Goal: Task Accomplishment & Management: Complete application form

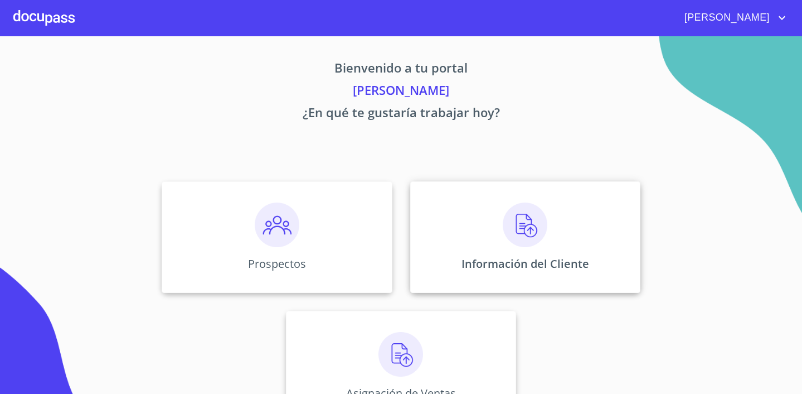
click at [528, 240] on img at bounding box center [525, 224] width 45 height 45
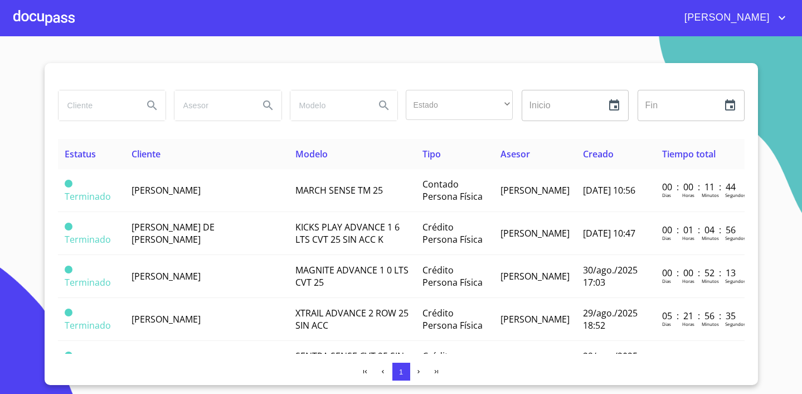
click at [56, 16] on div at bounding box center [43, 18] width 61 height 36
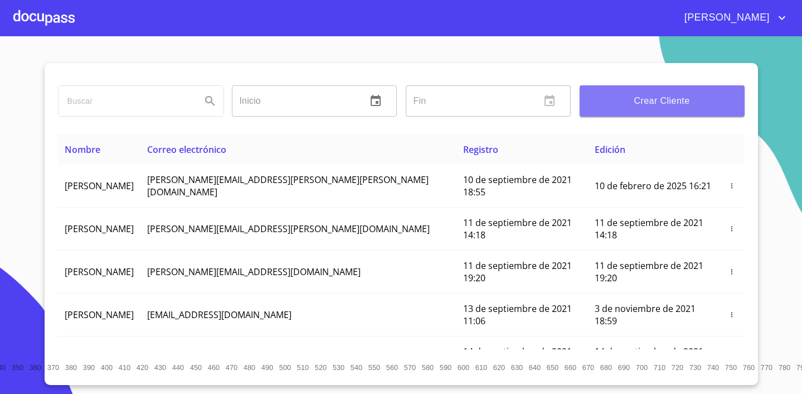
click at [651, 95] on span "Crear Cliente" at bounding box center [662, 101] width 147 height 16
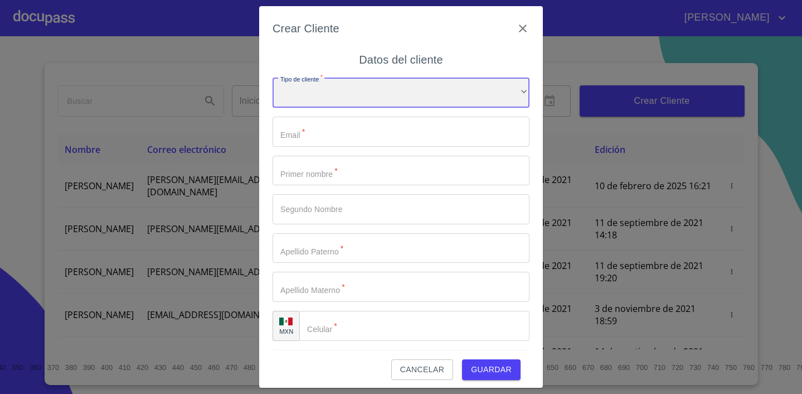
click at [342, 103] on div "​" at bounding box center [401, 93] width 257 height 30
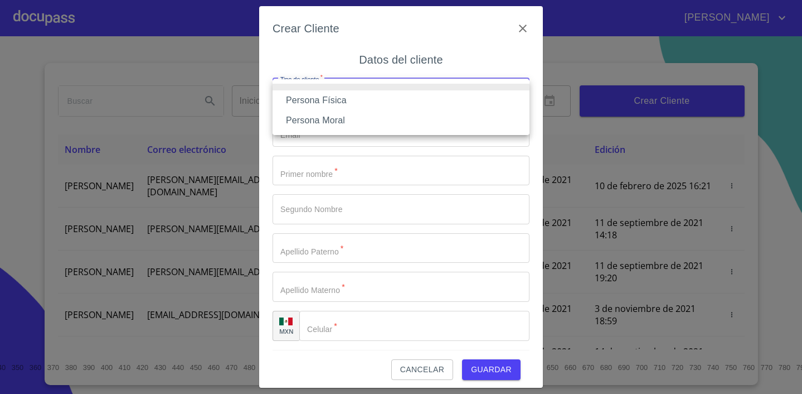
click at [341, 105] on li "Persona Física" at bounding box center [401, 100] width 257 height 20
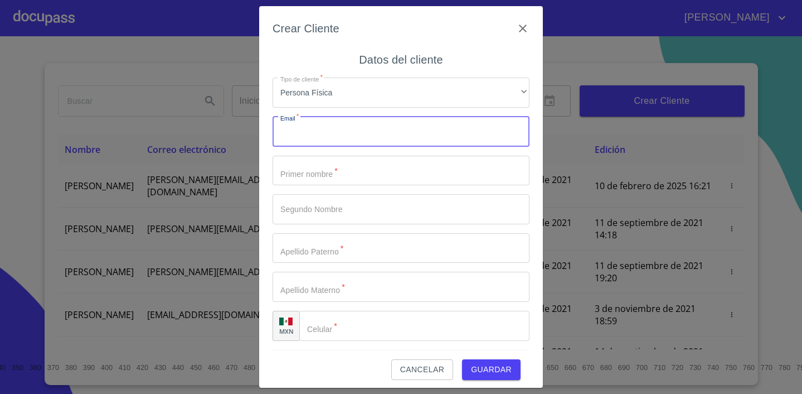
click at [343, 137] on input "Tipo de cliente   *" at bounding box center [401, 132] width 257 height 30
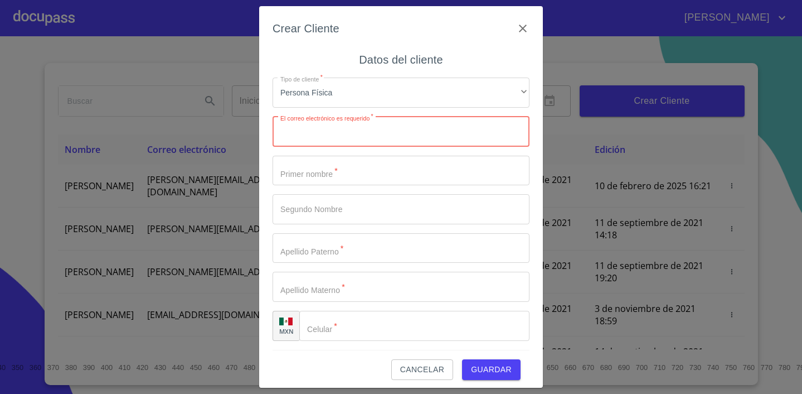
click at [342, 121] on input "Tipo de cliente   *" at bounding box center [401, 132] width 257 height 30
paste input "[EMAIL_ADDRESS][DOMAIN_NAME]"
click at [333, 170] on input "Tipo de cliente   *" at bounding box center [401, 171] width 257 height 30
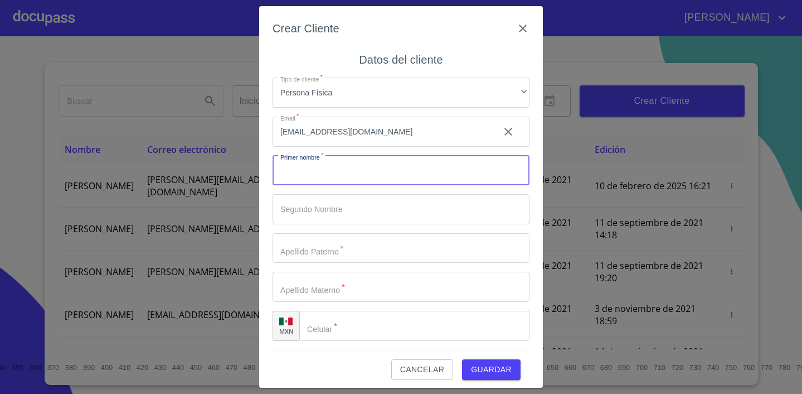
click at [286, 130] on input "[EMAIL_ADDRESS][DOMAIN_NAME]" at bounding box center [382, 132] width 218 height 30
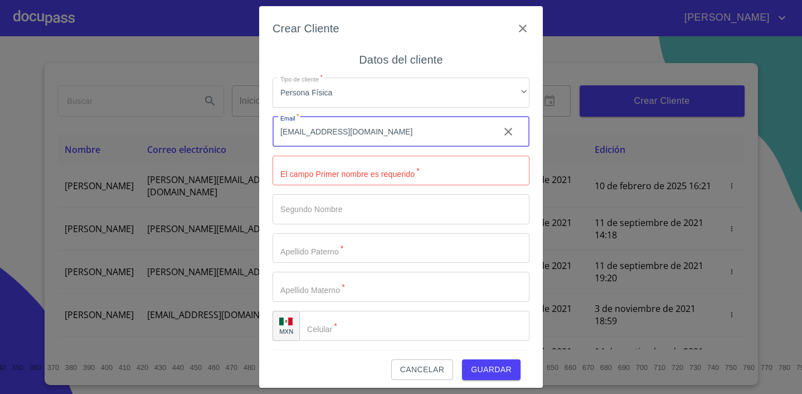
type input "[EMAIL_ADDRESS][DOMAIN_NAME]"
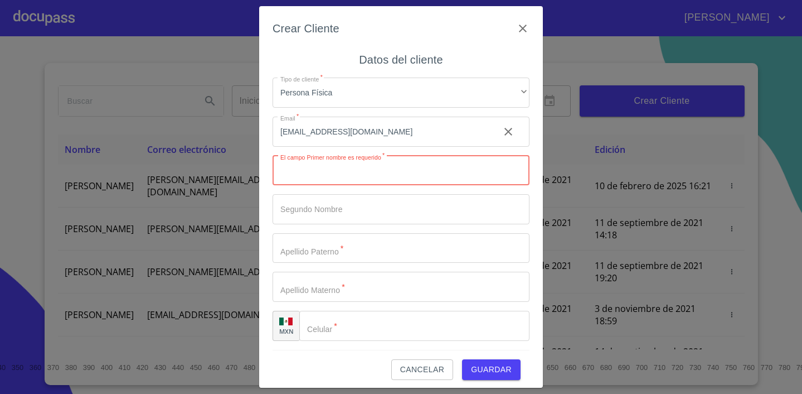
click at [318, 171] on input "Tipo de cliente   *" at bounding box center [401, 171] width 257 height 30
type input "l"
type input "LUZ"
click at [342, 196] on input "Tipo de cliente   *" at bounding box center [401, 209] width 257 height 30
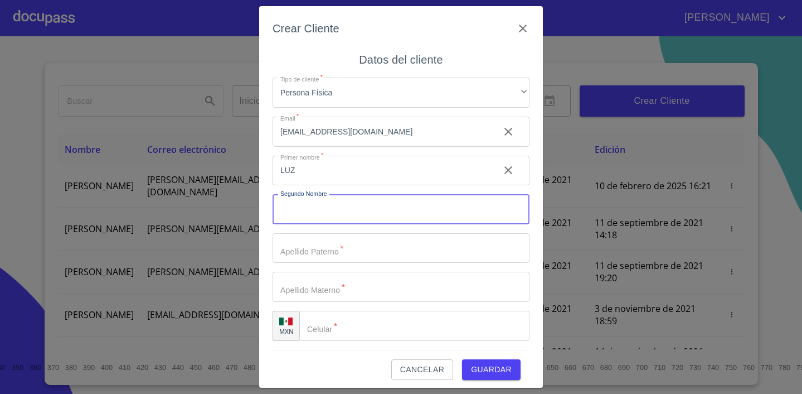
click at [341, 201] on input "Tipo de cliente   *" at bounding box center [401, 209] width 257 height 30
type input "[PERSON_NAME]"
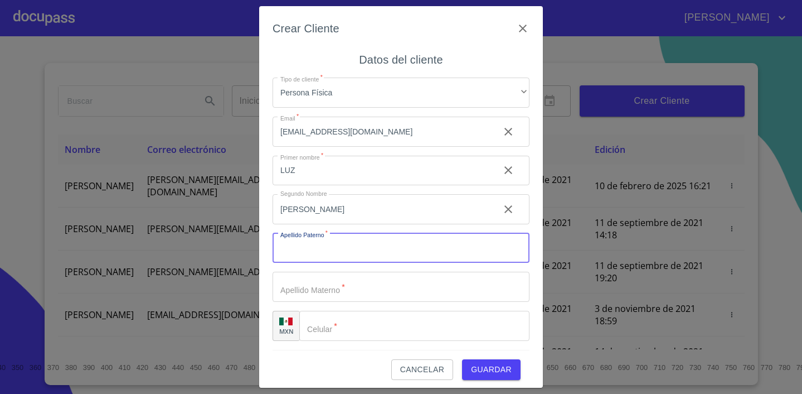
click at [339, 254] on input "Tipo de cliente   *" at bounding box center [401, 248] width 257 height 30
type input "ANGEL"
click at [363, 289] on input "Tipo de cliente   *" at bounding box center [401, 287] width 257 height 30
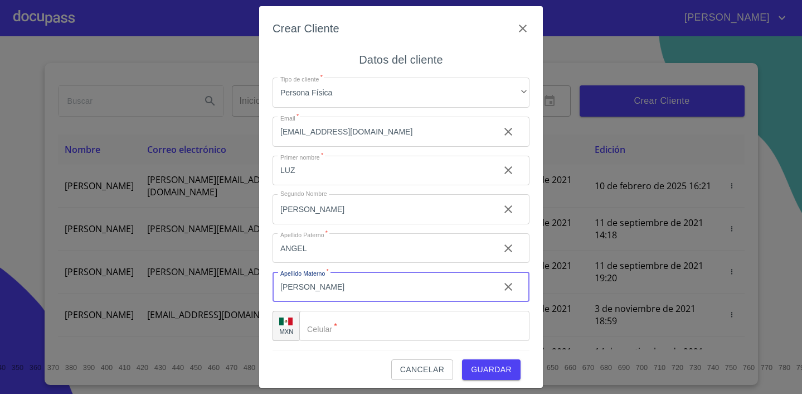
type input "[PERSON_NAME]"
click at [423, 325] on input "Tipo de cliente   *" at bounding box center [414, 326] width 230 height 30
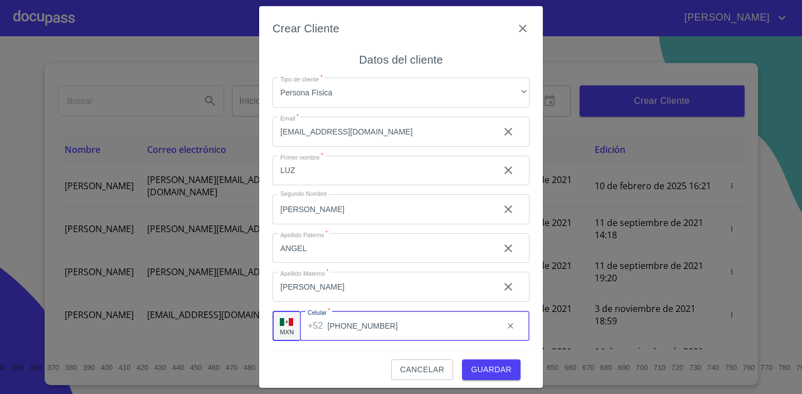
type input "[PHONE_NUMBER]"
click at [509, 372] on span "Guardar" at bounding box center [491, 369] width 41 height 14
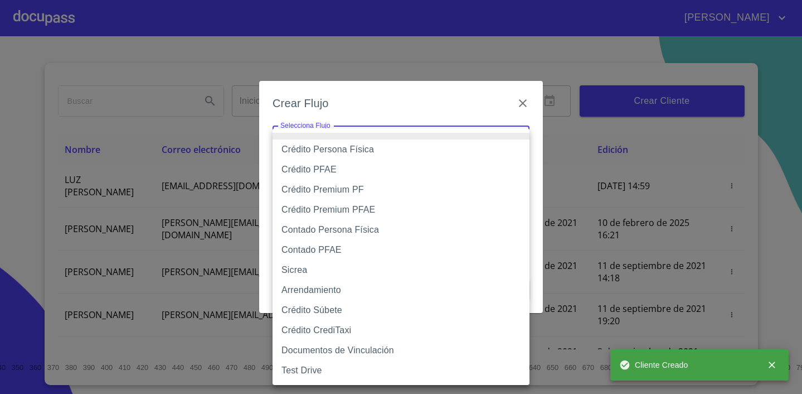
click at [331, 137] on body "[PERSON_NAME] ​ Fin ​ Crear Cliente Nombre Correo electrónico Registro Edición …" at bounding box center [401, 197] width 802 height 394
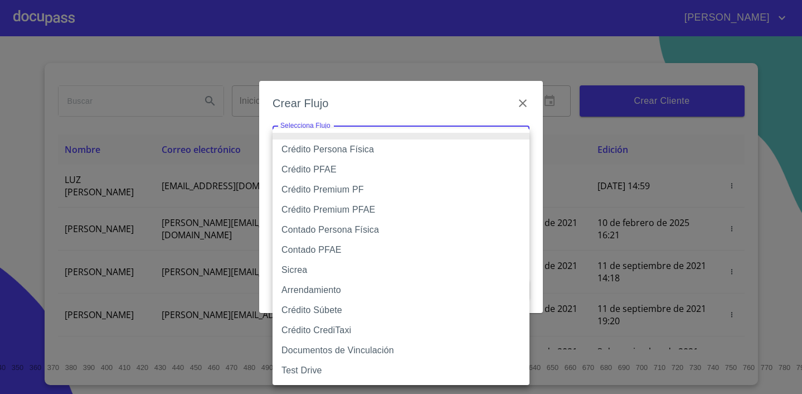
click at [338, 158] on li "Crédito Persona Física" at bounding box center [401, 149] width 257 height 20
type input "6009fb3c7d1714eb8809aa97"
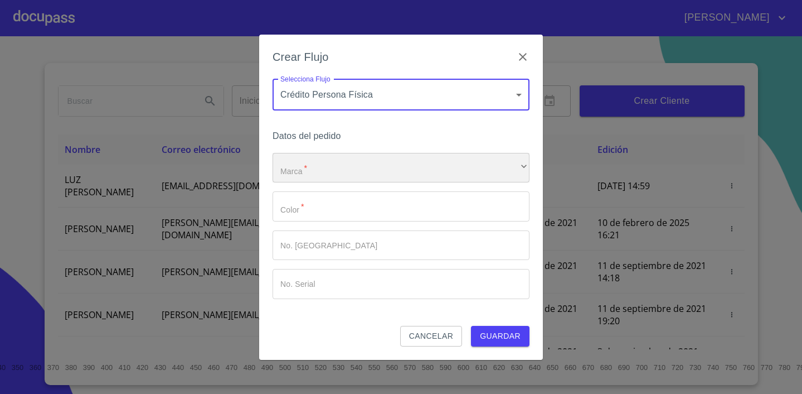
click at [317, 162] on div "​" at bounding box center [401, 168] width 257 height 30
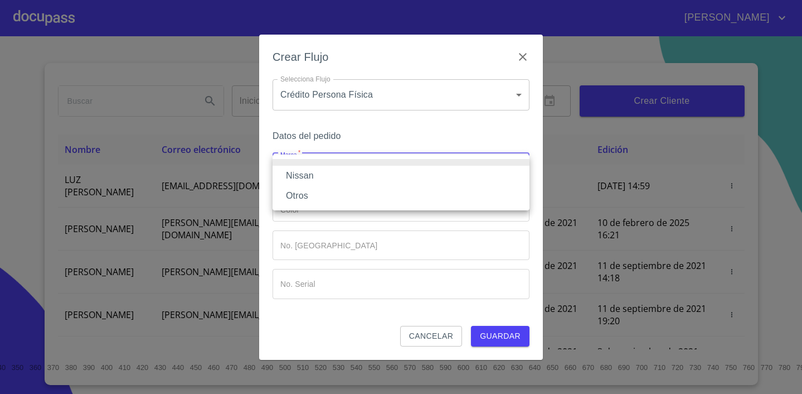
click at [315, 173] on li "Nissan" at bounding box center [401, 176] width 257 height 20
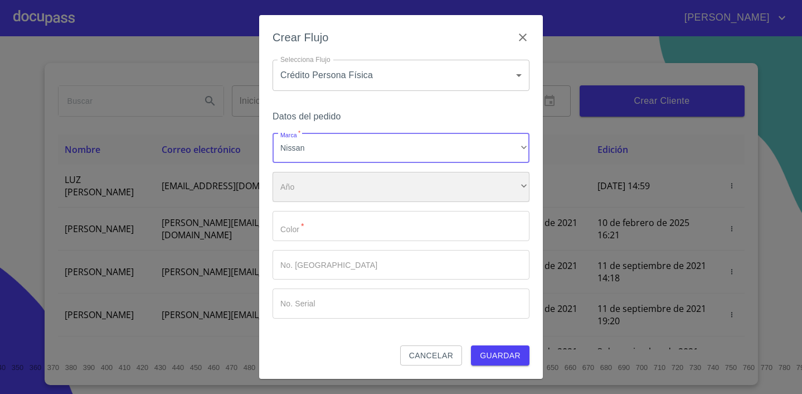
click at [311, 190] on div "​" at bounding box center [401, 187] width 257 height 30
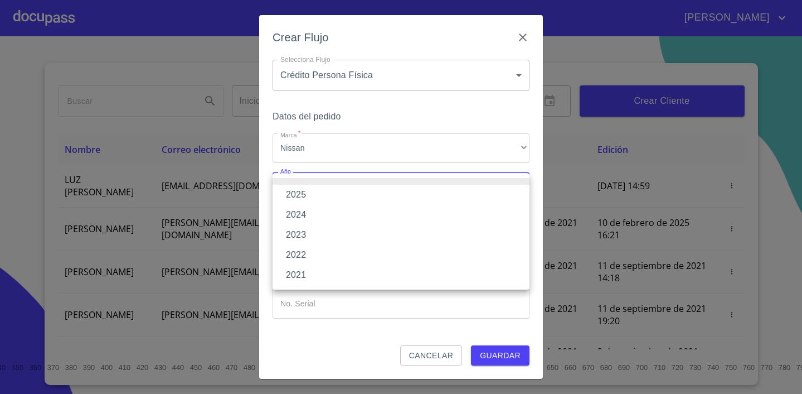
click at [308, 196] on li "2025" at bounding box center [401, 195] width 257 height 20
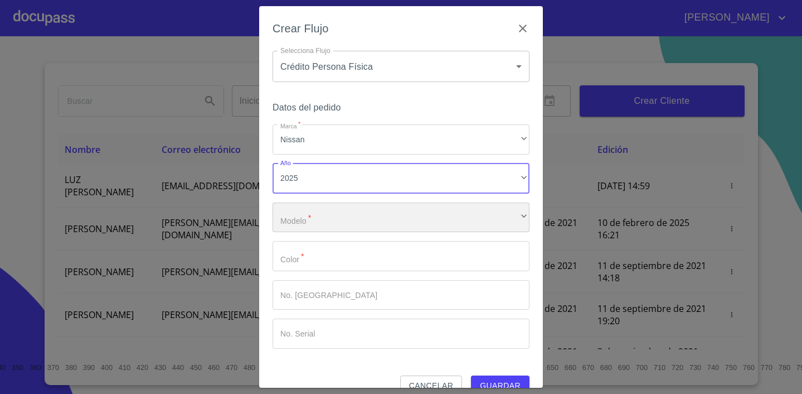
click at [311, 212] on div "​" at bounding box center [401, 217] width 257 height 30
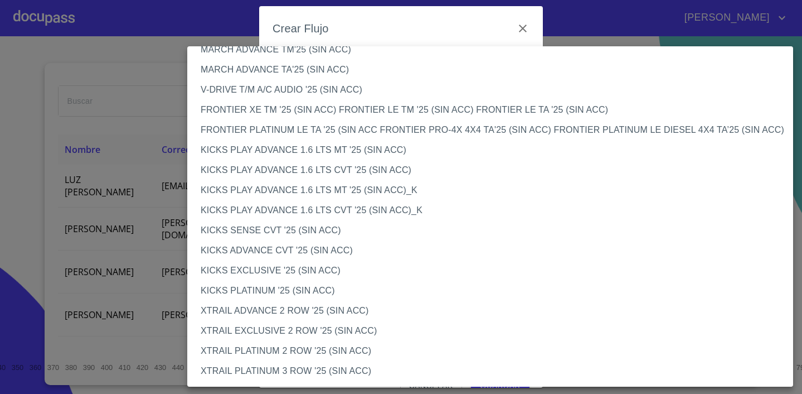
scroll to position [869, 0]
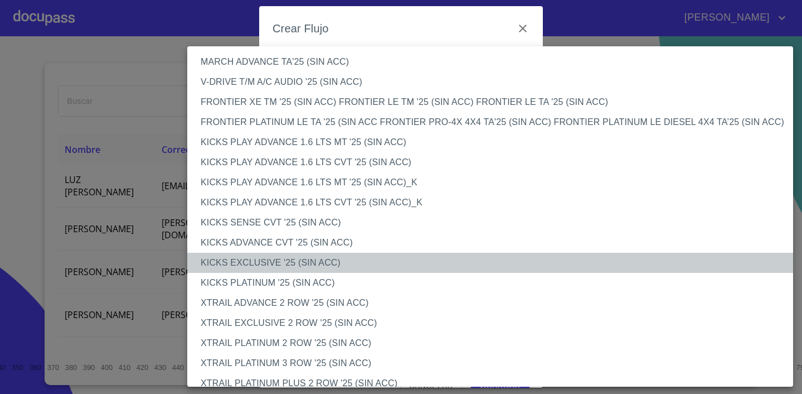
click at [328, 259] on li "KICKS EXCLUSIVE '25 (SIN ACC)" at bounding box center [490, 263] width 606 height 20
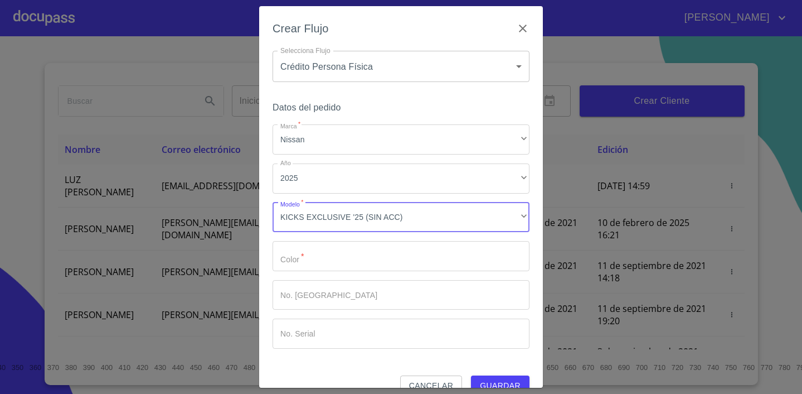
click at [326, 263] on input "Marca   *" at bounding box center [401, 256] width 257 height 30
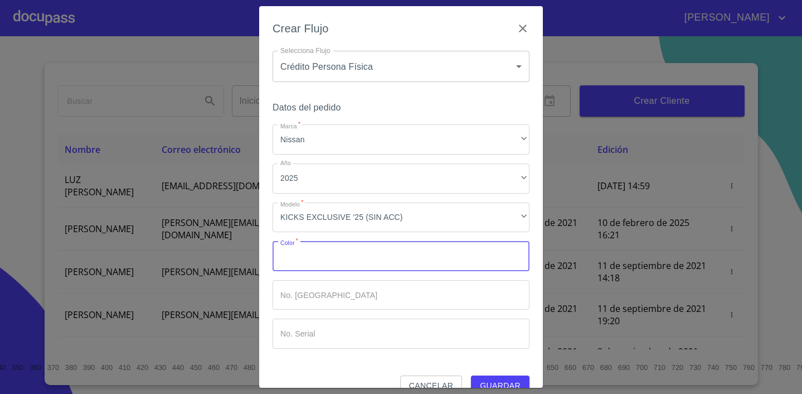
click at [350, 258] on input "Marca   *" at bounding box center [401, 256] width 257 height 30
type input "GRIS"
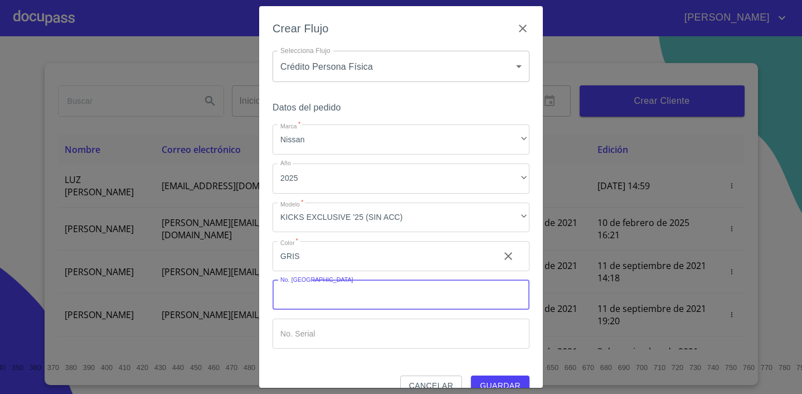
click at [379, 301] on input "Marca   *" at bounding box center [401, 295] width 257 height 30
click at [514, 380] on span "Guardar" at bounding box center [500, 386] width 41 height 14
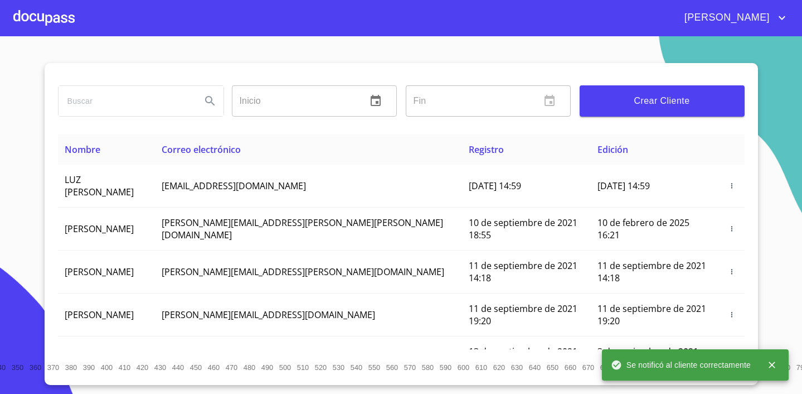
click at [60, 20] on div at bounding box center [43, 18] width 61 height 36
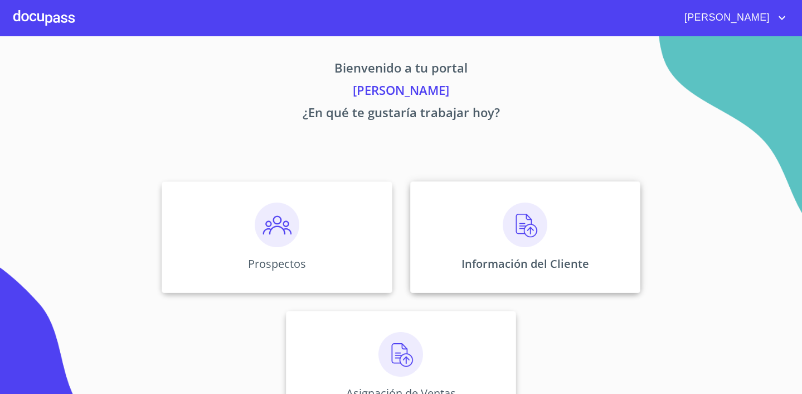
click at [538, 230] on img at bounding box center [525, 224] width 45 height 45
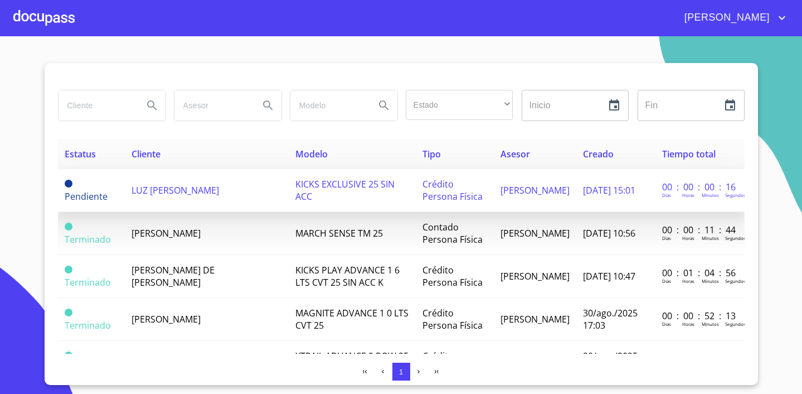
scroll to position [11, 0]
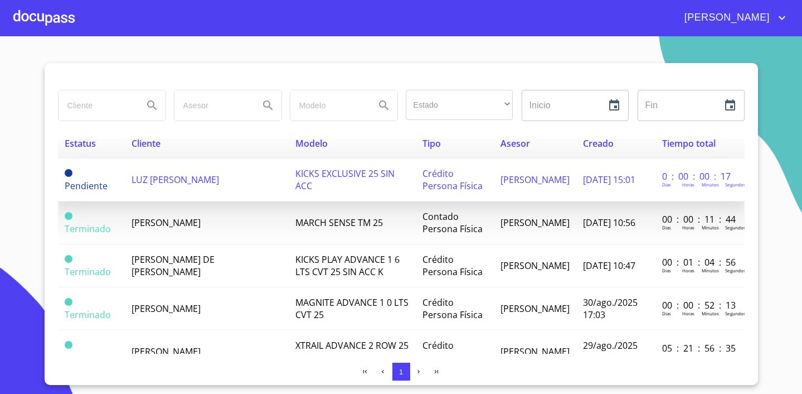
click at [195, 177] on span "LUZ [PERSON_NAME]" at bounding box center [176, 179] width 88 height 12
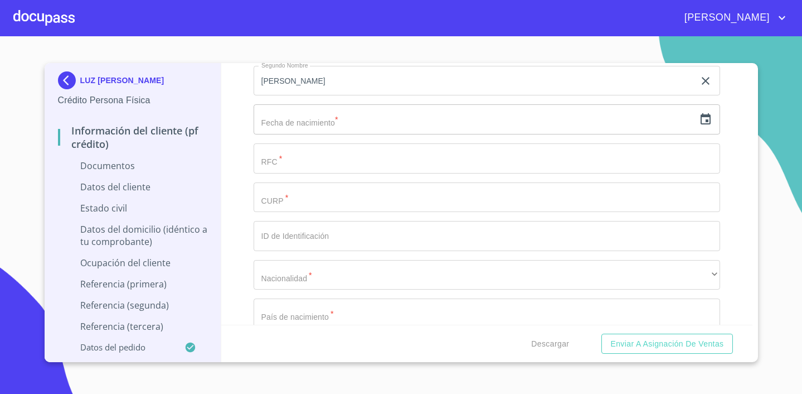
scroll to position [2132, 0]
click at [437, 131] on div "Apellido Paterno   * [PERSON_NAME] ​ Apellido Materno   * [PERSON_NAME] ​ Prime…" at bounding box center [487, 173] width 467 height 475
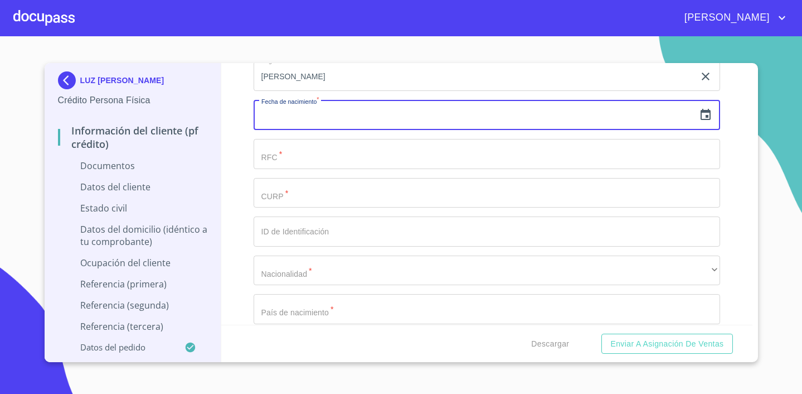
click at [442, 120] on input "text" at bounding box center [474, 115] width 441 height 30
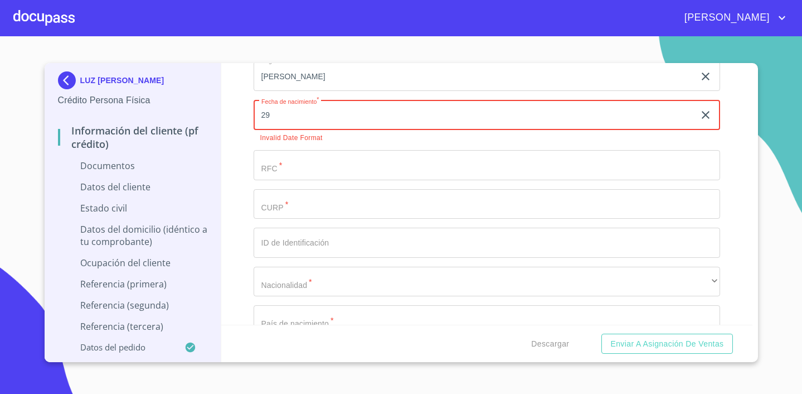
type input "2_"
click at [708, 113] on icon "button" at bounding box center [705, 114] width 13 height 13
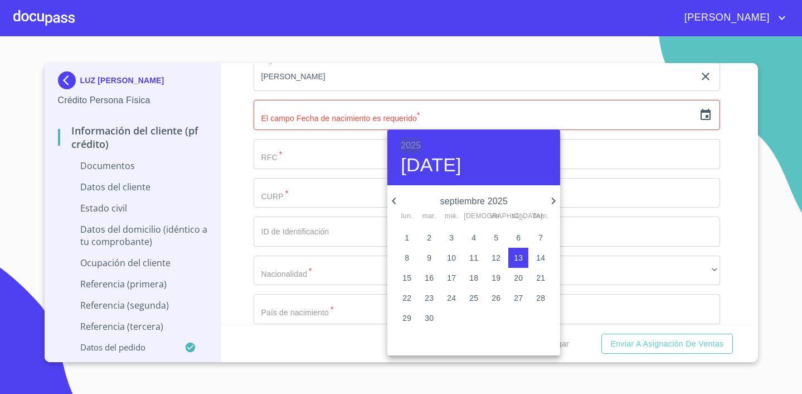
click at [418, 148] on h6 "2025" at bounding box center [411, 146] width 20 height 16
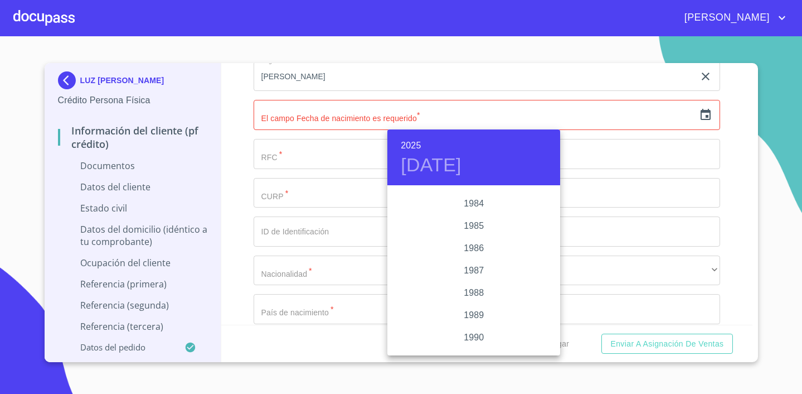
scroll to position [1305, 0]
click at [472, 260] on div "1986" at bounding box center [474, 252] width 173 height 22
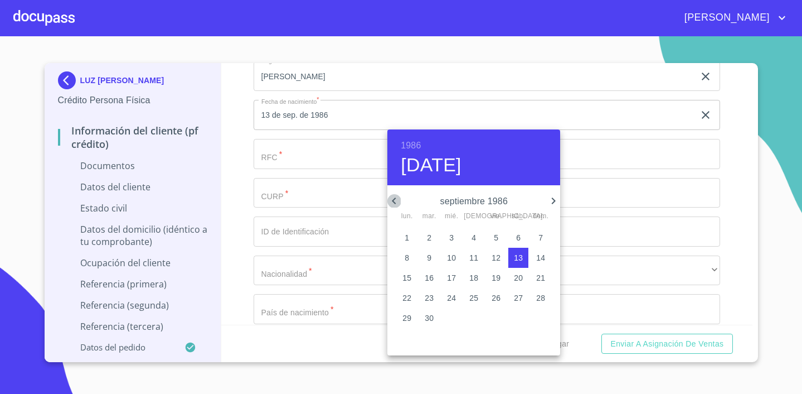
click at [392, 200] on icon "button" at bounding box center [394, 200] width 13 height 13
click at [557, 203] on icon "button" at bounding box center [553, 200] width 13 height 13
click at [446, 315] on span "29" at bounding box center [452, 317] width 20 height 11
type input "[DATE]"
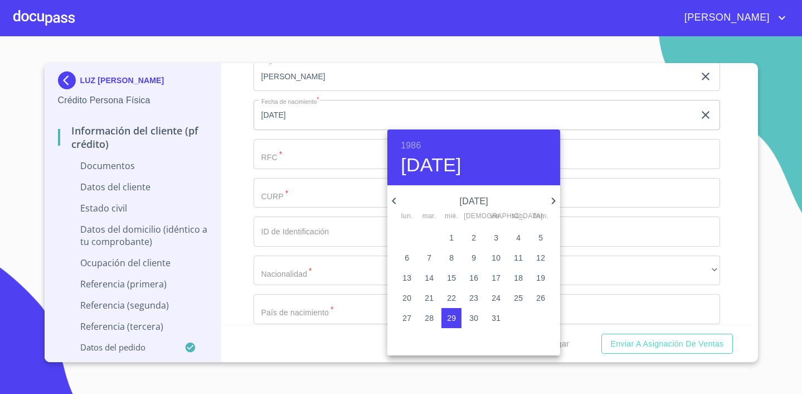
click at [367, 234] on div at bounding box center [401, 197] width 802 height 394
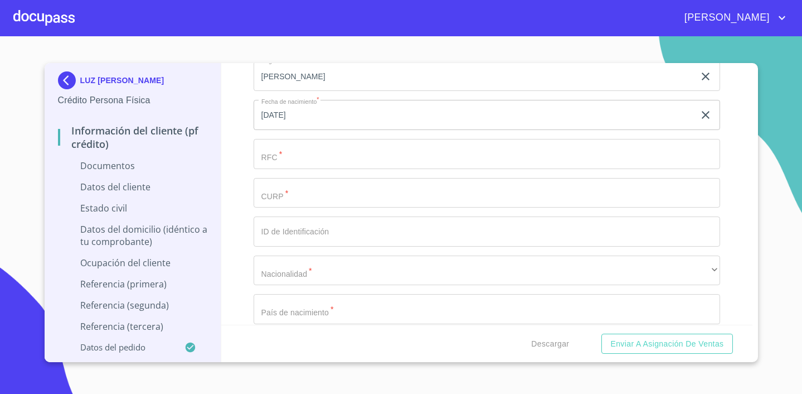
click at [321, 146] on input "Documento de identificación.   *" at bounding box center [487, 154] width 467 height 30
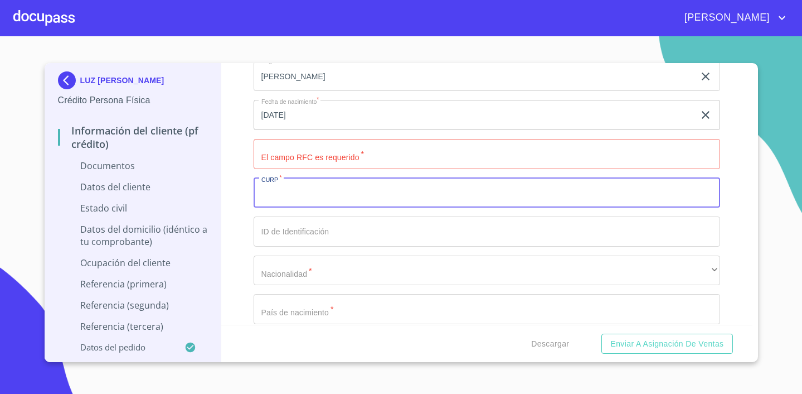
click at [300, 192] on input "Documento de identificación.   *" at bounding box center [487, 193] width 467 height 30
paste input "AECL861029MJCNRZ06"
drag, startPoint x: 308, startPoint y: 193, endPoint x: 253, endPoint y: 196, distance: 55.9
click at [253, 196] on div "Información del cliente (PF crédito) Documentos Documento de identificación.   …" at bounding box center [486, 194] width 531 height 262
type input "AECL861029MJCNRZ06"
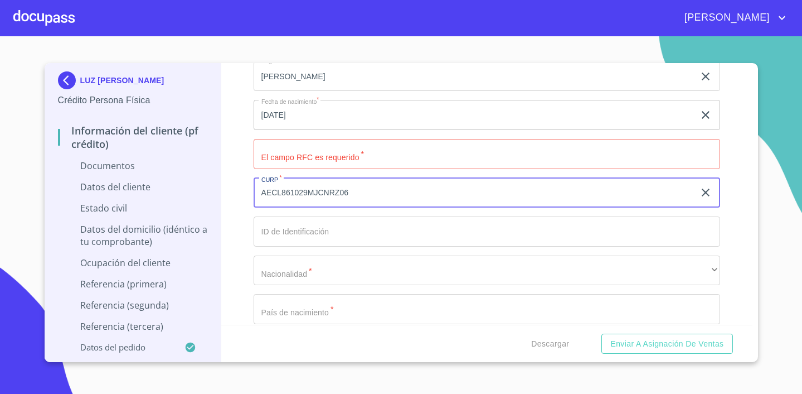
click at [315, 151] on input "Documento de identificación.   *" at bounding box center [487, 154] width 467 height 30
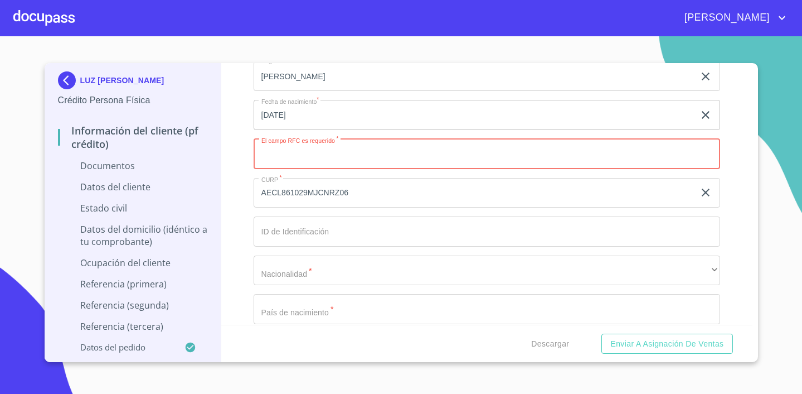
paste input "AECL861029"
type input "AECL861029"
click at [292, 221] on input "Documento de identificación.   *" at bounding box center [487, 231] width 467 height 30
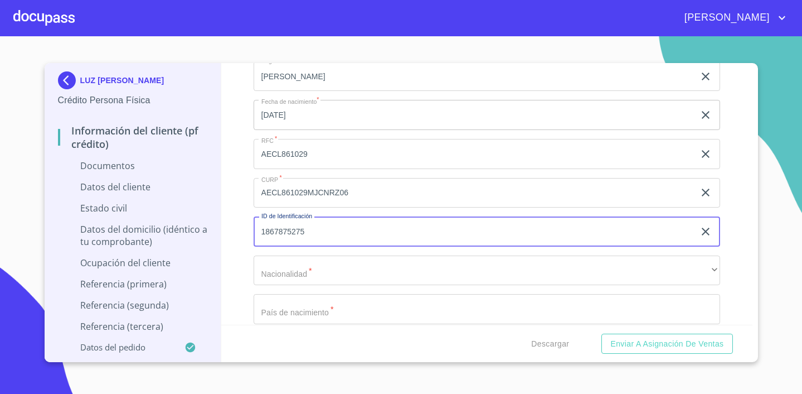
type input "1867875275"
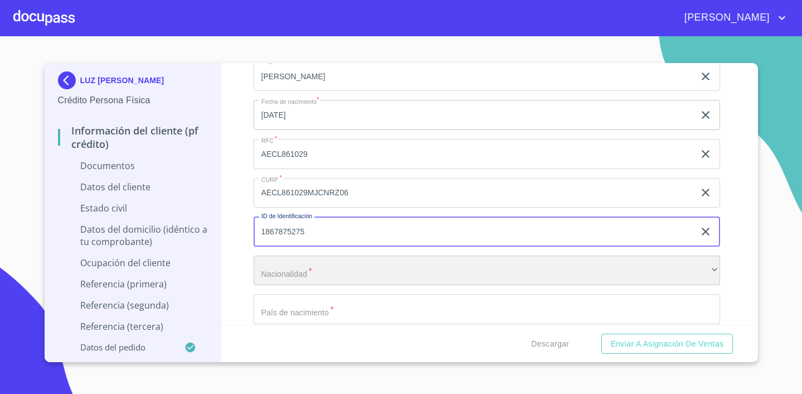
click at [275, 263] on div "​" at bounding box center [487, 270] width 467 height 30
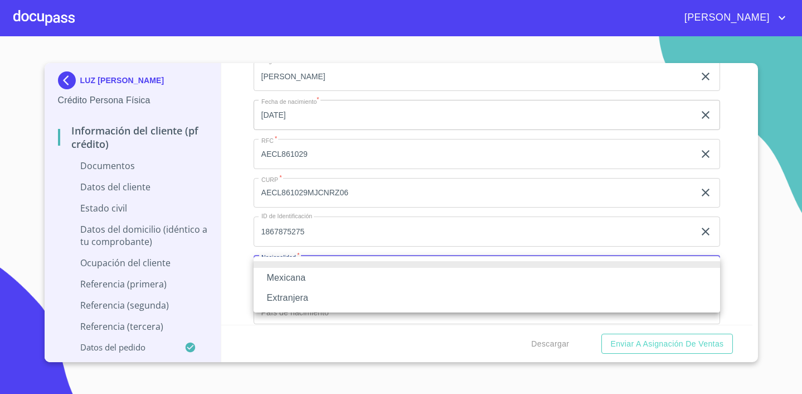
click at [277, 291] on li "Extranjera" at bounding box center [487, 298] width 467 height 20
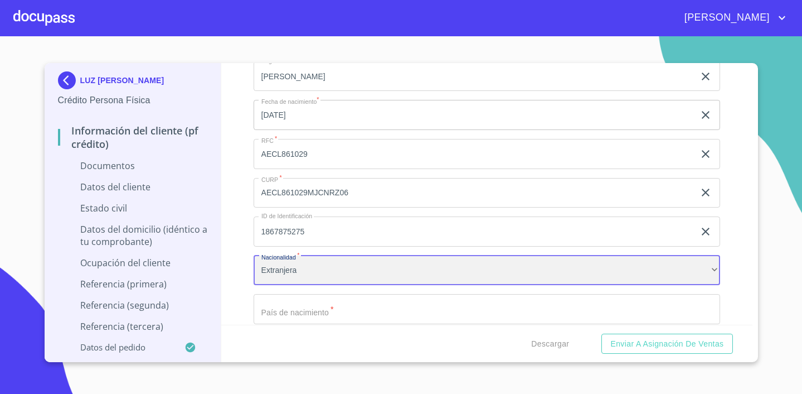
click at [289, 268] on div "Extranjera" at bounding box center [487, 270] width 467 height 30
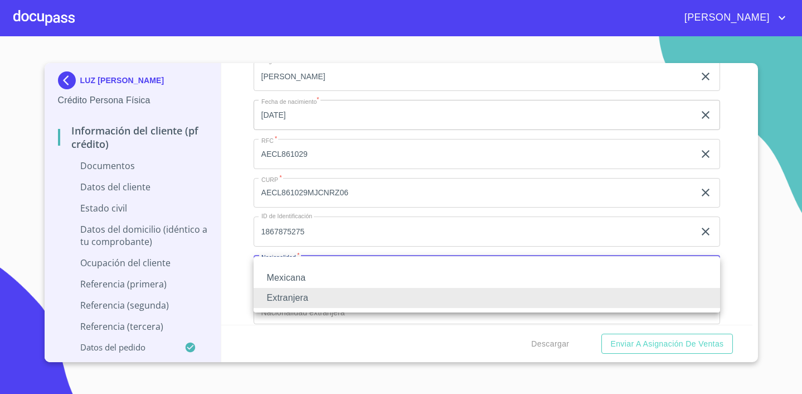
click at [289, 280] on li "Mexicana" at bounding box center [487, 278] width 467 height 20
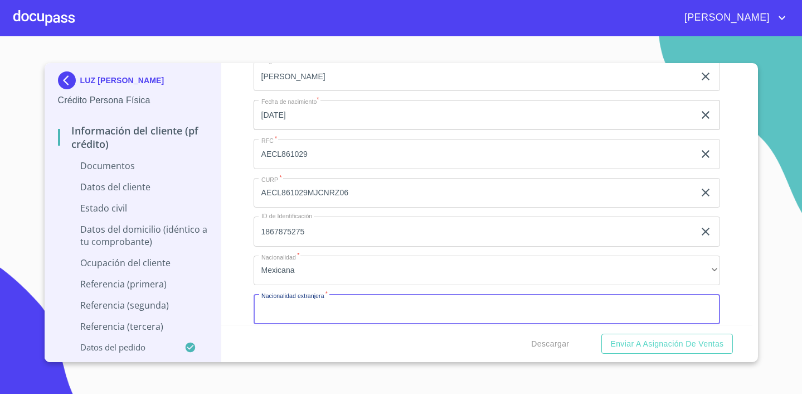
click at [288, 308] on input "Documento de identificación.   *" at bounding box center [487, 309] width 467 height 30
click at [338, 310] on input "[GEOGRAPHIC_DATA]" at bounding box center [474, 309] width 441 height 30
type input "[GEOGRAPHIC_DATA]"
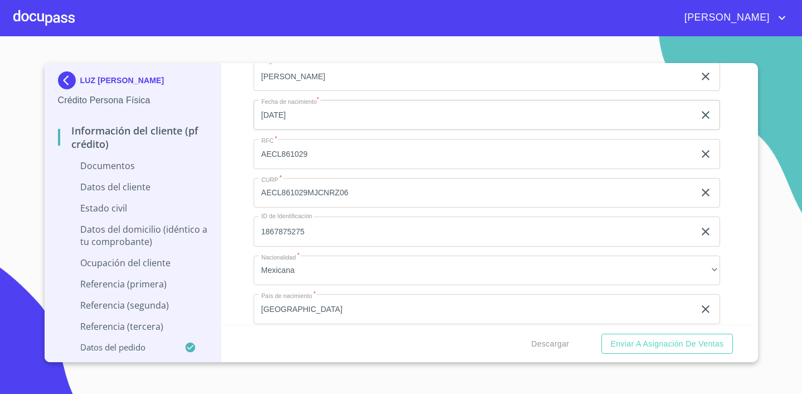
click at [333, 334] on div "Descargar Enviar a Asignación de Ventas" at bounding box center [486, 344] width 531 height 38
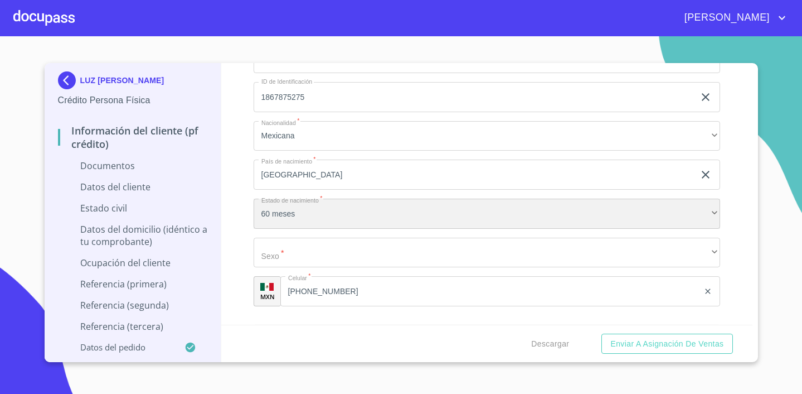
click at [303, 215] on div "60 meses" at bounding box center [487, 214] width 467 height 30
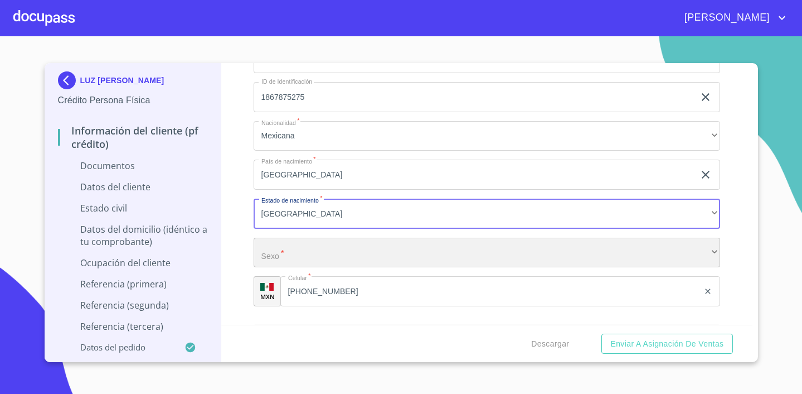
click at [306, 259] on div "​" at bounding box center [487, 253] width 467 height 30
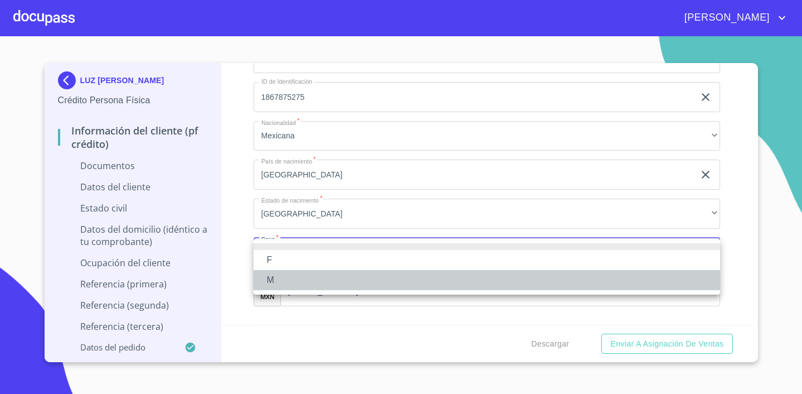
click at [294, 282] on li "M" at bounding box center [487, 280] width 467 height 20
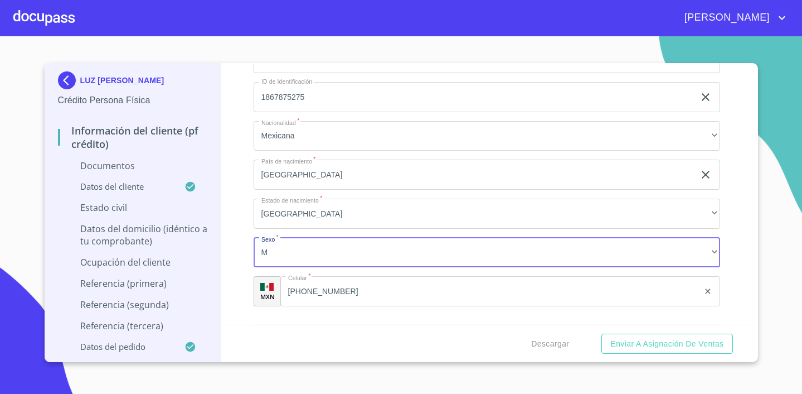
click at [268, 177] on input "[GEOGRAPHIC_DATA]" at bounding box center [474, 174] width 441 height 30
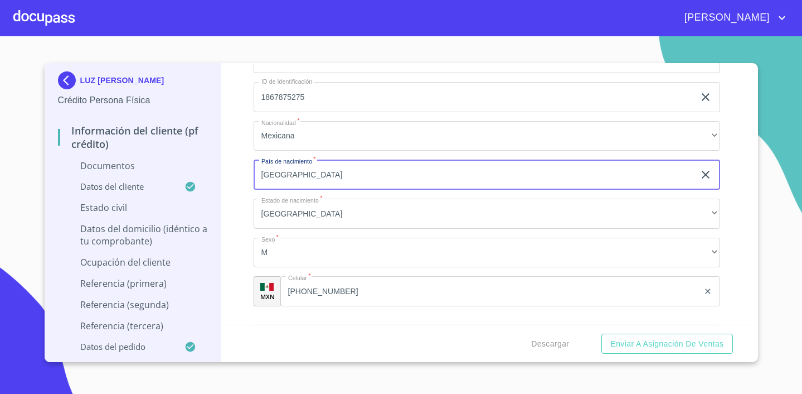
type input "[GEOGRAPHIC_DATA]"
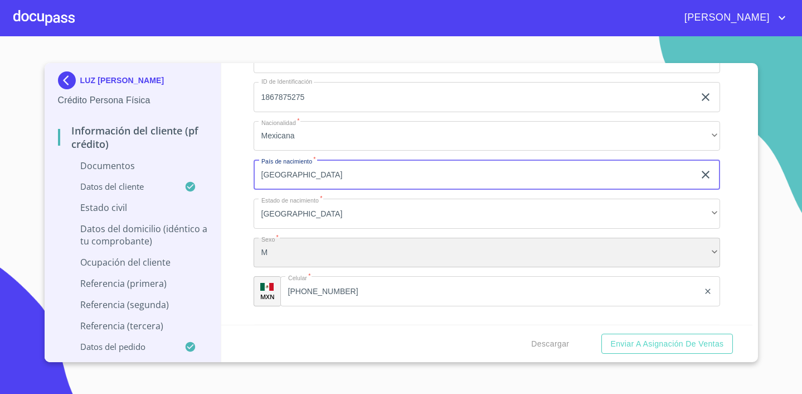
click at [317, 256] on div "M" at bounding box center [487, 253] width 467 height 30
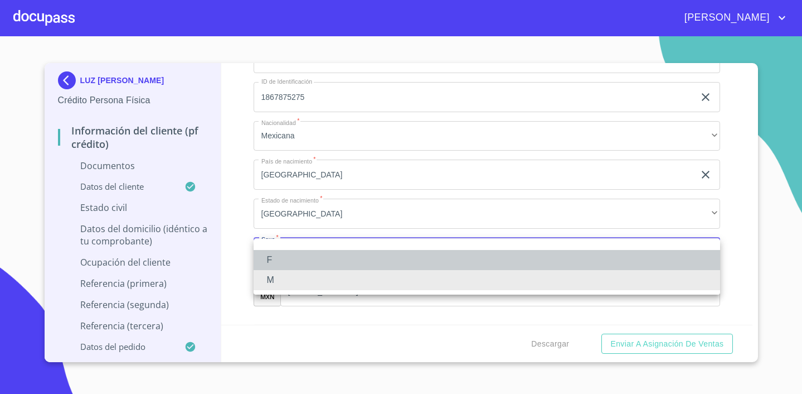
click at [303, 258] on li "F" at bounding box center [487, 260] width 467 height 20
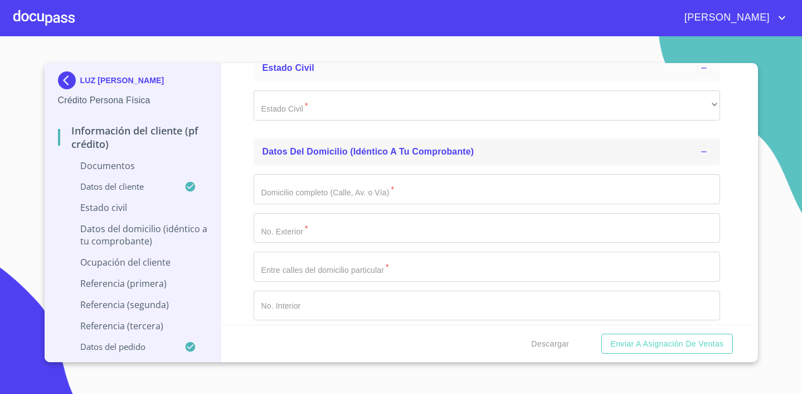
scroll to position [2545, 0]
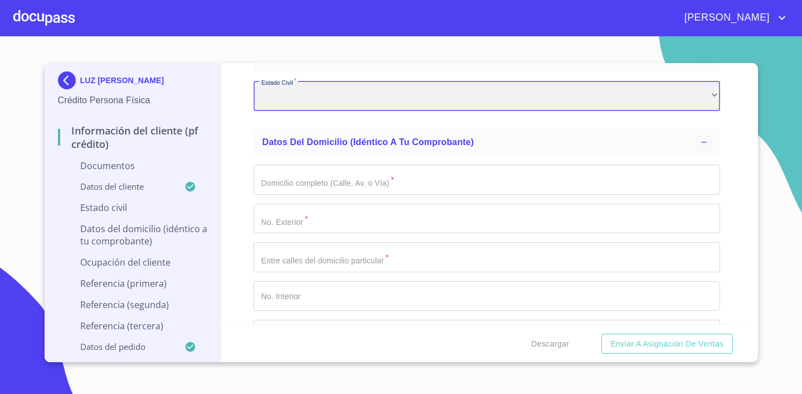
click at [317, 98] on div "​" at bounding box center [487, 96] width 467 height 30
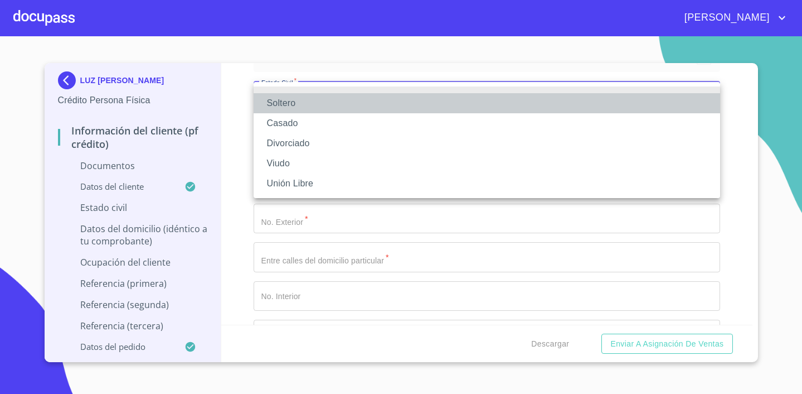
click at [317, 109] on li "Soltero" at bounding box center [487, 103] width 467 height 20
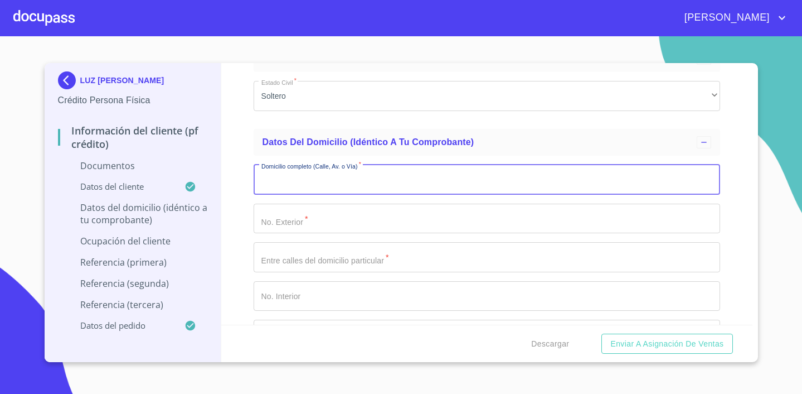
click at [332, 175] on input "Documento de identificación.   *" at bounding box center [487, 180] width 467 height 30
type input "l"
type input "[PERSON_NAME]"
click at [298, 224] on input "Documento de identificación.   *" at bounding box center [487, 219] width 467 height 30
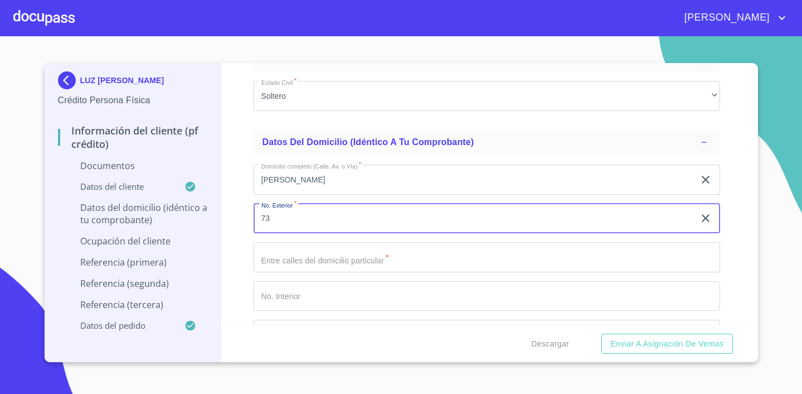
type input "73"
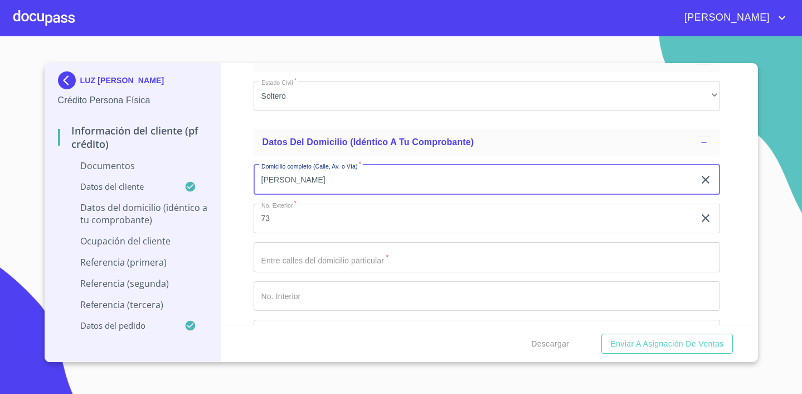
click at [372, 172] on input "[PERSON_NAME]" at bounding box center [474, 180] width 441 height 30
click at [365, 185] on input "[PERSON_NAME]" at bounding box center [474, 180] width 441 height 30
type input "[PERSON_NAME] OTE"
click at [325, 260] on input "Documento de identificación.   *" at bounding box center [487, 257] width 467 height 30
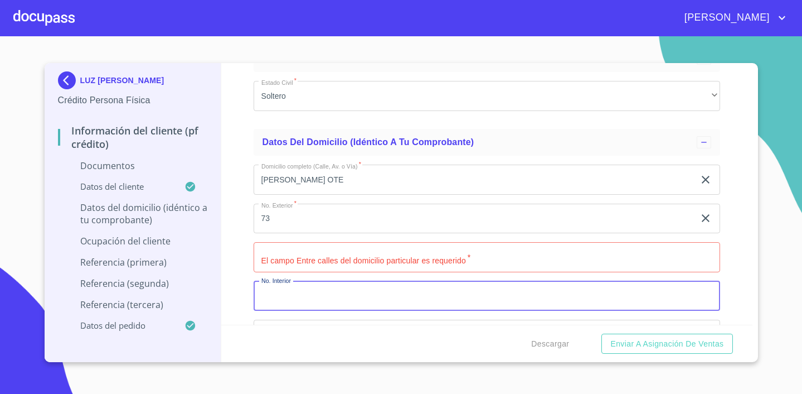
click at [312, 291] on input "Documento de identificación.   *" at bounding box center [487, 296] width 467 height 30
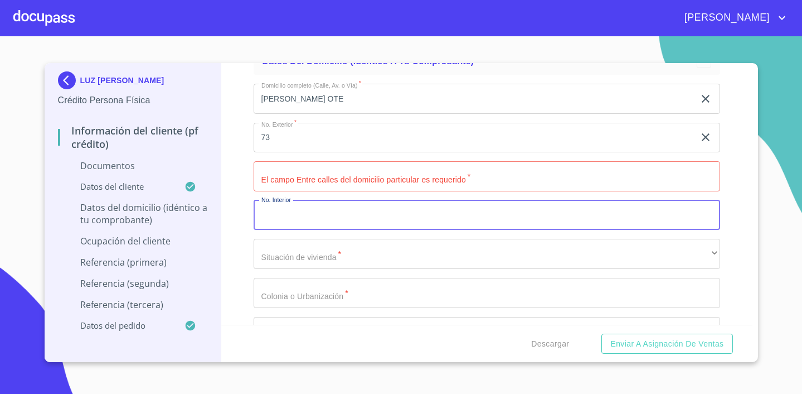
scroll to position [2627, 0]
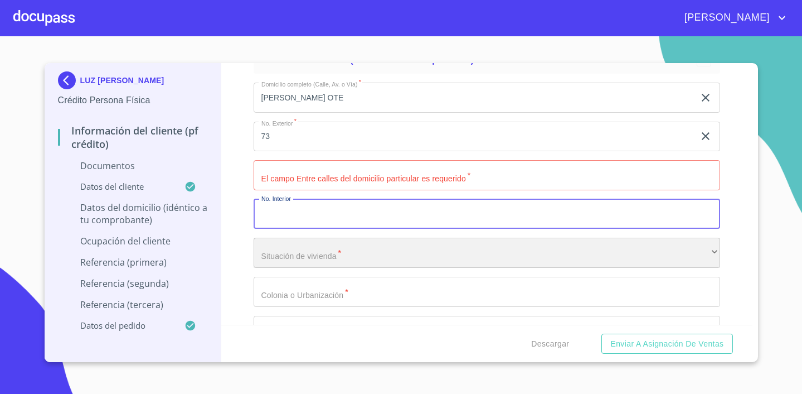
click at [359, 257] on div "​" at bounding box center [487, 253] width 467 height 30
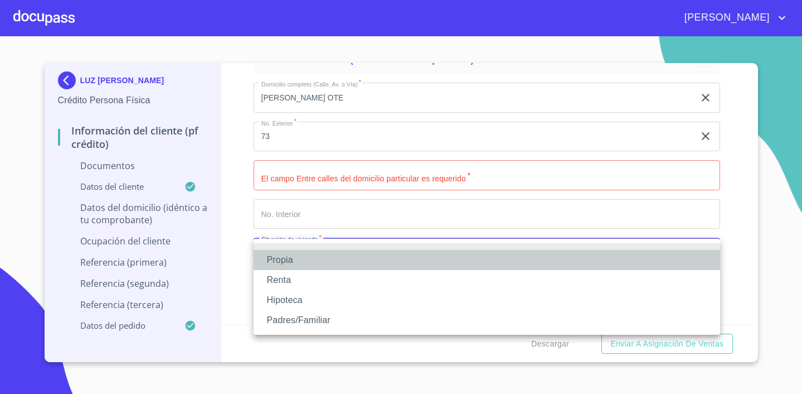
click at [332, 260] on li "Propia" at bounding box center [487, 260] width 467 height 20
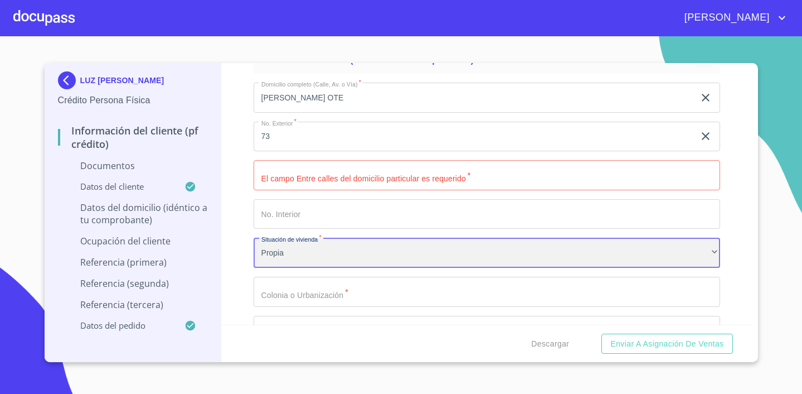
scroll to position [2709, 0]
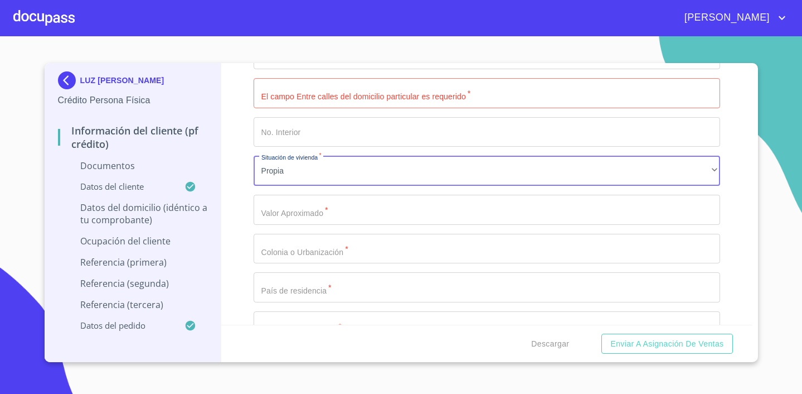
click at [317, 213] on input "Documento de identificación.   *" at bounding box center [487, 210] width 467 height 30
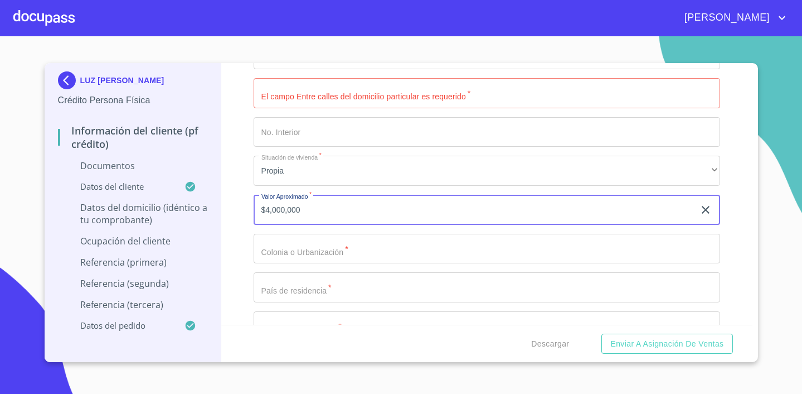
click at [270, 210] on input "$4,000,000" at bounding box center [474, 210] width 441 height 30
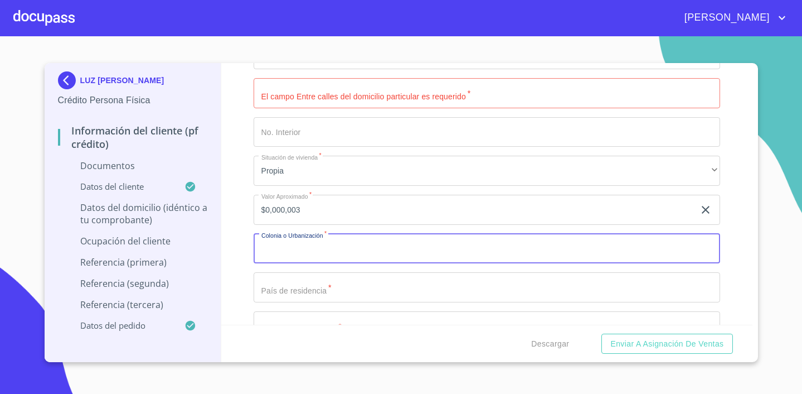
click at [311, 250] on input "Documento de identificación.   *" at bounding box center [487, 249] width 467 height 30
click at [270, 207] on input "$0,000,003" at bounding box center [474, 210] width 441 height 30
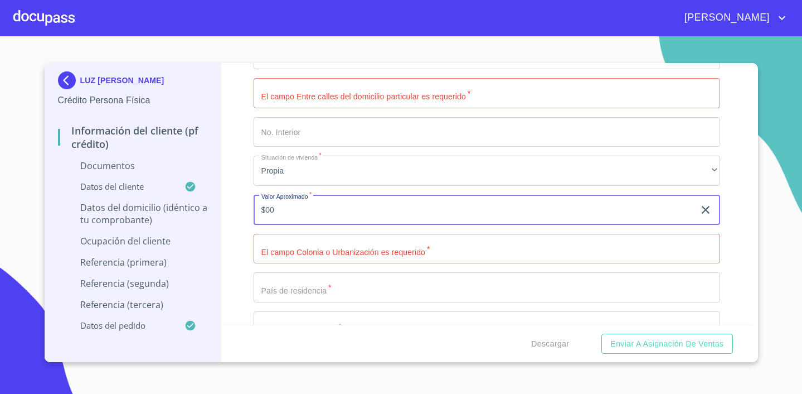
type input "$0"
type input "$3,000,000"
click at [316, 246] on input "Documento de identificación.   *" at bounding box center [487, 249] width 467 height 30
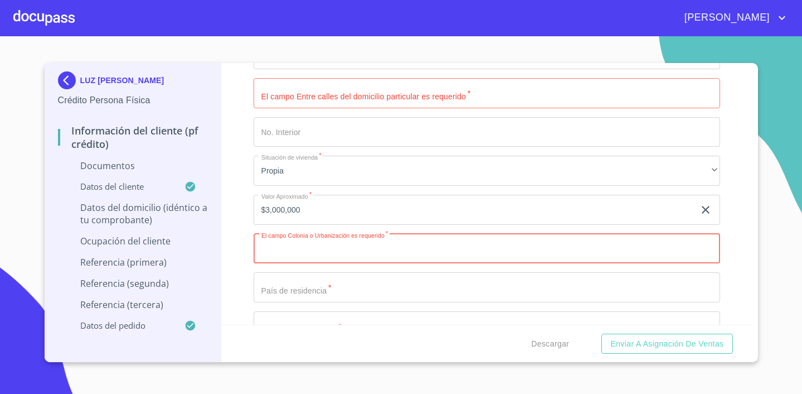
type input "t"
click at [340, 246] on input "TLAJOMULCO CENTTRO" at bounding box center [474, 249] width 441 height 30
type input "TLAJOMULCO CENTRO"
click at [319, 276] on input "Documento de identificación.   *" at bounding box center [487, 287] width 467 height 30
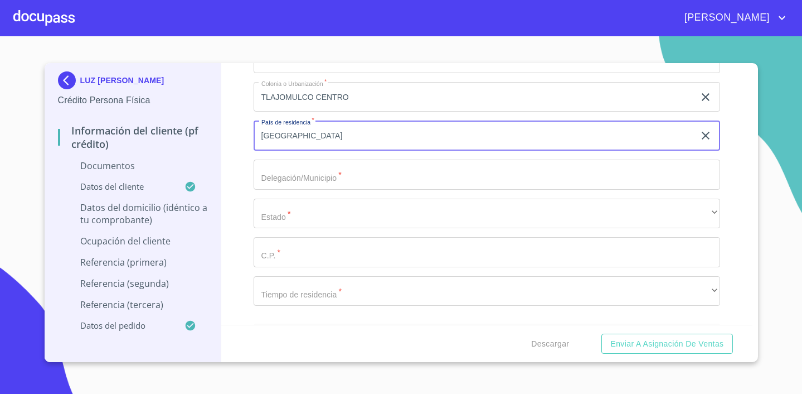
scroll to position [2879, 0]
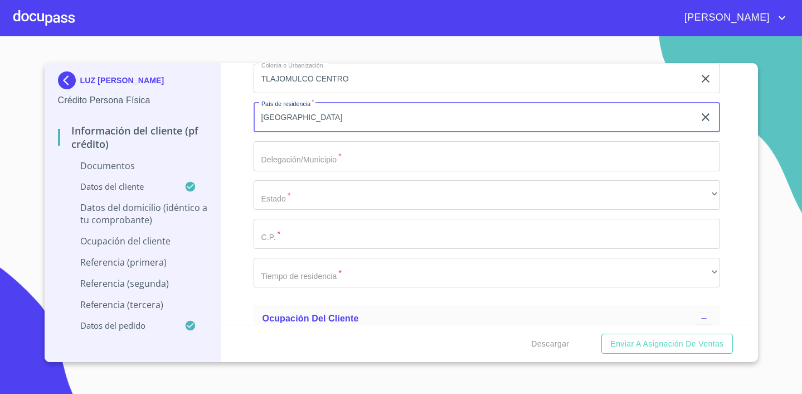
type input "[GEOGRAPHIC_DATA]"
click at [346, 165] on input "Documento de identificación.   *" at bounding box center [487, 156] width 467 height 30
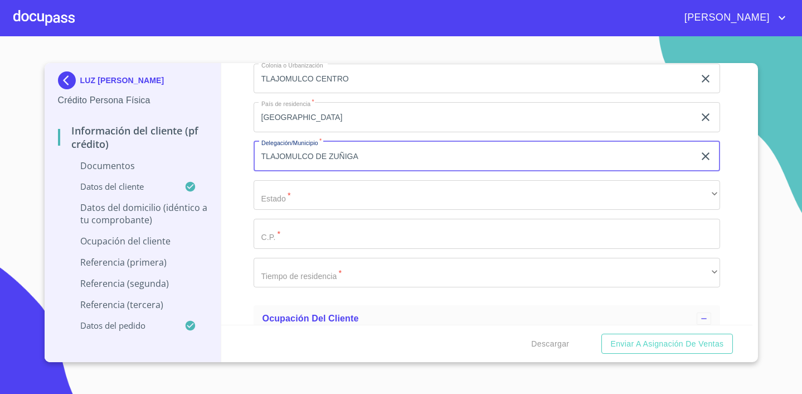
type input "TLAJOMULCO DE ZUÑIGA"
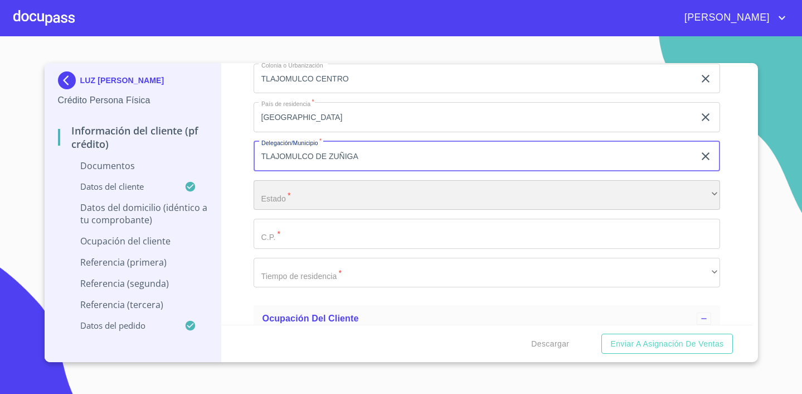
click at [370, 191] on div "​" at bounding box center [487, 195] width 467 height 30
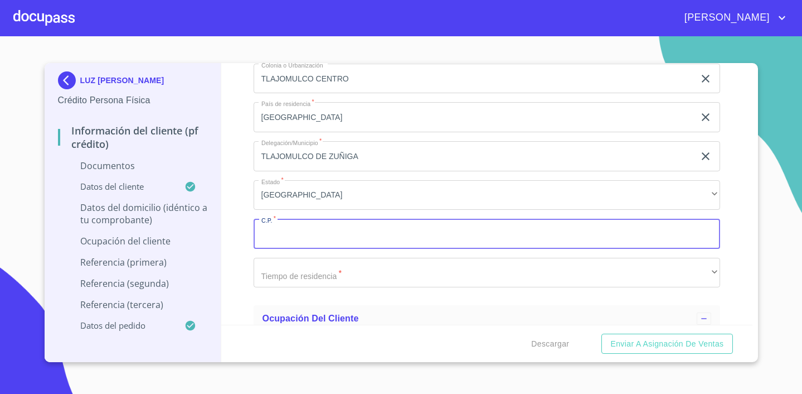
click at [350, 225] on input "Documento de identificación.   *" at bounding box center [487, 234] width 467 height 30
type input "45640"
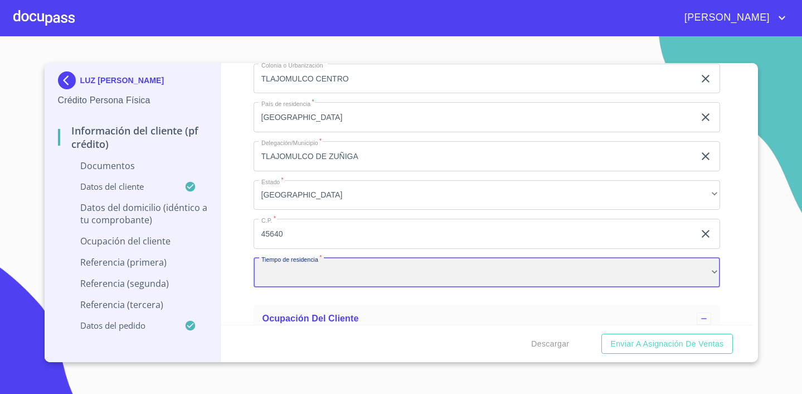
click at [314, 281] on div "​" at bounding box center [487, 273] width 467 height 30
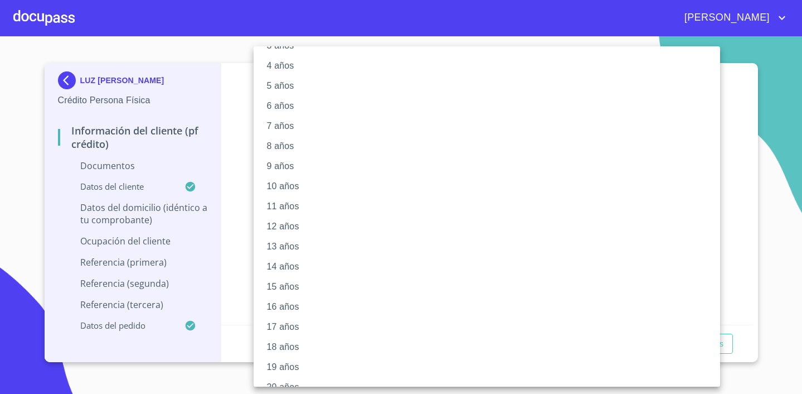
scroll to position [97, 0]
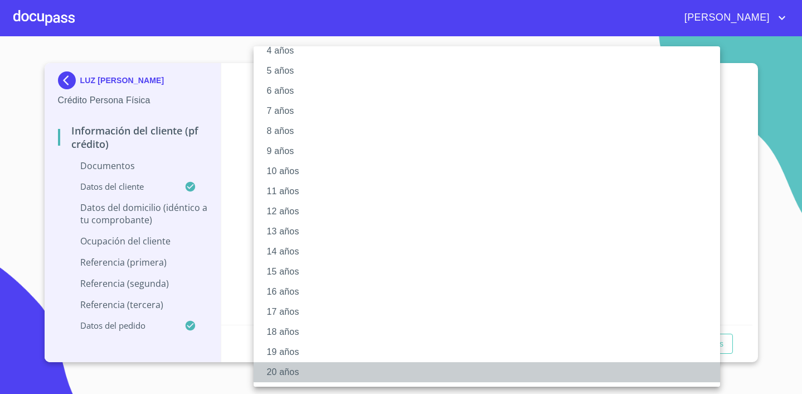
click at [301, 367] on li "20 años" at bounding box center [487, 372] width 467 height 20
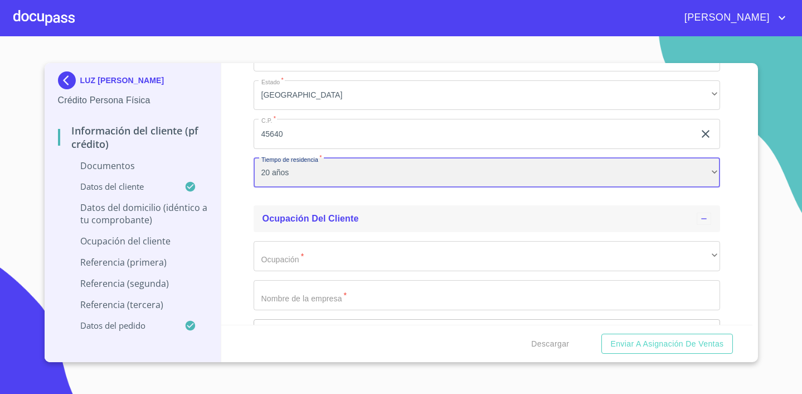
scroll to position [3010, 0]
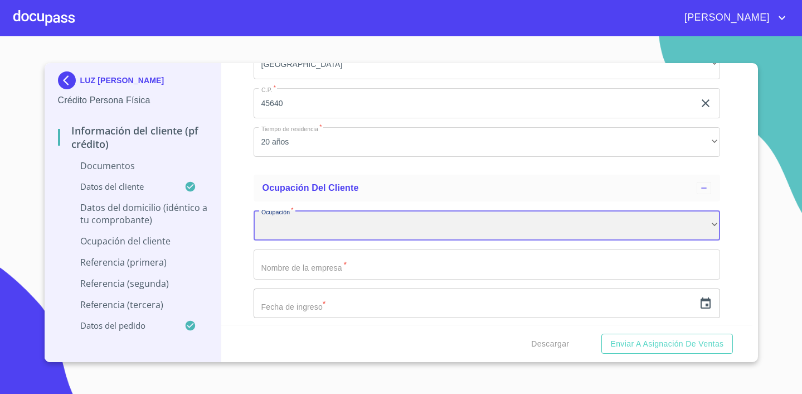
click at [355, 225] on div "​" at bounding box center [487, 225] width 467 height 30
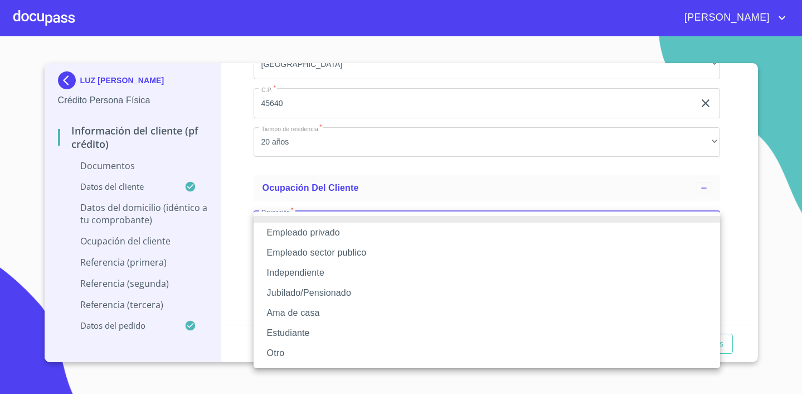
click at [342, 274] on li "Independiente" at bounding box center [487, 273] width 467 height 20
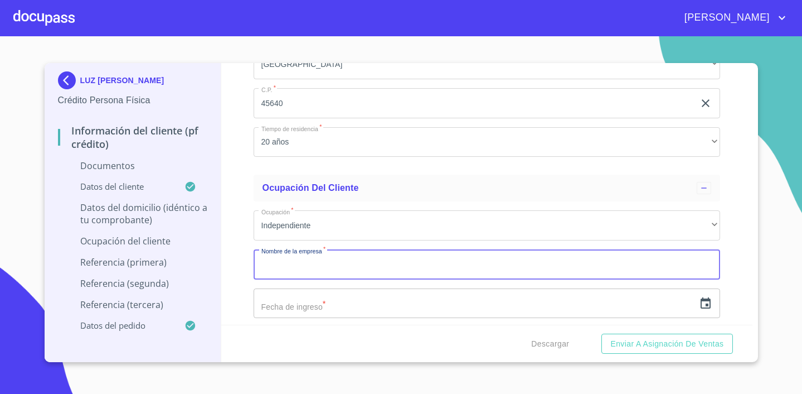
click at [345, 268] on input "Documento de identificación.   *" at bounding box center [487, 264] width 467 height 30
type input "SALON DE BELLEZA"
click at [389, 308] on input "text" at bounding box center [474, 303] width 441 height 30
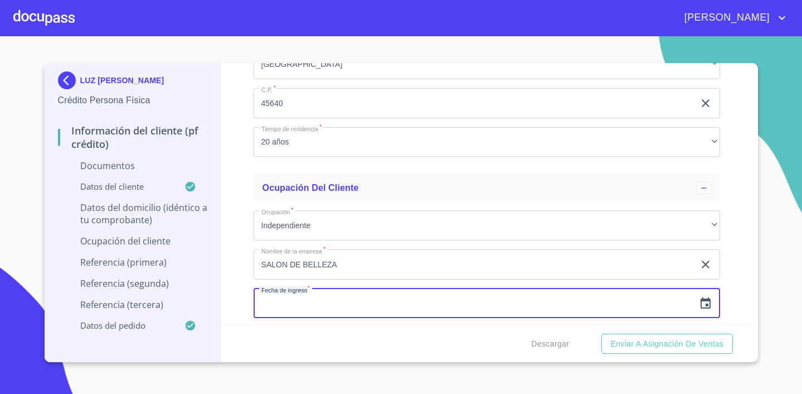
click at [710, 303] on icon "button" at bounding box center [706, 302] width 10 height 11
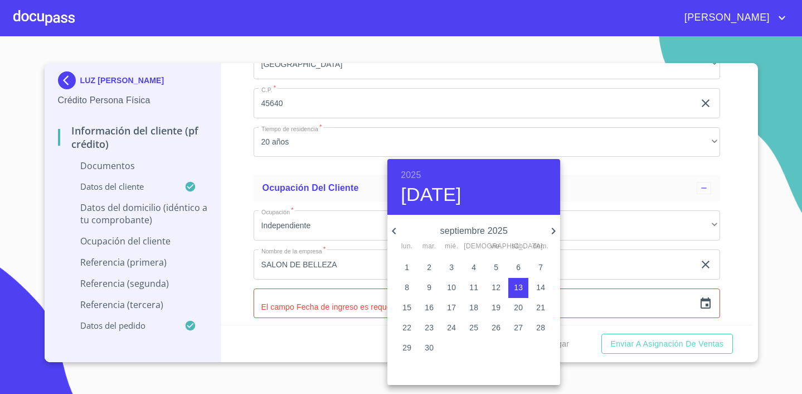
click at [560, 233] on div at bounding box center [401, 197] width 802 height 394
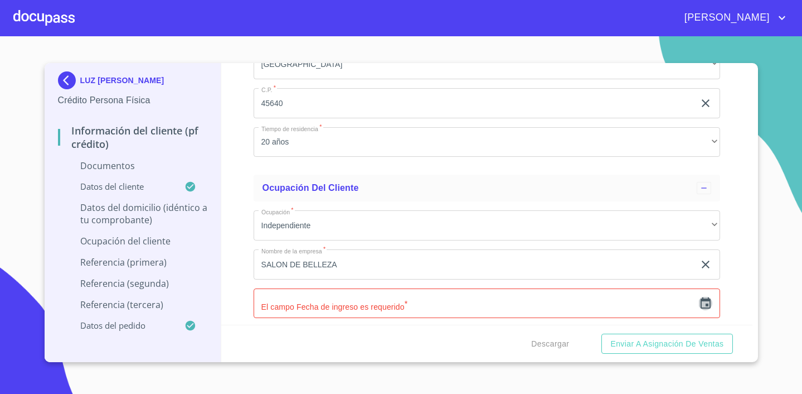
click at [702, 301] on icon "button" at bounding box center [705, 303] width 13 height 13
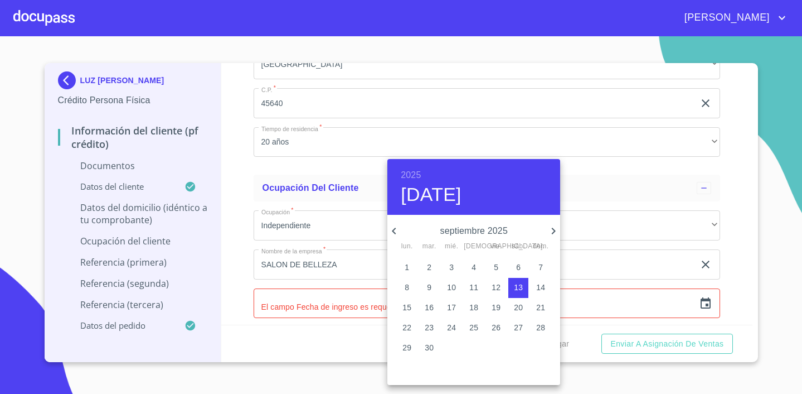
click at [558, 229] on icon "button" at bounding box center [553, 230] width 13 height 13
click at [415, 168] on h6 "2025" at bounding box center [411, 175] width 20 height 16
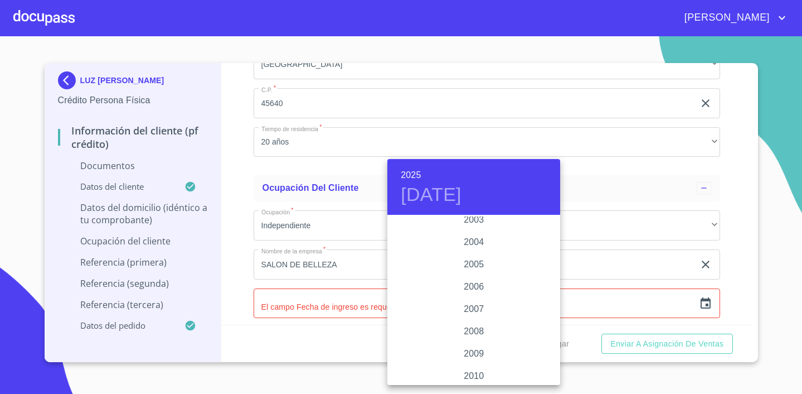
scroll to position [1743, 0]
click at [473, 315] on div "2007" at bounding box center [474, 313] width 173 height 22
type input "[DATE]"
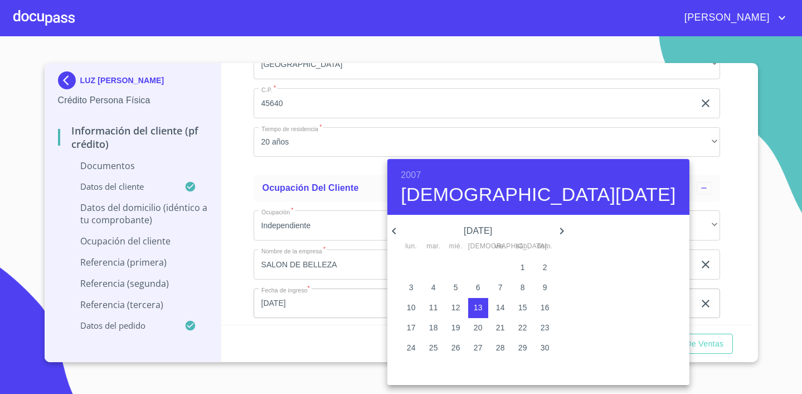
click at [555, 230] on icon "button" at bounding box center [561, 230] width 13 height 13
click at [384, 228] on div at bounding box center [401, 197] width 802 height 394
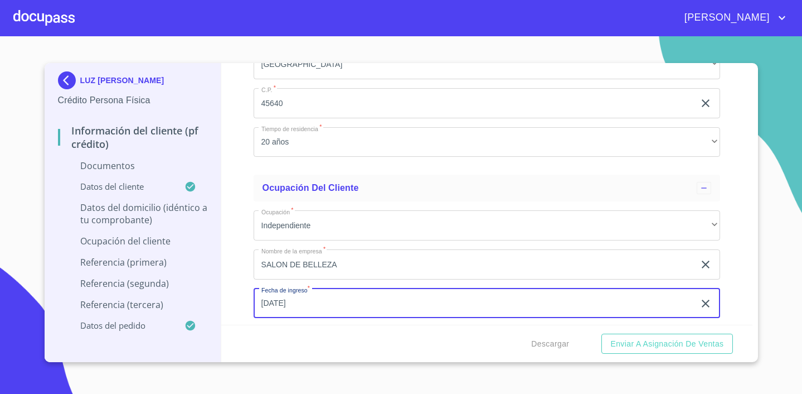
click at [344, 301] on input "[DATE]" at bounding box center [477, 303] width 446 height 30
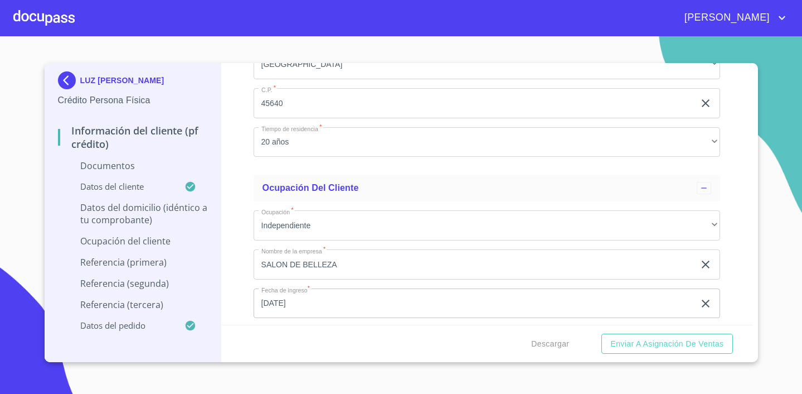
click at [341, 327] on div "Descargar Enviar a Asignación de Ventas" at bounding box center [486, 344] width 531 height 38
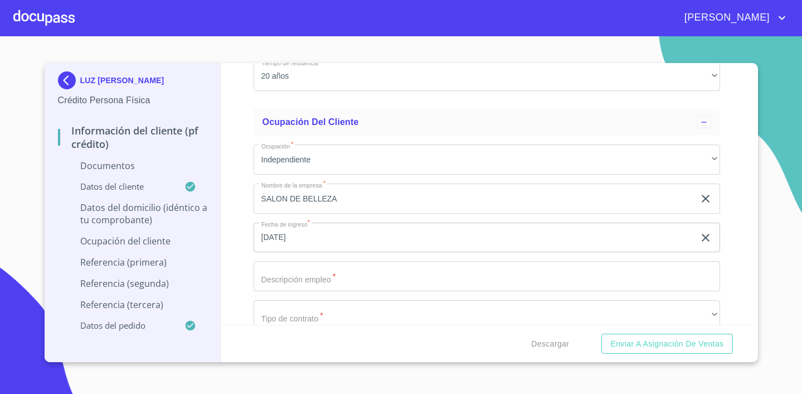
scroll to position [3075, 0]
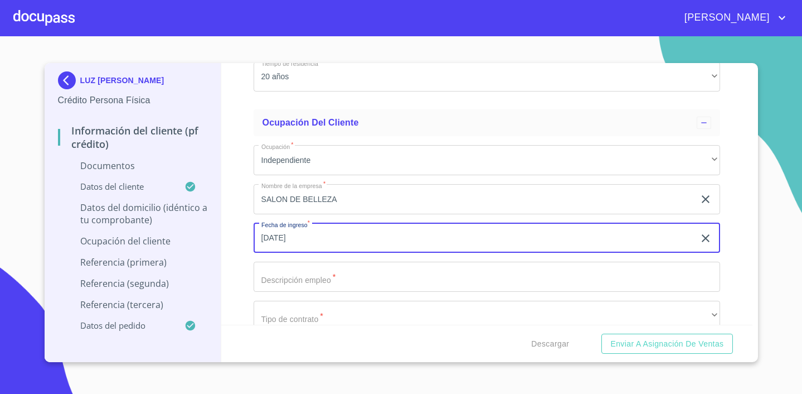
click at [316, 235] on input "[DATE]" at bounding box center [477, 238] width 446 height 30
click at [448, 275] on input "Documento de identificación.   *" at bounding box center [487, 277] width 467 height 30
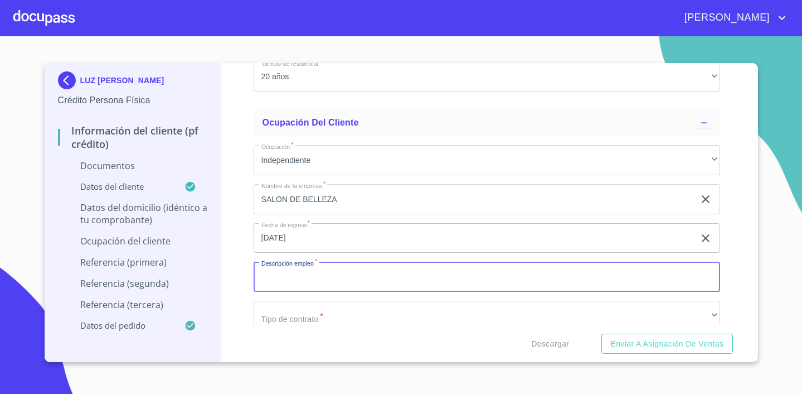
click at [331, 235] on input "[DATE]" at bounding box center [477, 238] width 446 height 30
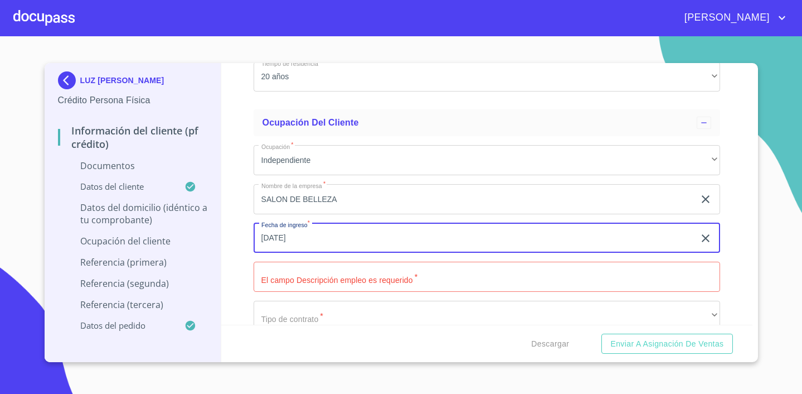
click at [331, 235] on input "[DATE]" at bounding box center [477, 238] width 446 height 30
click at [262, 238] on input "[DATE]" at bounding box center [477, 238] width 446 height 30
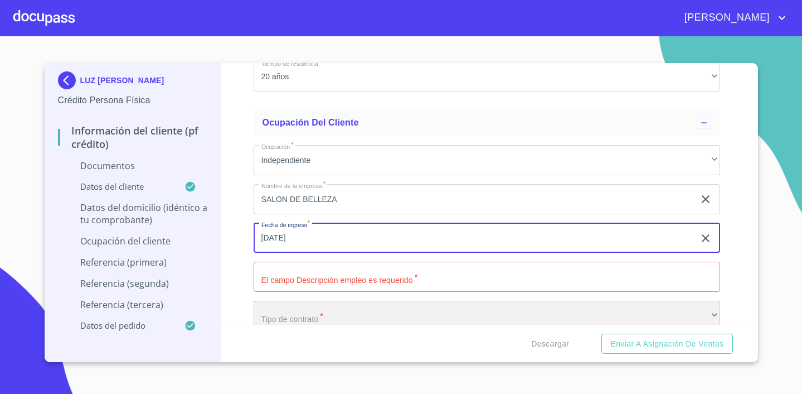
click at [367, 313] on div "​" at bounding box center [487, 316] width 467 height 30
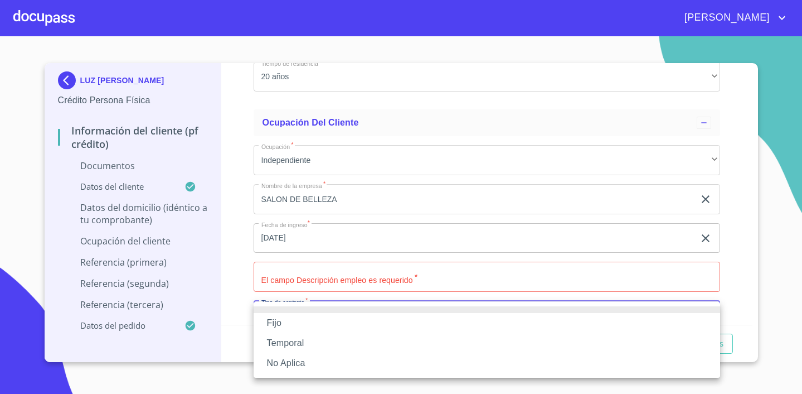
click at [418, 257] on div at bounding box center [401, 197] width 802 height 394
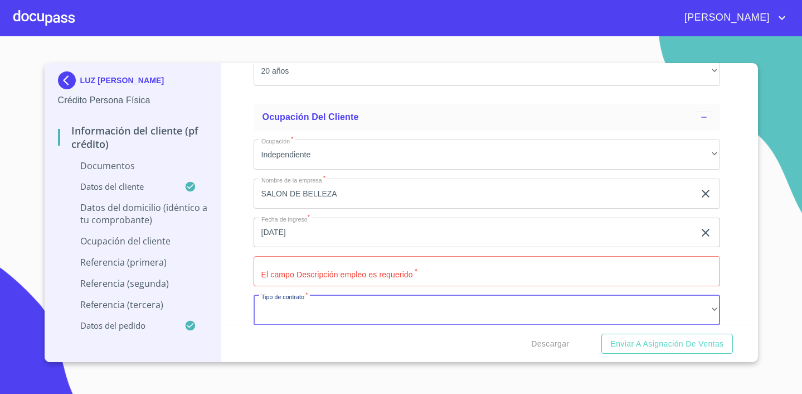
click at [301, 235] on input "[DATE]" at bounding box center [477, 232] width 446 height 30
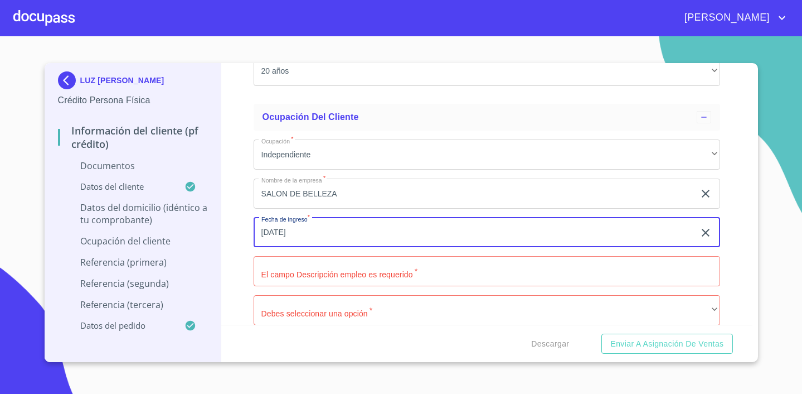
click at [301, 235] on input "[DATE]" at bounding box center [477, 232] width 446 height 30
drag, startPoint x: 355, startPoint y: 228, endPoint x: 231, endPoint y: 229, distance: 123.8
click at [231, 229] on div "Información del cliente (PF crédito) Documentos Documento de identificación.   …" at bounding box center [486, 194] width 531 height 262
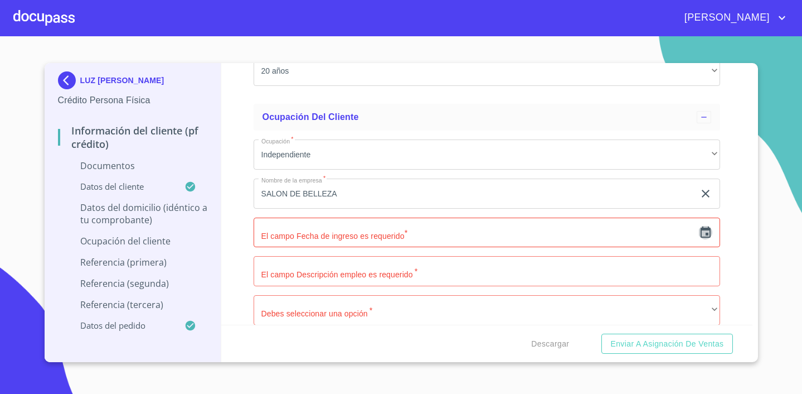
click at [709, 230] on icon "button" at bounding box center [705, 232] width 13 height 13
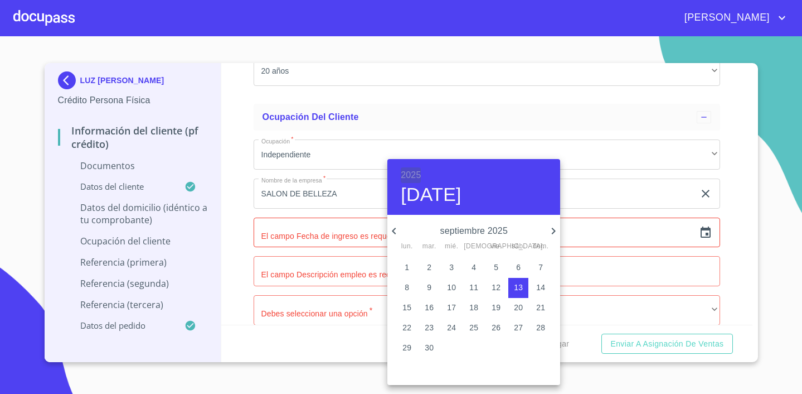
click at [417, 174] on h6 "2025" at bounding box center [411, 175] width 20 height 16
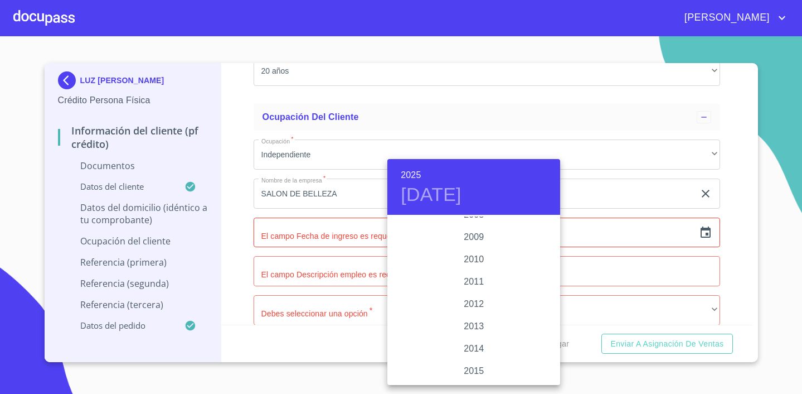
scroll to position [1827, 0]
click at [477, 232] on div "2007" at bounding box center [474, 230] width 173 height 22
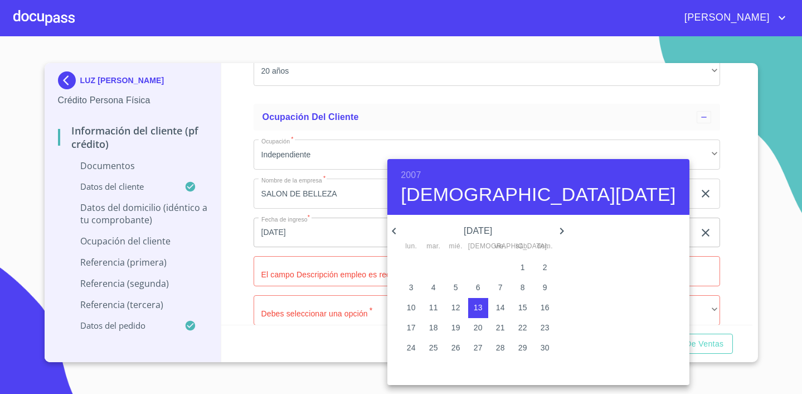
click at [555, 231] on icon "button" at bounding box center [561, 230] width 13 height 13
click at [520, 273] on button "1" at bounding box center [523, 268] width 20 height 20
type input "[DATE]"
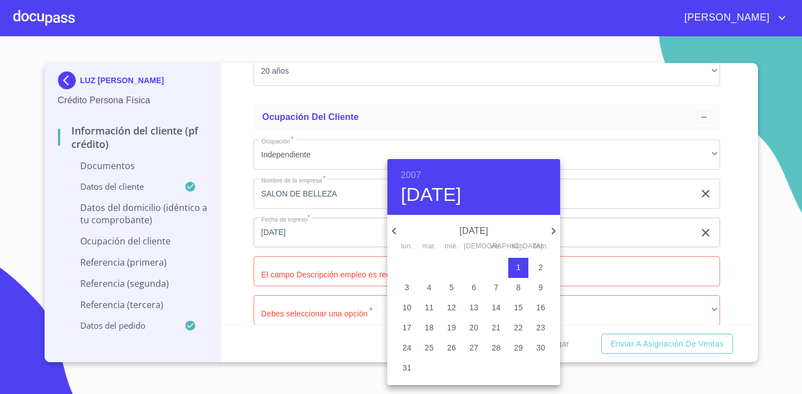
click at [351, 279] on div at bounding box center [401, 197] width 802 height 394
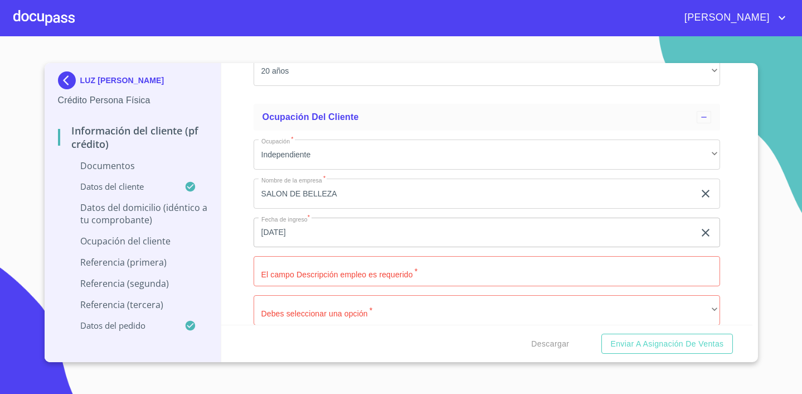
click at [351, 279] on input "Documento de identificación.   *" at bounding box center [487, 271] width 467 height 30
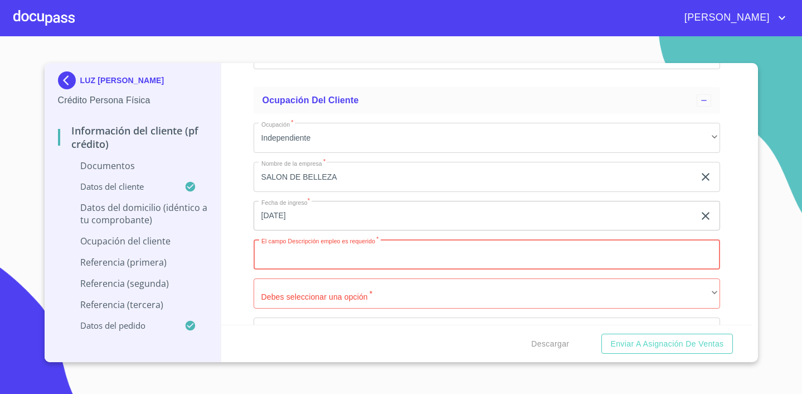
scroll to position [3116, 0]
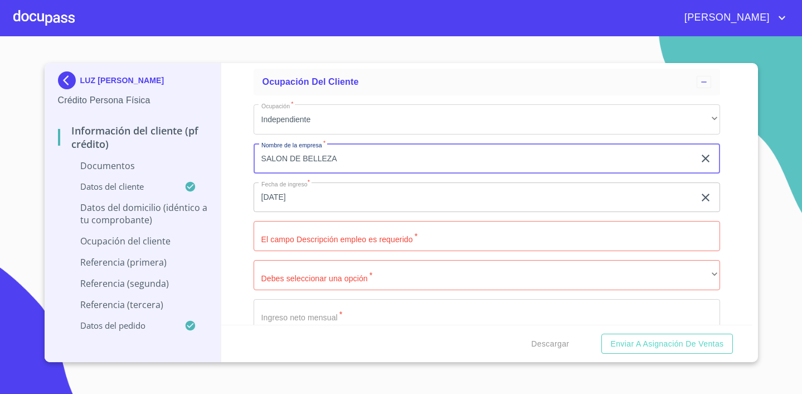
drag, startPoint x: 345, startPoint y: 156, endPoint x: 262, endPoint y: 158, distance: 83.1
click at [262, 158] on input "SALON DE BELLEZA" at bounding box center [474, 158] width 441 height 30
type input "[PERSON_NAME]"
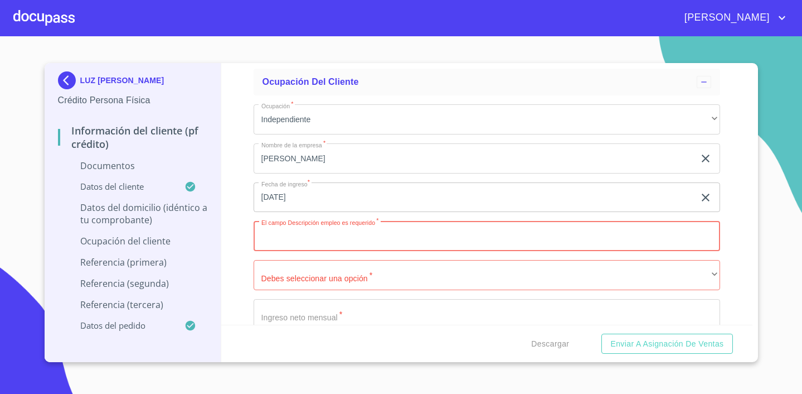
click at [288, 229] on input "Documento de identificación.   *" at bounding box center [487, 236] width 467 height 30
click at [286, 241] on input "Documento de identificación.   *" at bounding box center [487, 236] width 467 height 30
paste input "SALON DE BELLEZA"
type input "SALON DE BELLEZA"
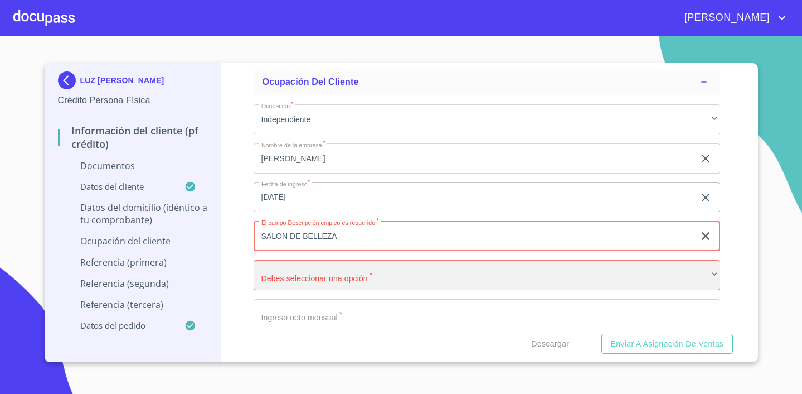
click at [321, 276] on div "​" at bounding box center [487, 275] width 467 height 30
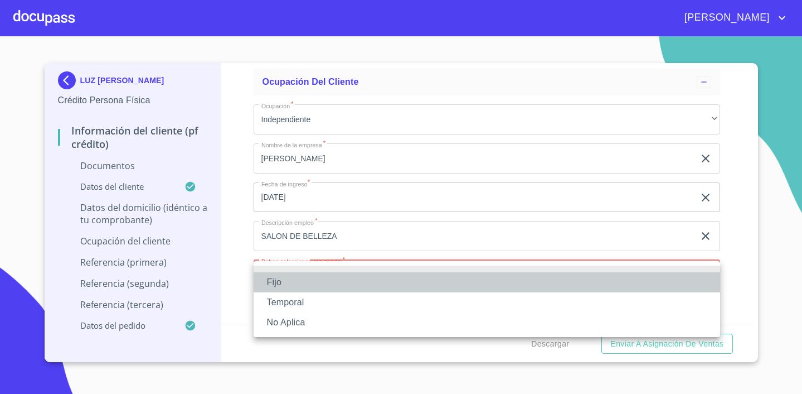
click at [316, 281] on li "Fijo" at bounding box center [487, 282] width 467 height 20
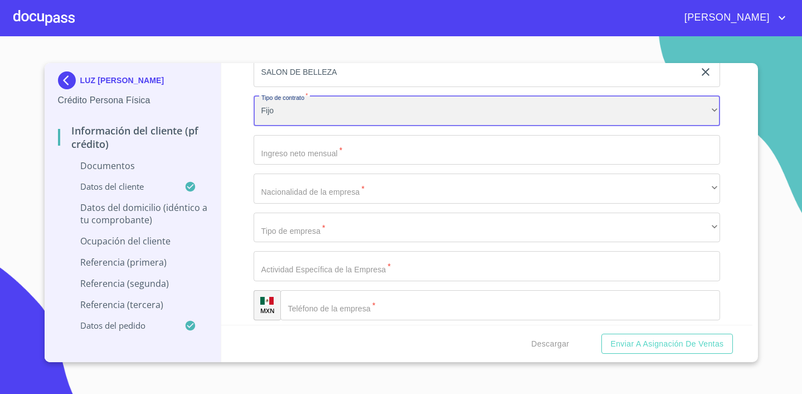
scroll to position [3293, 0]
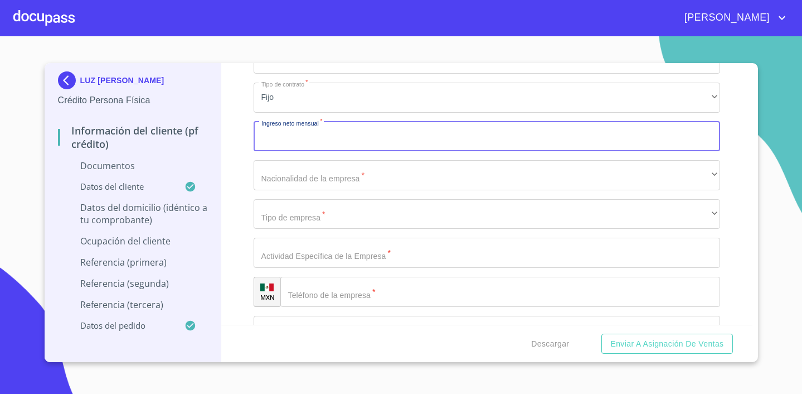
click at [347, 130] on input "Documento de identificación.   *" at bounding box center [487, 137] width 467 height 30
type input "35000"
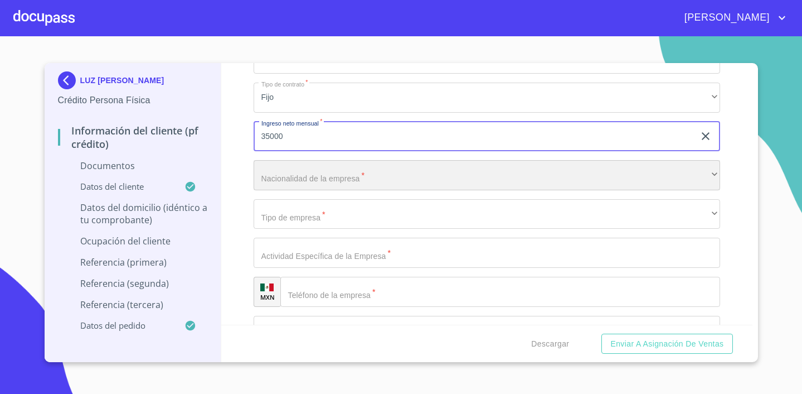
click at [369, 177] on div "​" at bounding box center [487, 175] width 467 height 30
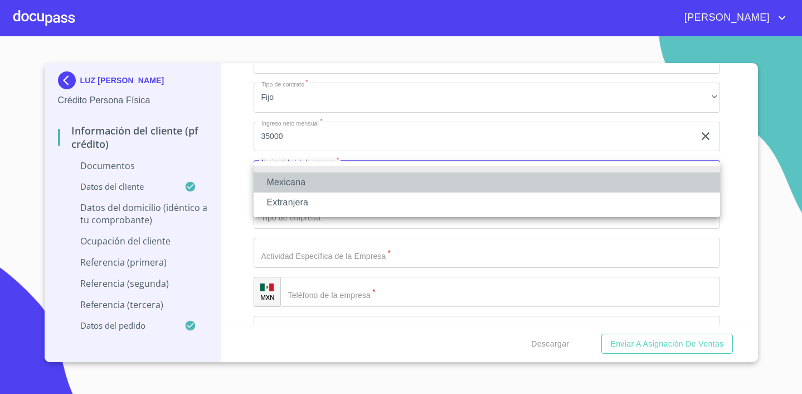
click at [320, 182] on li "Mexicana" at bounding box center [487, 182] width 467 height 20
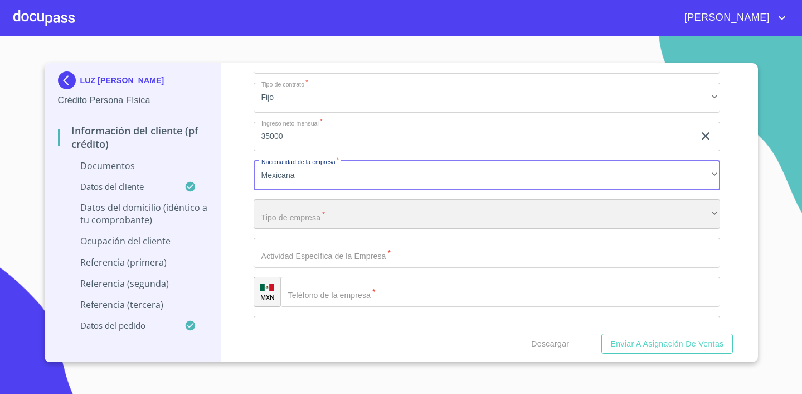
click at [328, 216] on div "​" at bounding box center [487, 214] width 467 height 30
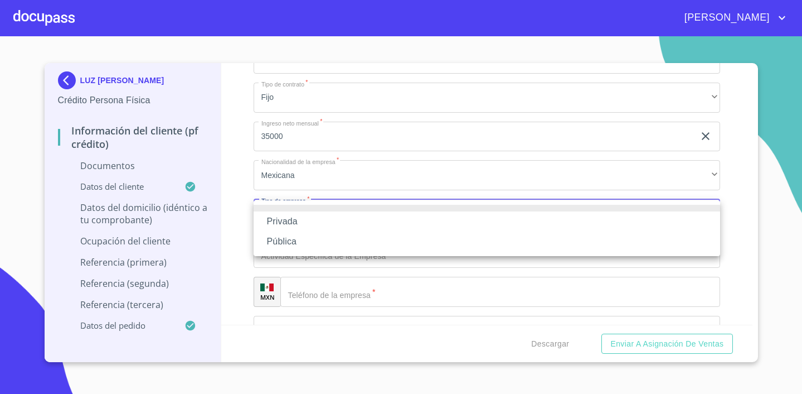
click at [323, 225] on li "Privada" at bounding box center [487, 221] width 467 height 20
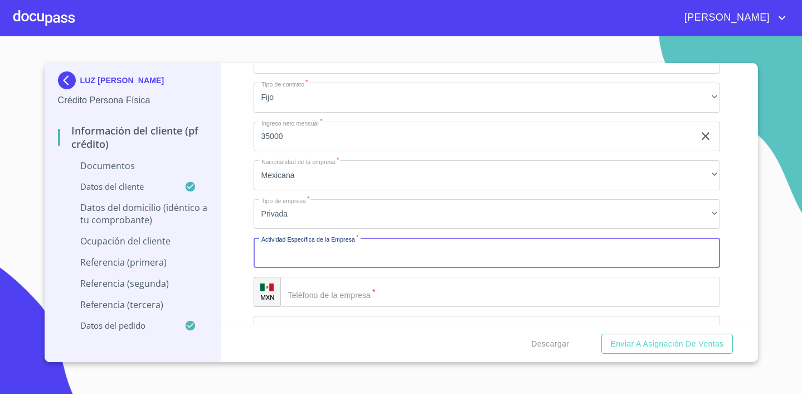
click at [335, 251] on input "Documento de identificación.   *" at bounding box center [487, 253] width 467 height 30
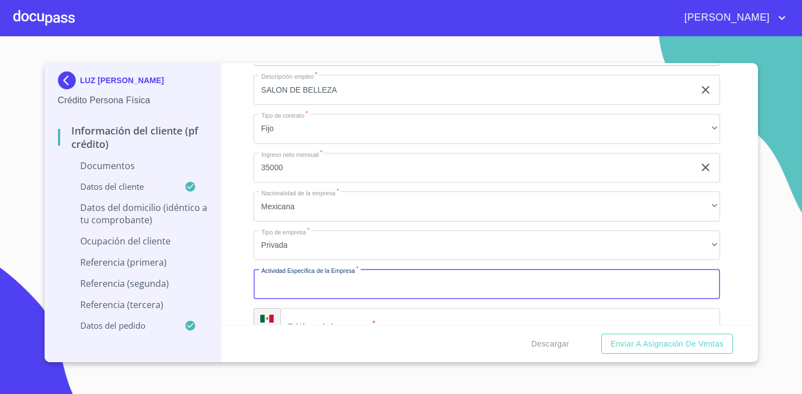
scroll to position [3266, 0]
click at [356, 282] on input "Documento de identificación.   *" at bounding box center [487, 280] width 467 height 30
type input "C"
type input "H"
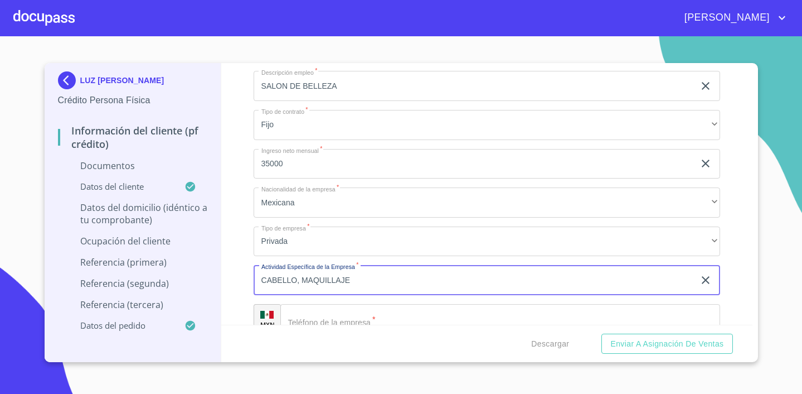
click at [264, 279] on input "CABELLO, MAQUILLAJE" at bounding box center [474, 280] width 441 height 30
click at [422, 270] on input "ESTILISMO EN CABELLO, MAQUILLAJE" at bounding box center [474, 280] width 441 height 30
click at [420, 277] on input "ESTILISMO EN CABELLO, MAQUILLAJE" at bounding box center [474, 280] width 441 height 30
type input "ESTILISMO EN CABELLO, MAQUILLAJE Y UÑAS"
click at [727, 256] on div "Información del cliente (PF crédito) Documentos Documento de identificación.   …" at bounding box center [486, 194] width 531 height 262
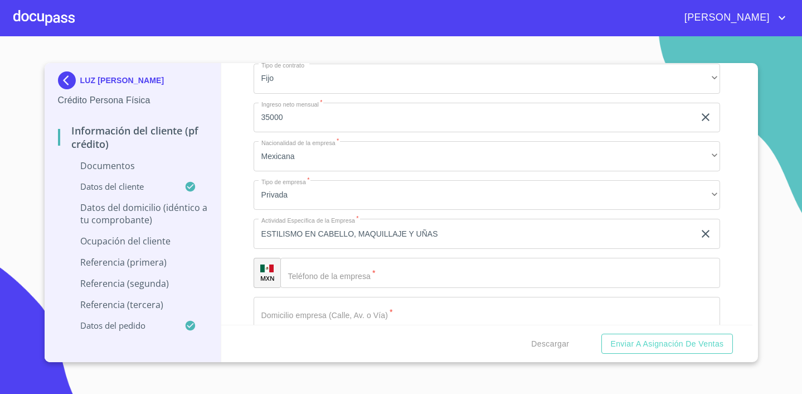
scroll to position [3371, 0]
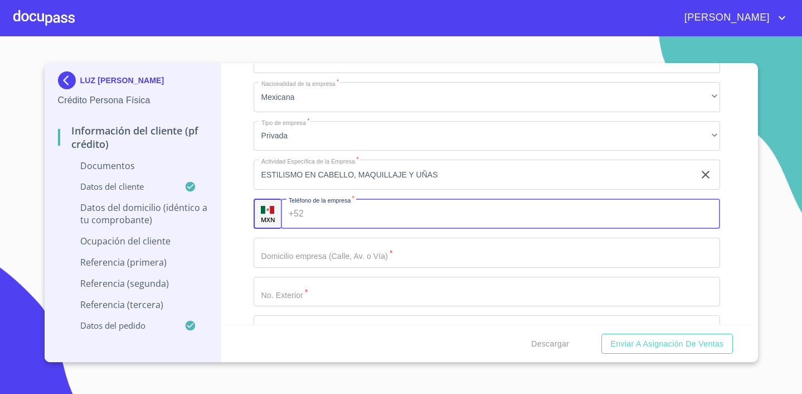
click at [408, 220] on input "Documento de identificación.   *" at bounding box center [514, 214] width 412 height 30
type input "[PHONE_NUMBER]"
click at [415, 252] on input "Documento de identificación.   *" at bounding box center [487, 253] width 467 height 30
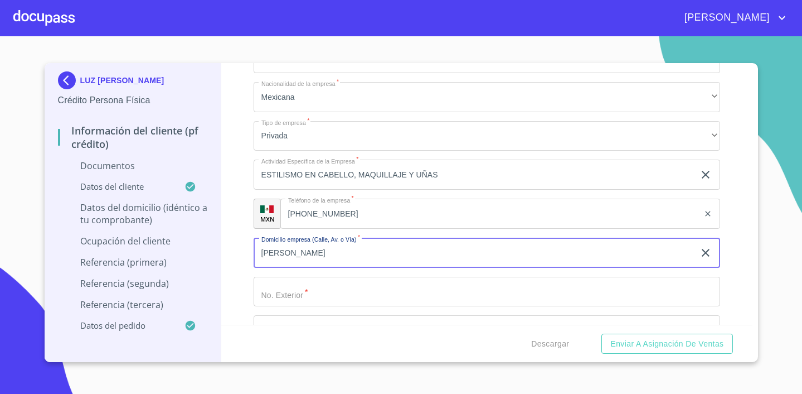
type input "[PERSON_NAME]"
click at [415, 298] on input "Documento de identificación.   *" at bounding box center [487, 292] width 467 height 30
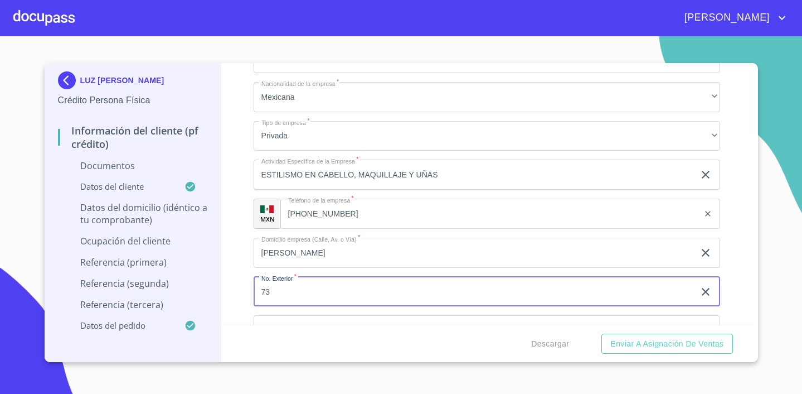
type input "73"
click at [727, 268] on div "Información del cliente (PF crédito) Documentos Documento de identificación.   …" at bounding box center [486, 194] width 531 height 262
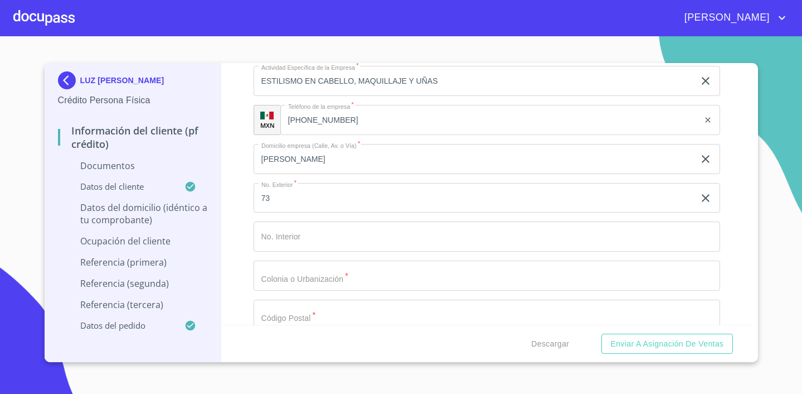
scroll to position [3468, 0]
click at [432, 272] on input "Documento de identificación.   *" at bounding box center [487, 272] width 467 height 30
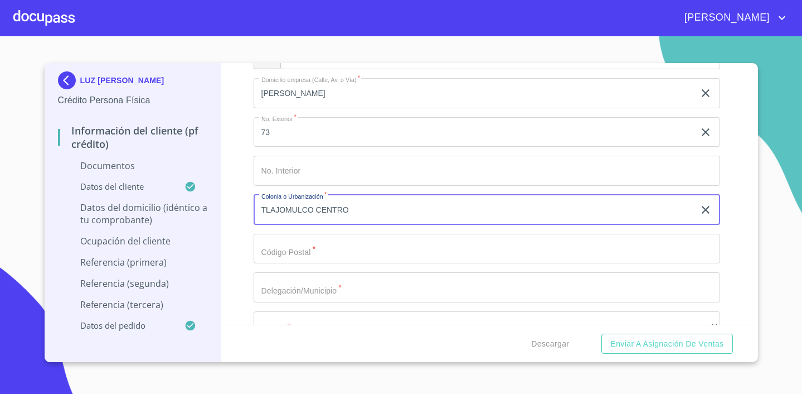
scroll to position [3560, 0]
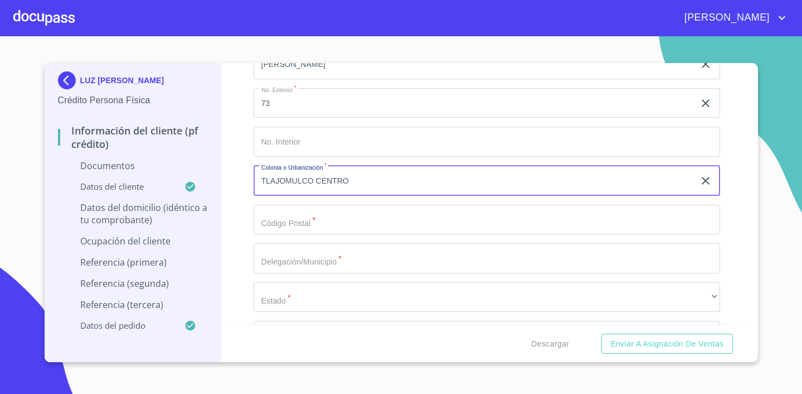
type input "TLAJOMULCO CENTRO"
click at [322, 229] on input "Documento de identificación.   *" at bounding box center [487, 220] width 467 height 30
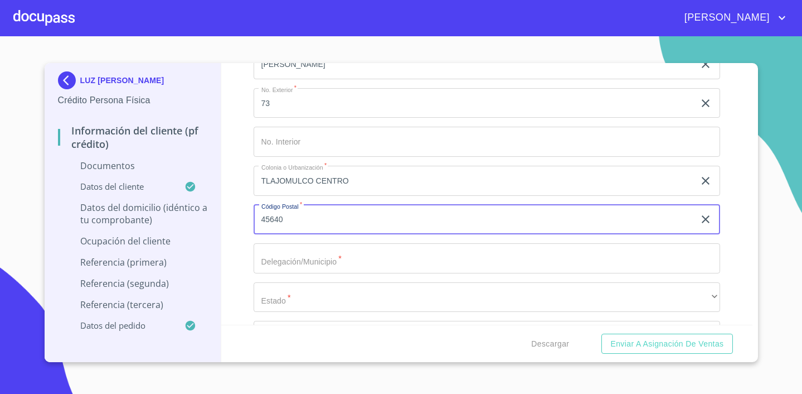
type input "45640"
click at [340, 262] on input "Documento de identificación.   *" at bounding box center [487, 258] width 467 height 30
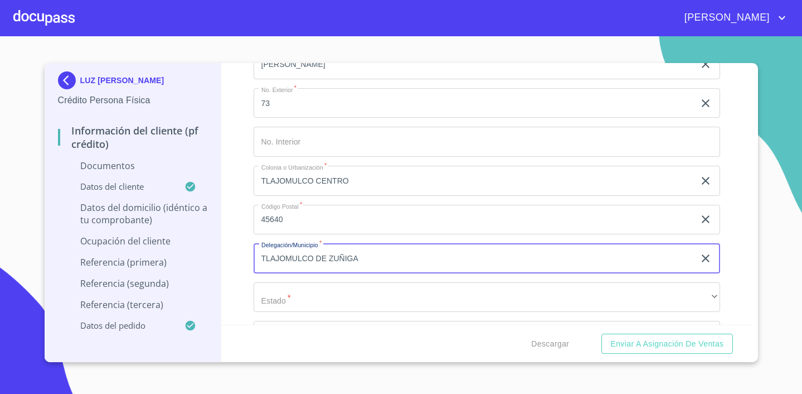
type input "TLAJOMULCO DE ZUÑIGA"
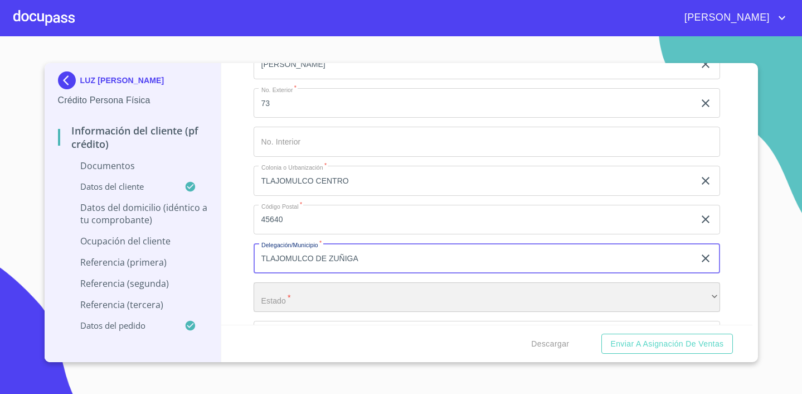
click at [328, 308] on div "​" at bounding box center [487, 297] width 467 height 30
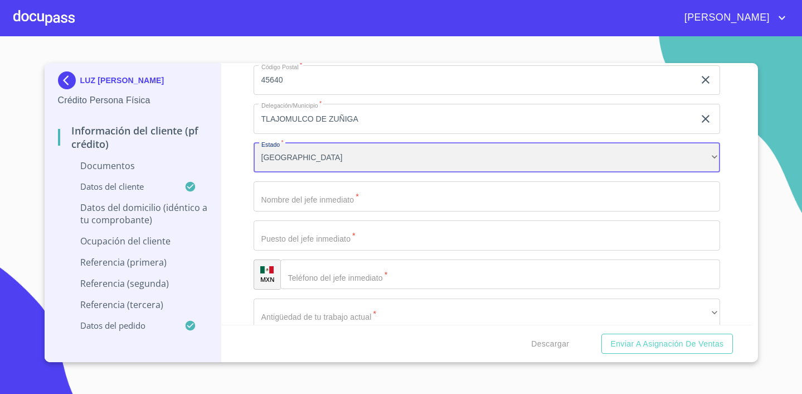
scroll to position [3708, 0]
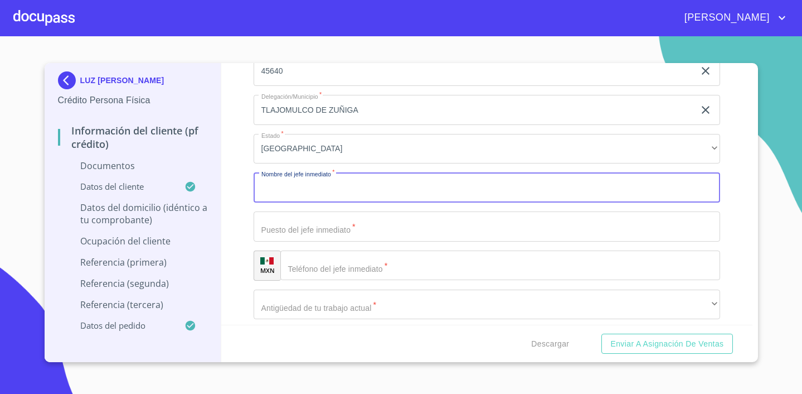
click at [400, 186] on input "Documento de identificación.   *" at bounding box center [487, 187] width 467 height 30
type input "LUZ [PERSON_NAME]"
click at [331, 232] on input "Documento de identificación.   *" at bounding box center [487, 226] width 467 height 30
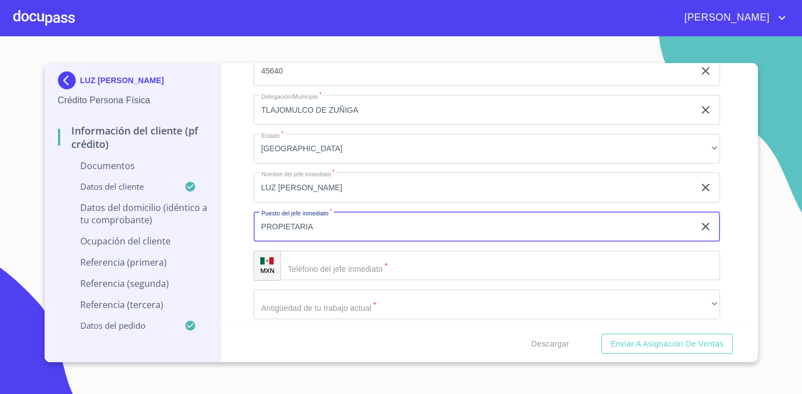
type input "PROPIETARIA"
click at [362, 278] on input "Documento de identificación.   *" at bounding box center [501, 265] width 440 height 30
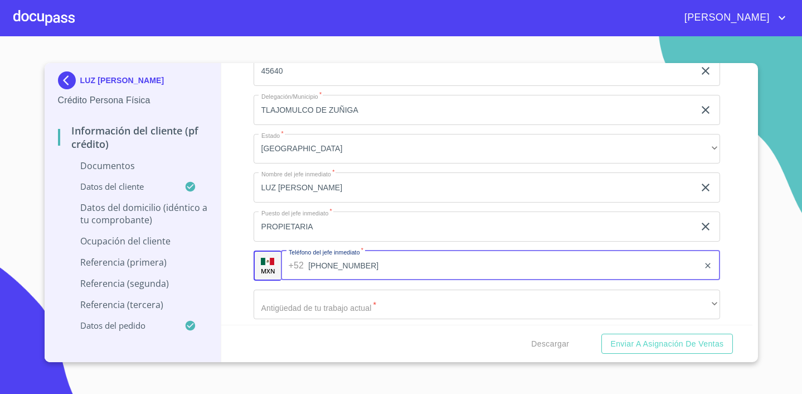
type input "[PHONE_NUMBER]"
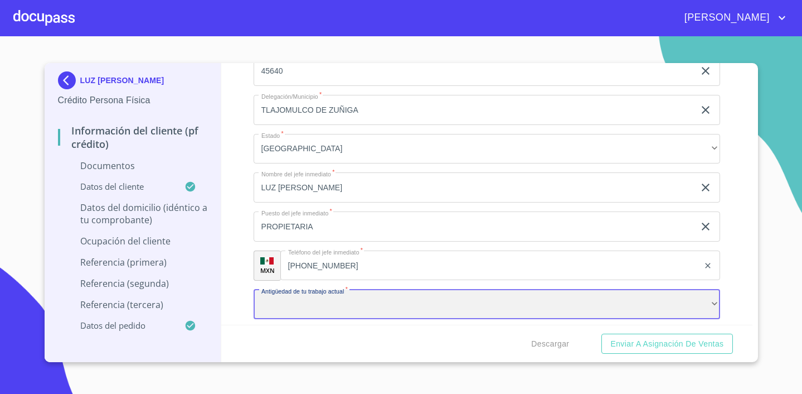
click at [381, 307] on div "​" at bounding box center [487, 304] width 467 height 30
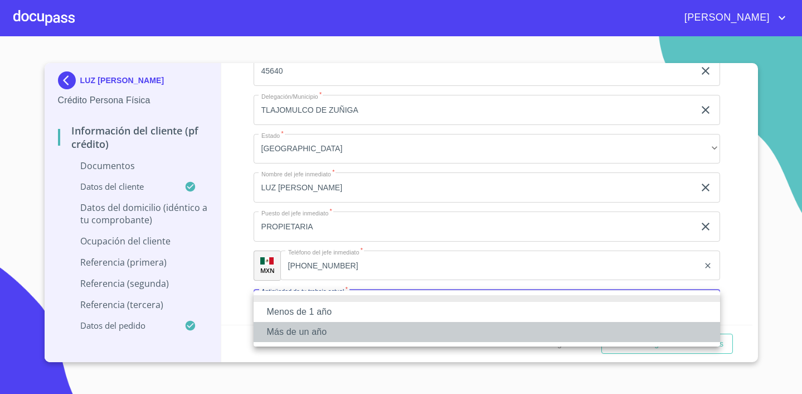
click at [370, 329] on li "Más de un año" at bounding box center [487, 332] width 467 height 20
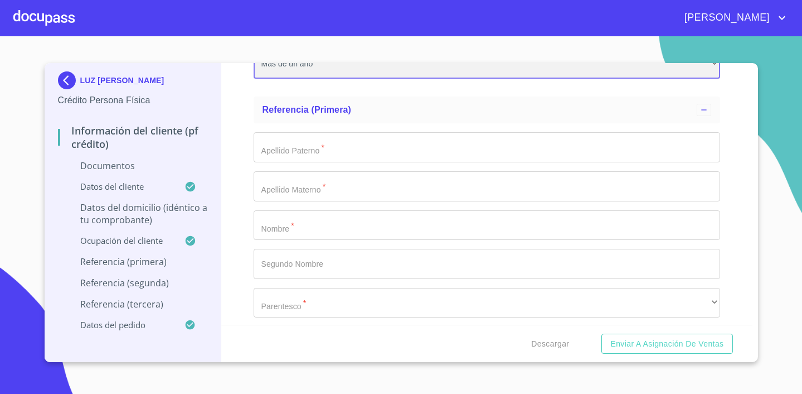
scroll to position [3950, 0]
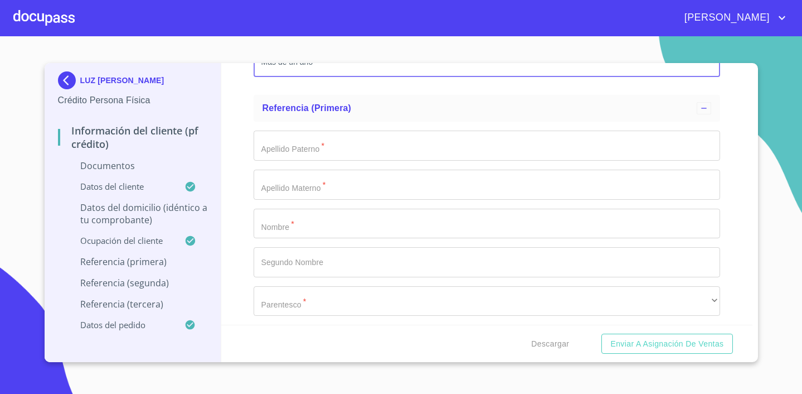
click at [335, 147] on input "Documento de identificación.   *" at bounding box center [487, 145] width 467 height 30
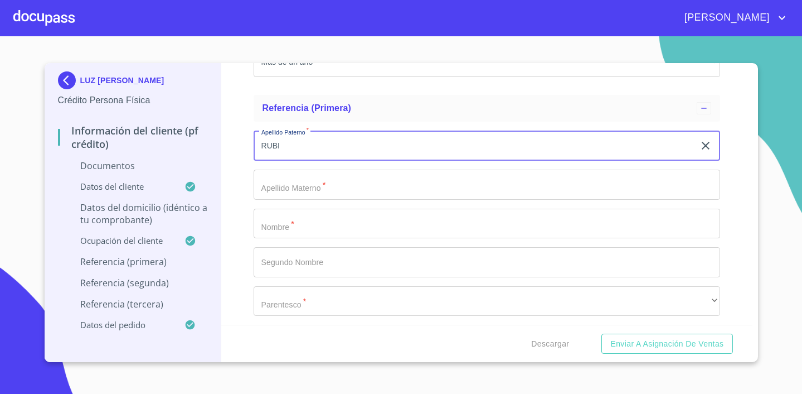
type input "RUBI"
click at [333, 192] on input "Documento de identificación.   *" at bounding box center [487, 185] width 467 height 30
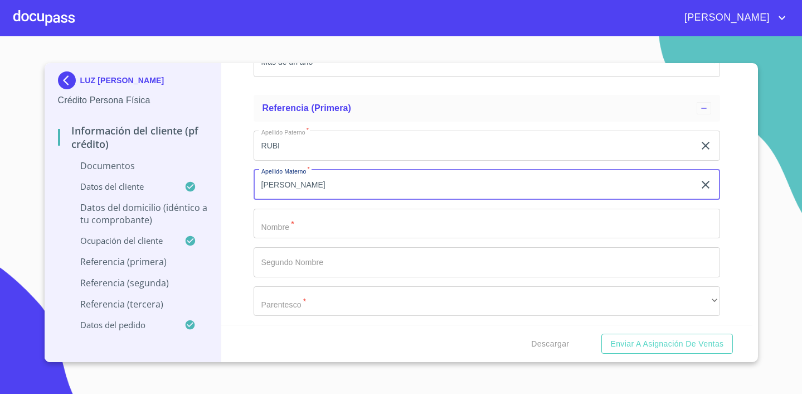
type input "[PERSON_NAME]"
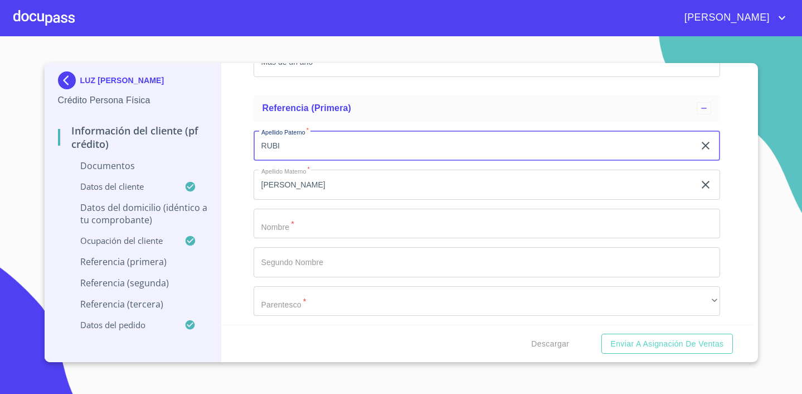
click at [303, 142] on input "RUBI" at bounding box center [474, 145] width 441 height 30
type input "R"
type input "[PERSON_NAME]"
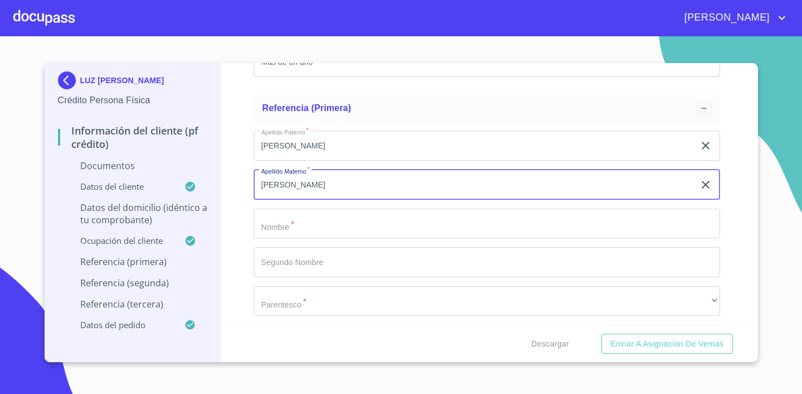
click at [319, 178] on input "[PERSON_NAME]" at bounding box center [474, 185] width 441 height 30
type input "T"
type input "[PERSON_NAME]"
click at [310, 215] on input "Documento de identificación.   *" at bounding box center [487, 224] width 467 height 30
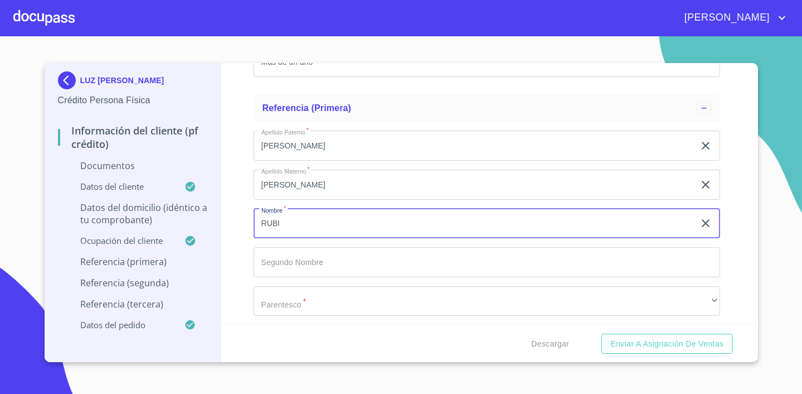
type input "RUBI"
click at [299, 254] on input "Documento de identificación.   *" at bounding box center [487, 262] width 467 height 30
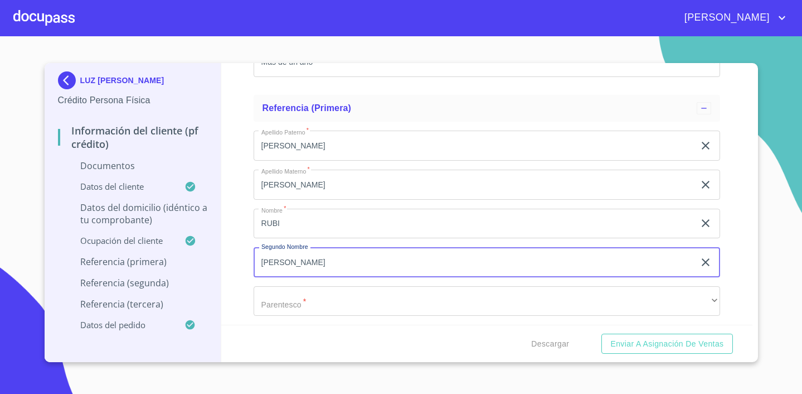
type input "[PERSON_NAME]"
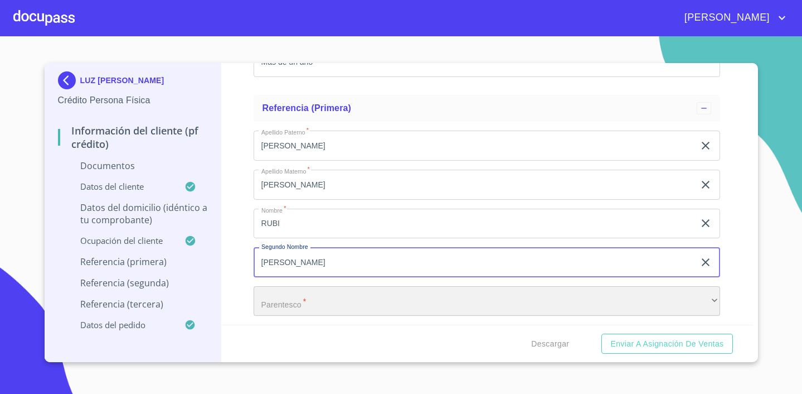
click at [300, 294] on div "​" at bounding box center [487, 301] width 467 height 30
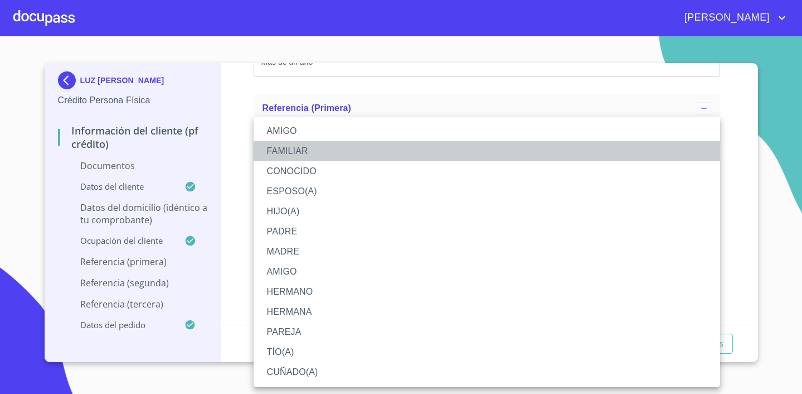
click at [321, 157] on li "FAMILIAR" at bounding box center [487, 151] width 467 height 20
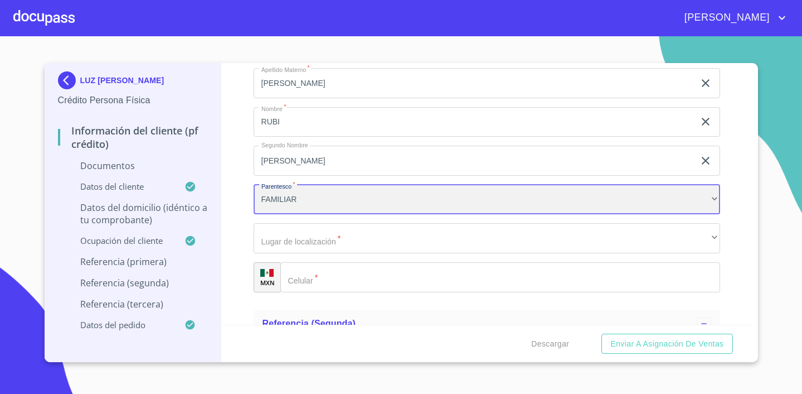
scroll to position [4059, 0]
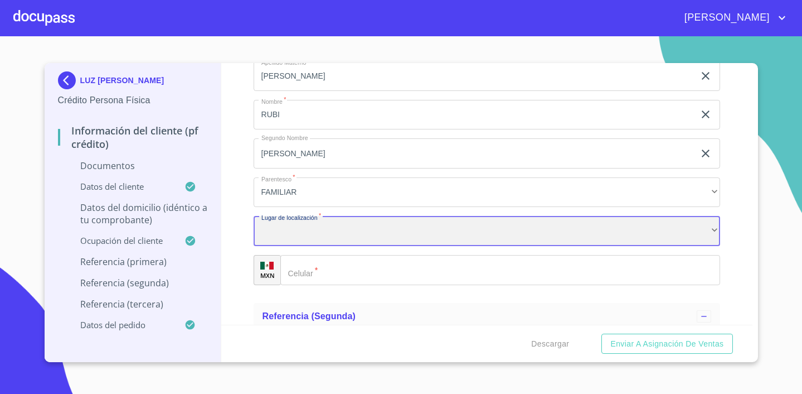
click at [356, 238] on div "​" at bounding box center [487, 231] width 467 height 30
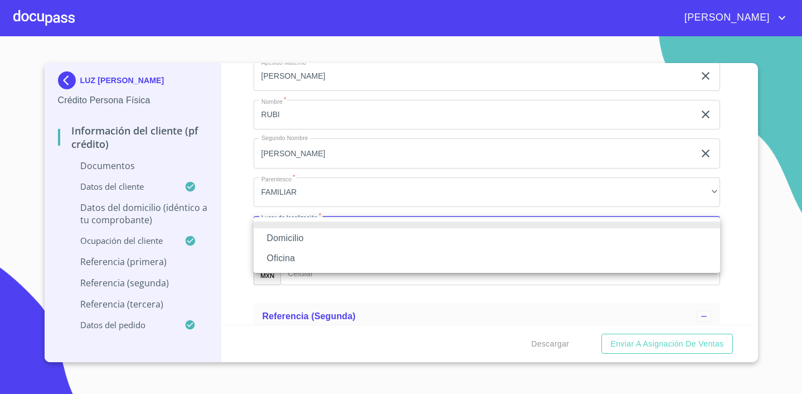
click at [353, 245] on li "Domicilio" at bounding box center [487, 238] width 467 height 20
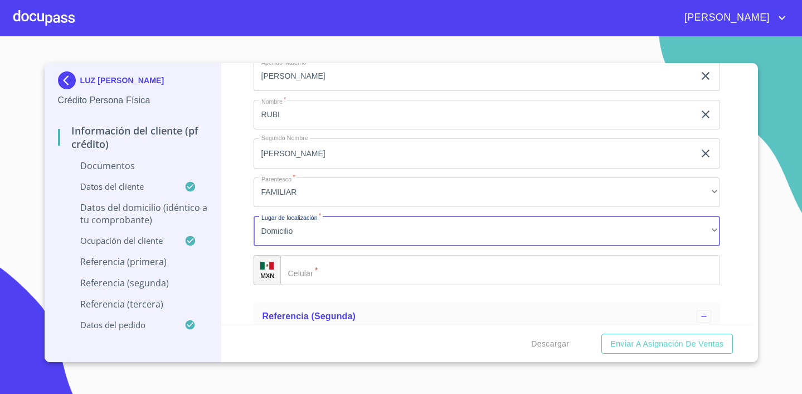
click at [352, 271] on input "Documento de identificación.   *" at bounding box center [501, 270] width 440 height 30
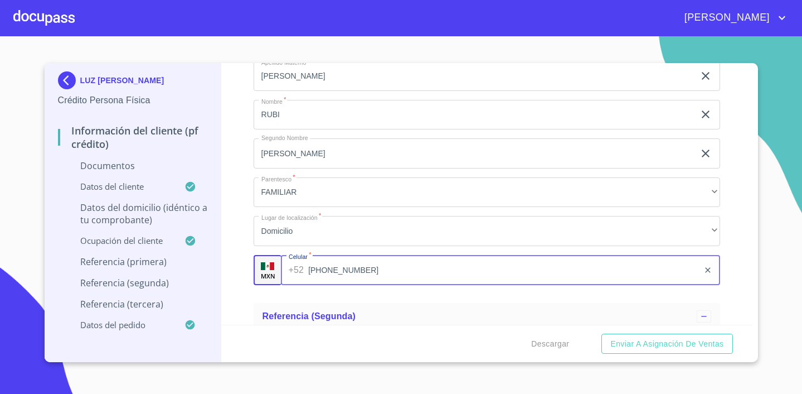
type input "[PHONE_NUMBER]"
click at [737, 188] on div "Información del cliente (PF crédito) Documentos Documento de identificación.   …" at bounding box center [486, 194] width 531 height 262
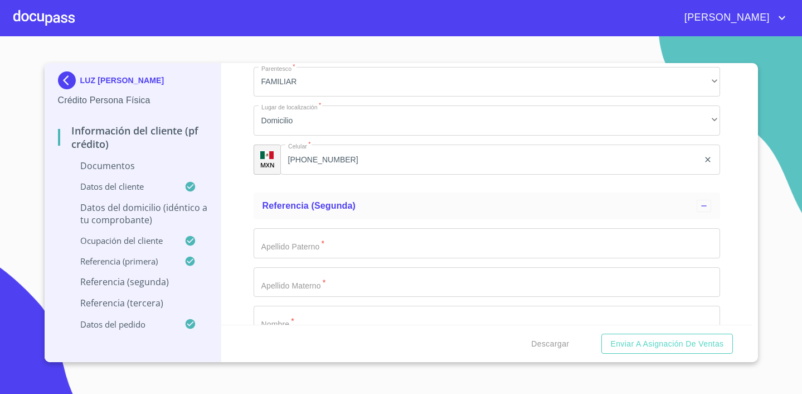
scroll to position [4175, 0]
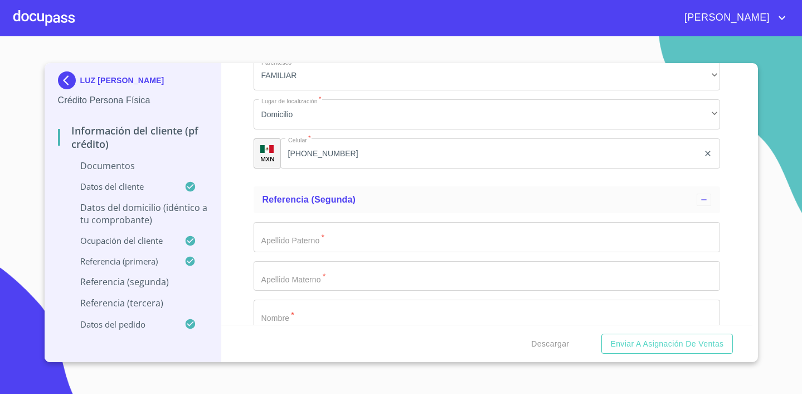
click at [344, 229] on input "Documento de identificación.   *" at bounding box center [487, 237] width 467 height 30
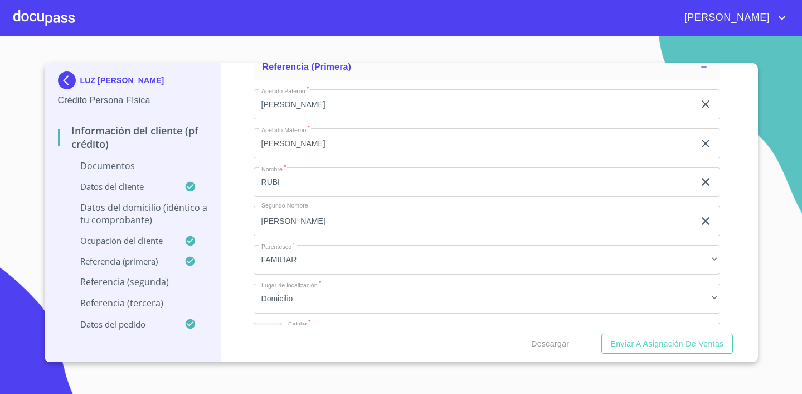
scroll to position [3987, 0]
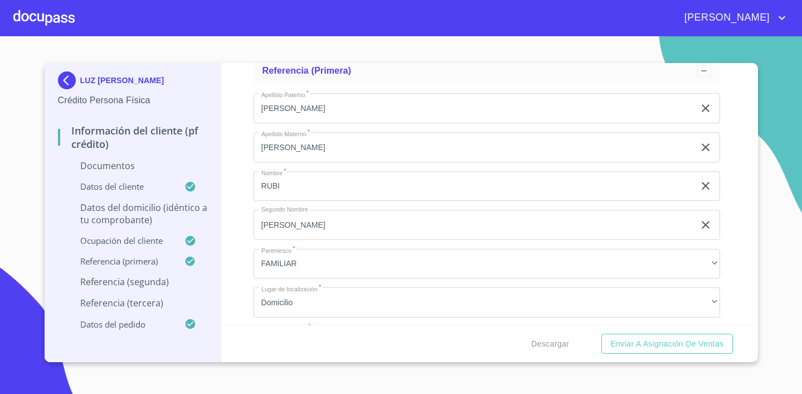
click at [153, 279] on p "Referencia (segunda)" at bounding box center [133, 281] width 150 height 12
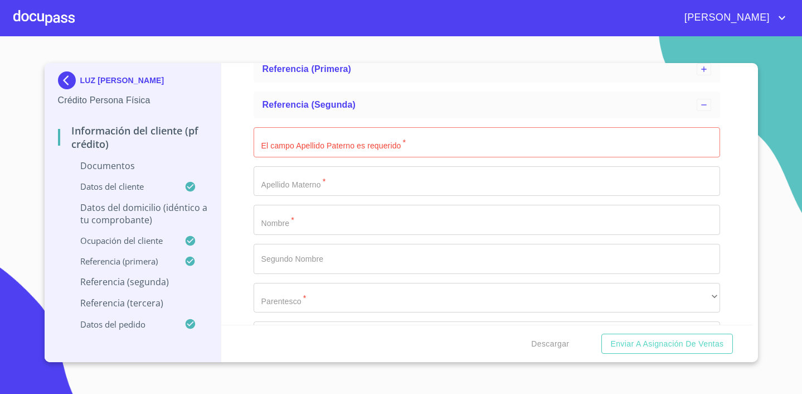
scroll to position [243, 0]
click at [354, 140] on input "El campo Apellido Paterno es requerido   *" at bounding box center [487, 144] width 467 height 30
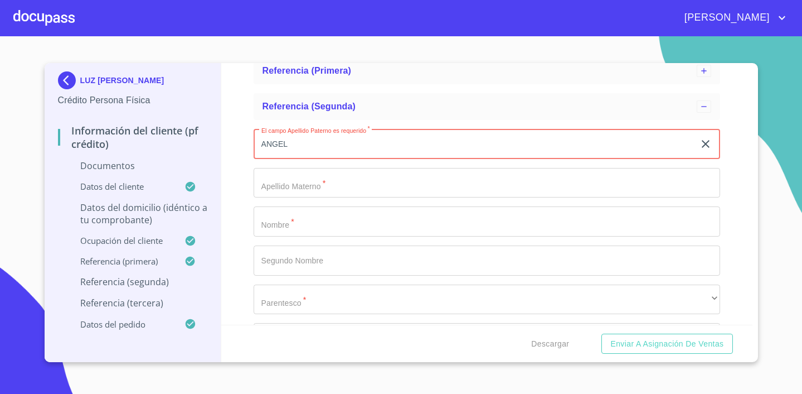
type input "ANGEL"
click at [351, 177] on input "El campo Apellido Paterno es requerido   *" at bounding box center [487, 183] width 467 height 30
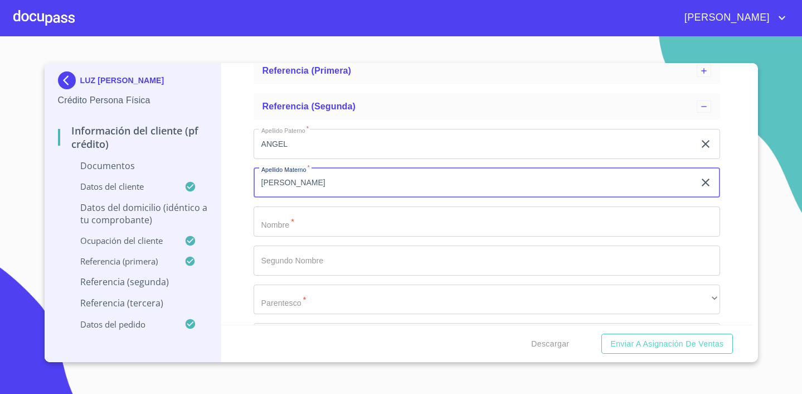
type input "[PERSON_NAME]"
click at [284, 225] on input "Apellido Paterno   *" at bounding box center [487, 221] width 467 height 30
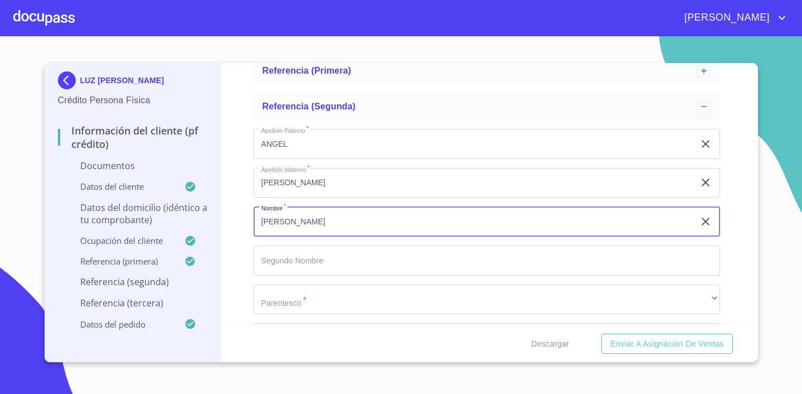
type input "[PERSON_NAME]"
click at [311, 260] on input "Apellido Paterno   *" at bounding box center [487, 260] width 467 height 30
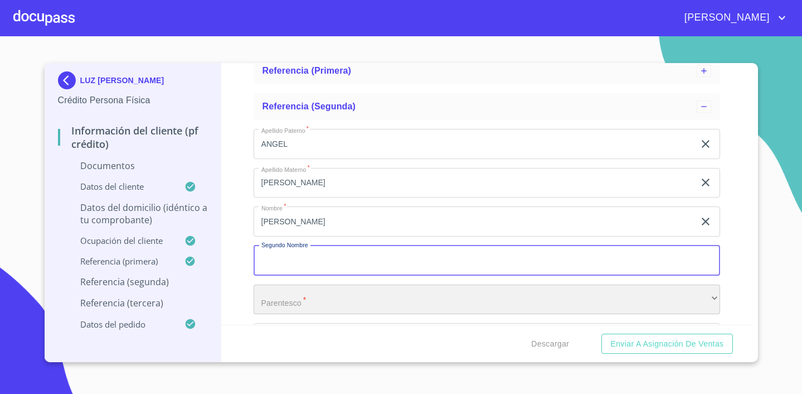
click at [302, 293] on div "​" at bounding box center [487, 299] width 467 height 30
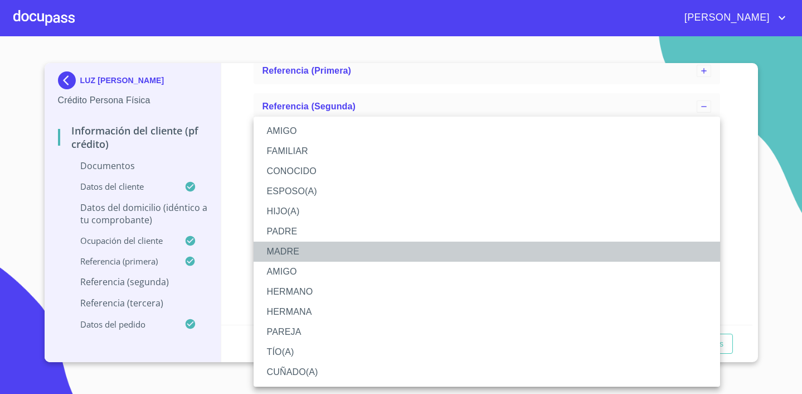
click at [289, 244] on li "MADRE" at bounding box center [487, 251] width 467 height 20
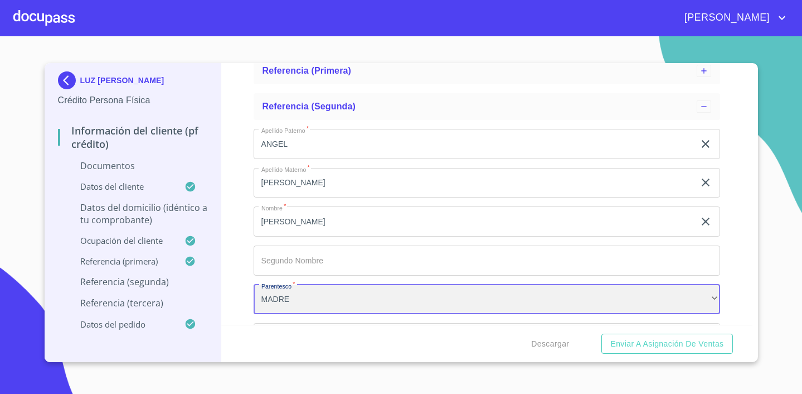
click at [273, 299] on div "MADRE" at bounding box center [487, 299] width 467 height 30
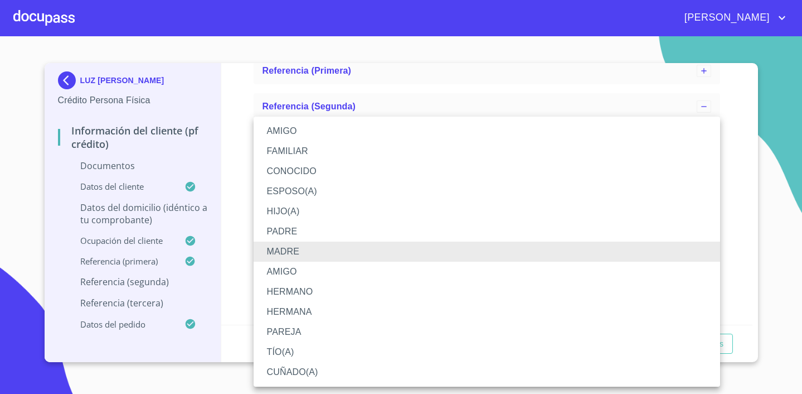
click at [289, 223] on li "PADRE" at bounding box center [487, 231] width 467 height 20
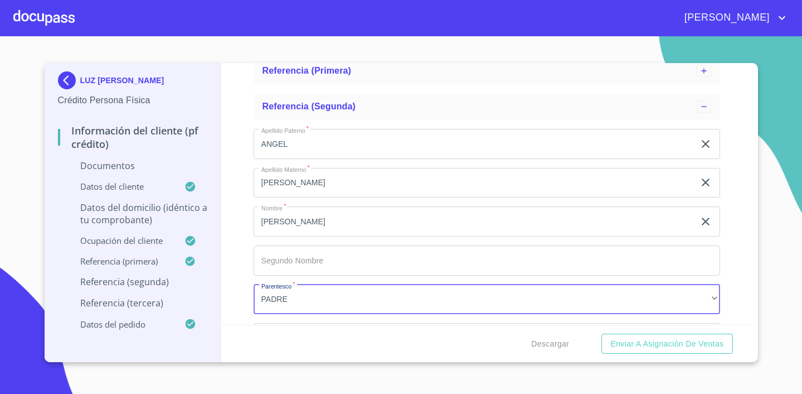
click at [742, 249] on div "Información del cliente (PF crédito) Documentos Datos del cliente Estado Civil …" at bounding box center [486, 194] width 531 height 262
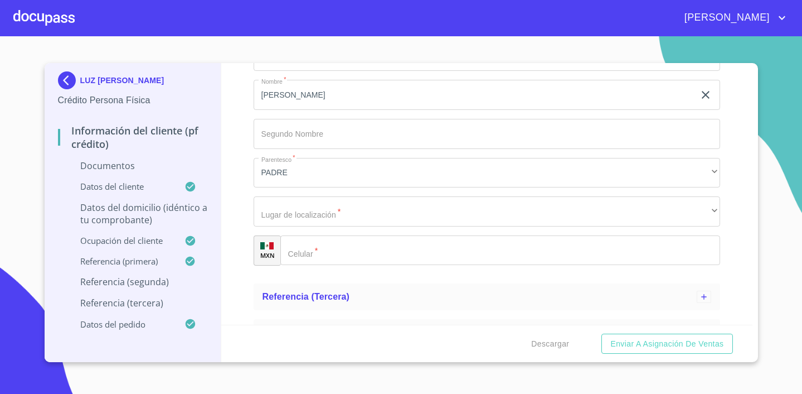
scroll to position [377, 0]
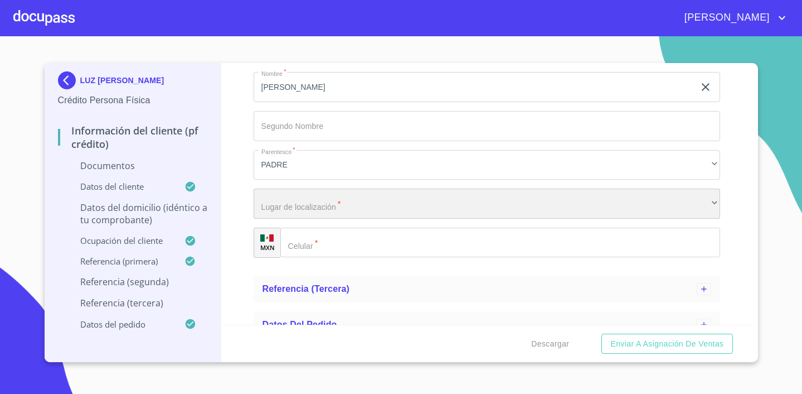
click at [442, 201] on div "​" at bounding box center [487, 203] width 467 height 30
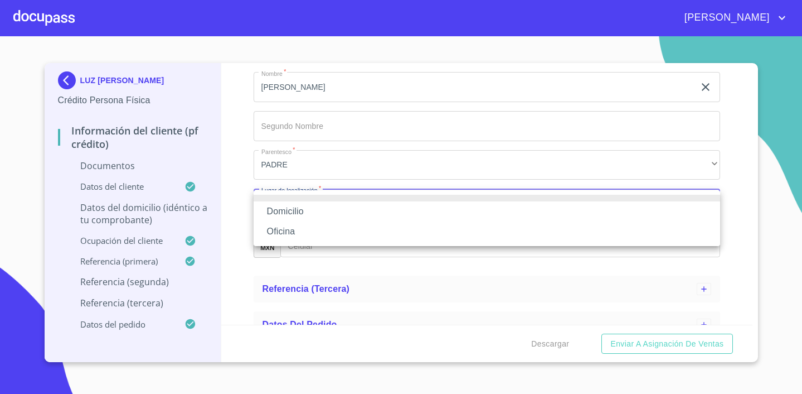
click at [396, 216] on li "Domicilio" at bounding box center [487, 211] width 467 height 20
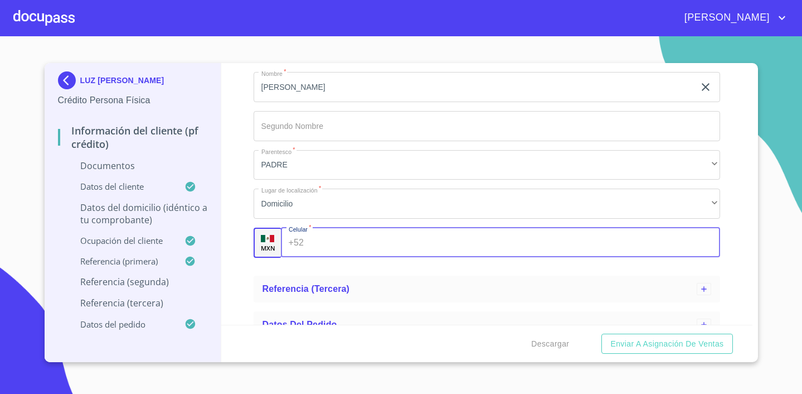
click at [369, 240] on input "Apellido Paterno   *" at bounding box center [514, 243] width 412 height 30
type input "[PHONE_NUMBER]"
drag, startPoint x: 426, startPoint y: 268, endPoint x: 386, endPoint y: 288, distance: 44.1
click at [426, 268] on ul "Referencia (segunda) Apellido Paterno   * [PERSON_NAME] ​ Apellido Materno   * …" at bounding box center [487, 112] width 467 height 317
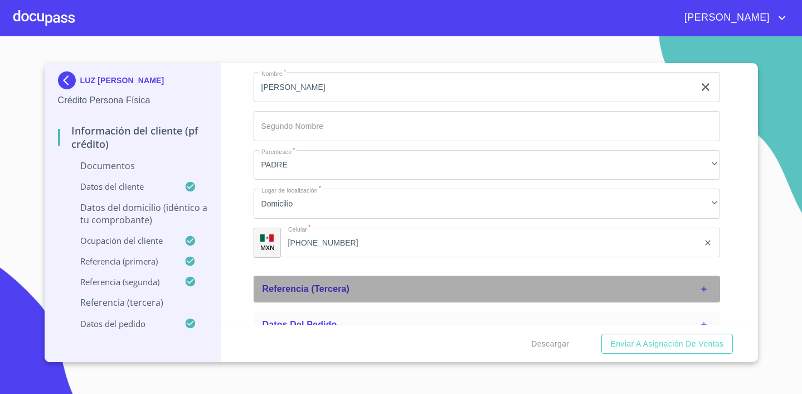
click at [386, 288] on div "Referencia (tercera)" at bounding box center [480, 288] width 434 height 13
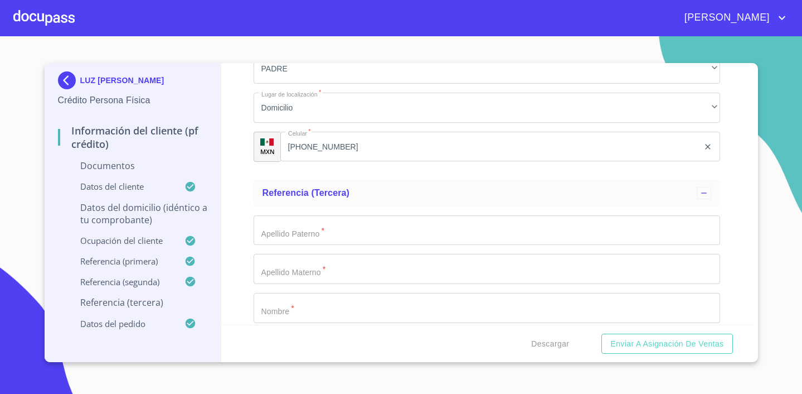
scroll to position [526, 0]
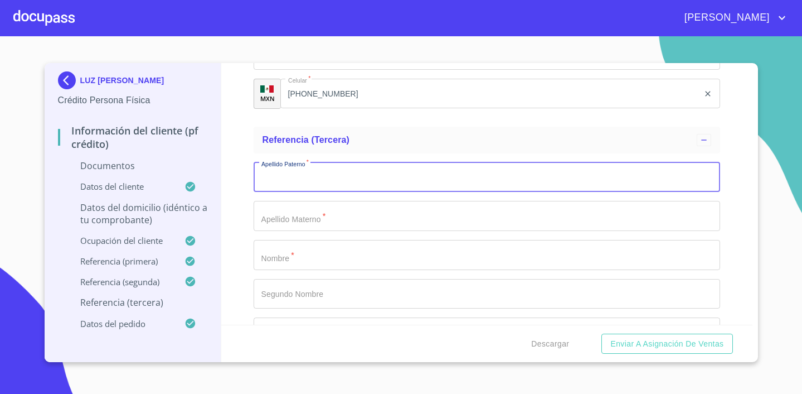
click at [303, 187] on input "Apellido Paterno   *" at bounding box center [487, 177] width 467 height 30
type input "B"
type input "[PERSON_NAME]"
click at [320, 210] on input "Apellido Paterno   *" at bounding box center [487, 216] width 467 height 30
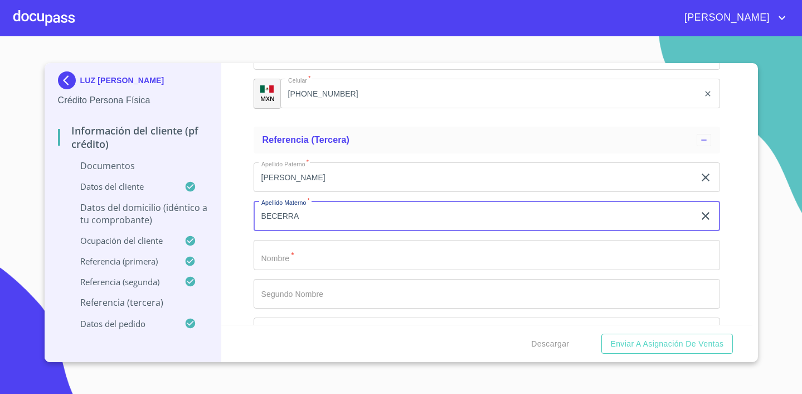
type input "BECERRA"
drag, startPoint x: 342, startPoint y: 265, endPoint x: 350, endPoint y: 258, distance: 10.7
click at [342, 265] on input "Apellido Paterno   *" at bounding box center [487, 255] width 467 height 30
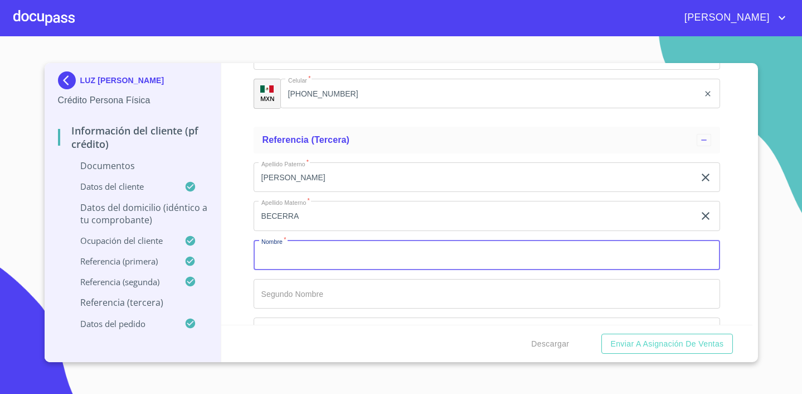
click at [350, 257] on input "Apellido Paterno   *" at bounding box center [487, 255] width 467 height 30
type input "[PERSON_NAME]"
click at [342, 298] on input "Apellido Paterno   *" at bounding box center [487, 294] width 467 height 30
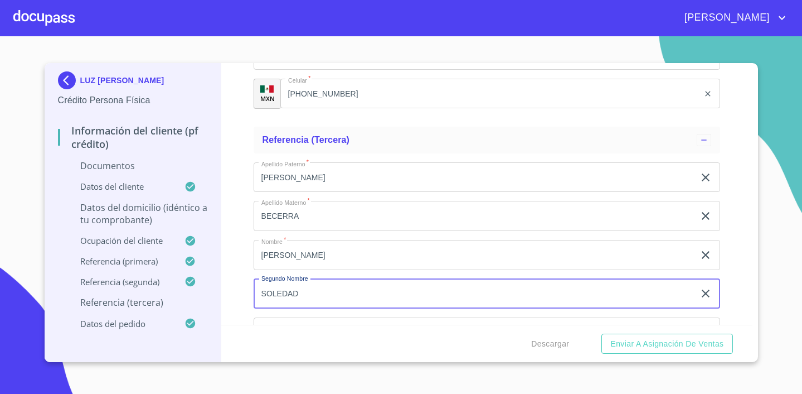
type input "SOLEDAD"
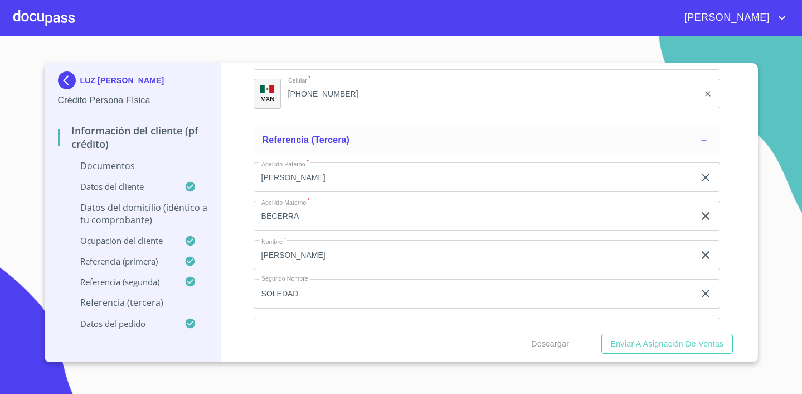
click at [737, 223] on div "Información del cliente (PF crédito) Documentos Datos del cliente Estado Civil …" at bounding box center [486, 194] width 531 height 262
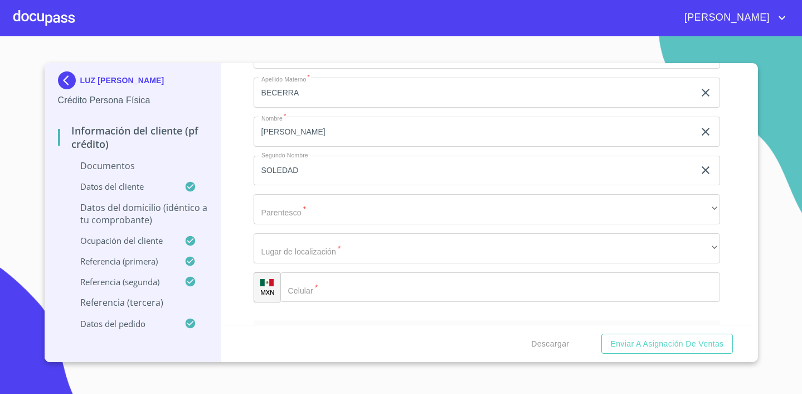
scroll to position [662, 0]
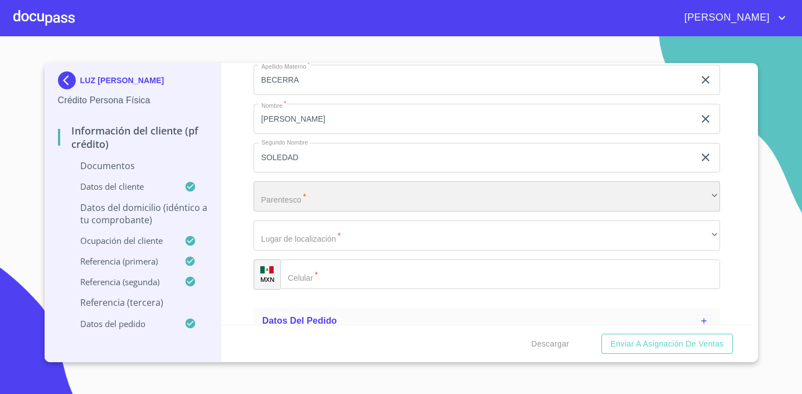
click at [439, 194] on div "​" at bounding box center [487, 196] width 467 height 30
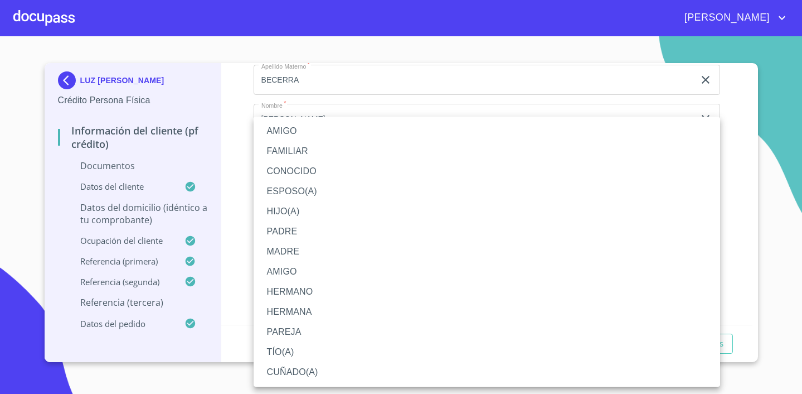
click at [410, 144] on li "FAMILIAR" at bounding box center [487, 151] width 467 height 20
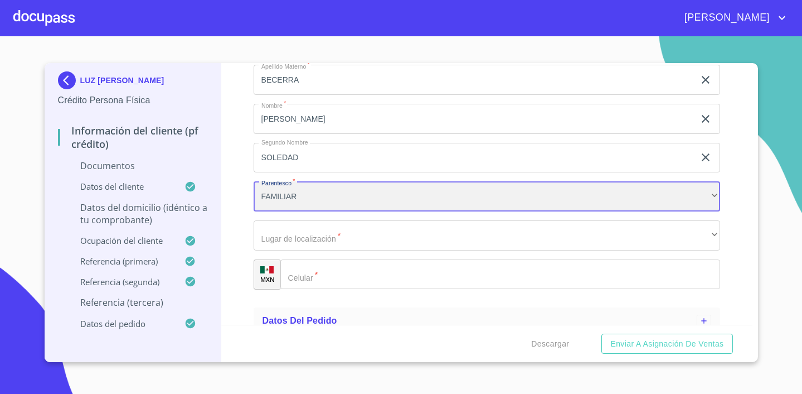
click at [320, 192] on div "FAMILIAR" at bounding box center [487, 196] width 467 height 30
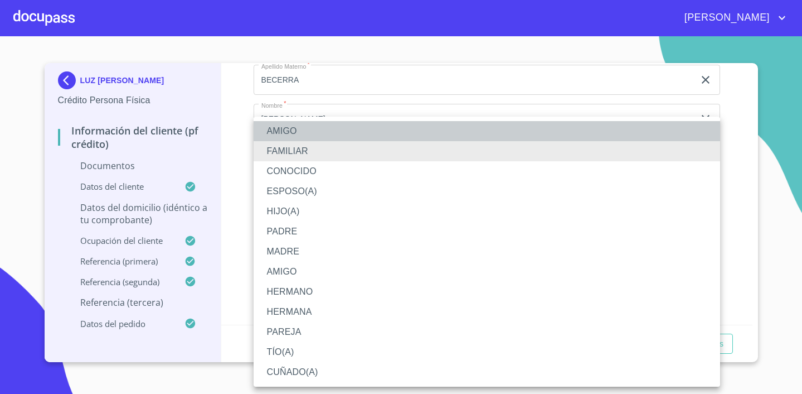
click at [303, 134] on li "AMIGO" at bounding box center [487, 131] width 467 height 20
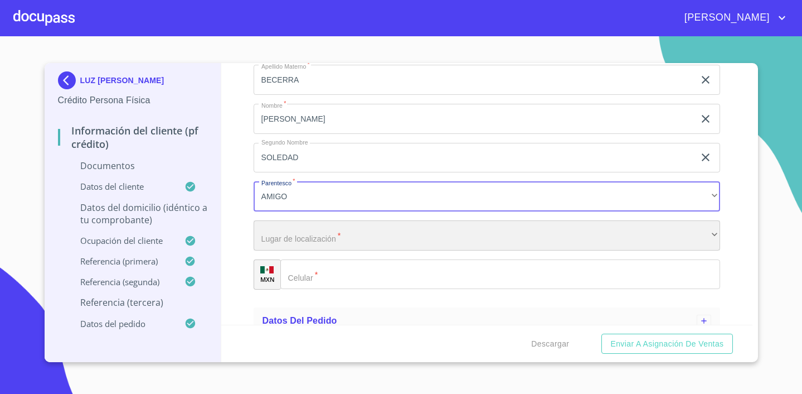
click at [320, 233] on div "​" at bounding box center [487, 235] width 467 height 30
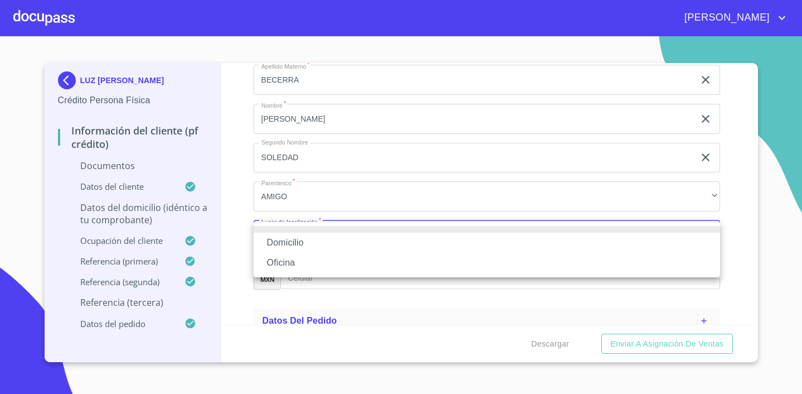
click at [303, 246] on li "Domicilio" at bounding box center [487, 243] width 467 height 20
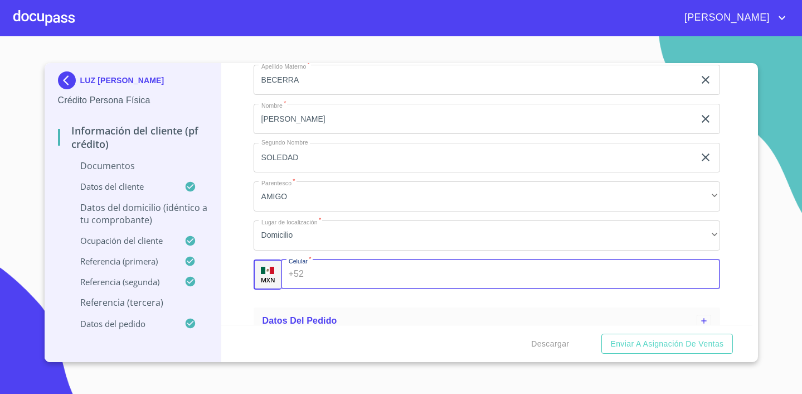
click at [330, 285] on input "Apellido Paterno   *" at bounding box center [514, 274] width 412 height 30
type input "[PHONE_NUMBER]"
click at [726, 249] on div "Información del cliente (PF crédito) Documentos Datos del cliente Estado Civil …" at bounding box center [486, 194] width 531 height 262
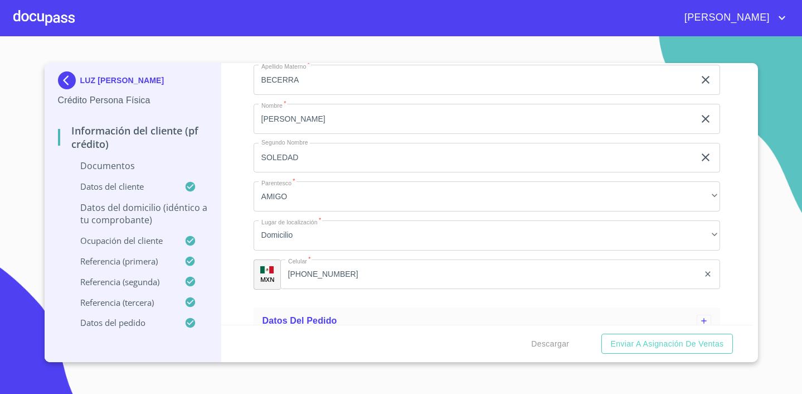
scroll to position [676, 0]
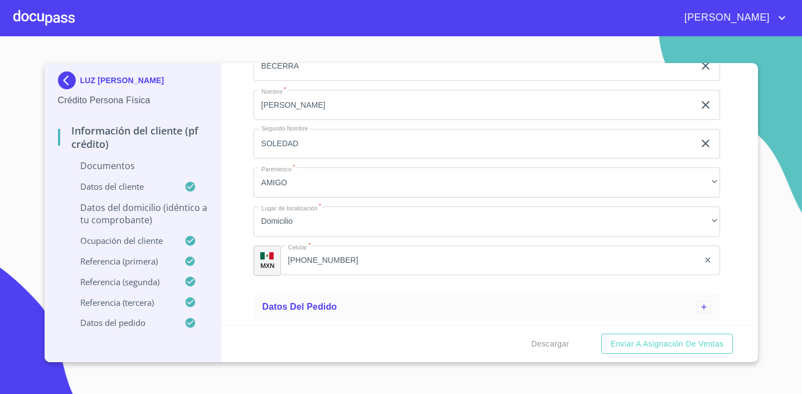
click at [165, 209] on p "Datos del domicilio (idéntico a tu comprobante)" at bounding box center [133, 213] width 150 height 25
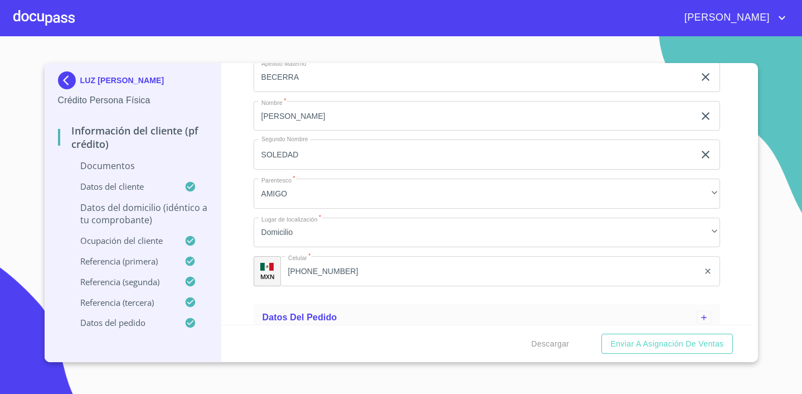
scroll to position [870, 0]
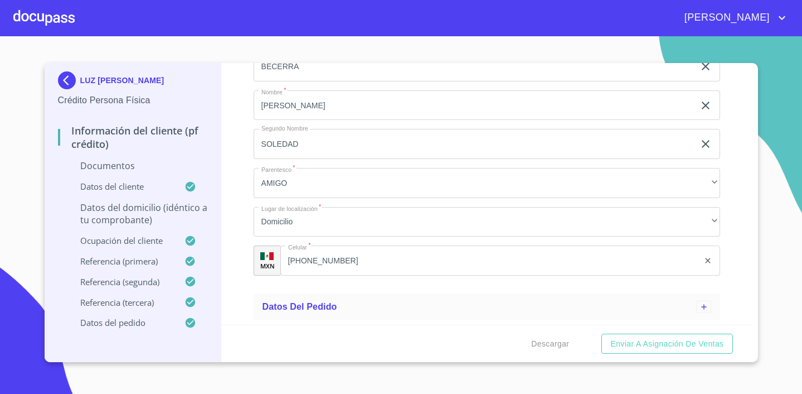
click at [165, 209] on p "Datos del domicilio (idéntico a tu comprobante)" at bounding box center [133, 213] width 150 height 25
click at [136, 210] on p "Datos del domicilio (idéntico a tu comprobante)" at bounding box center [133, 213] width 150 height 25
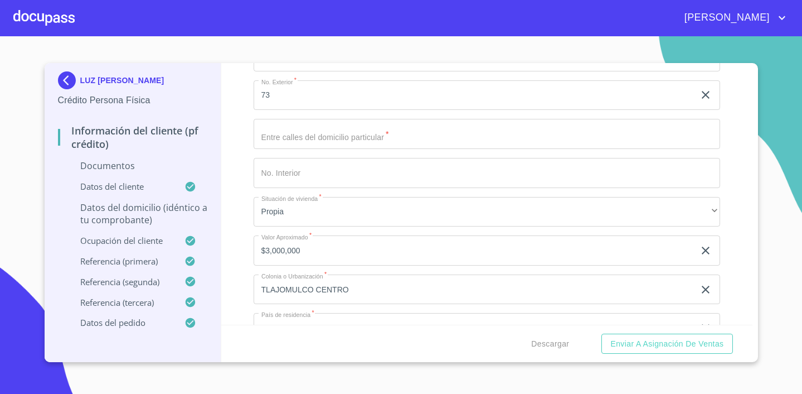
scroll to position [244, 0]
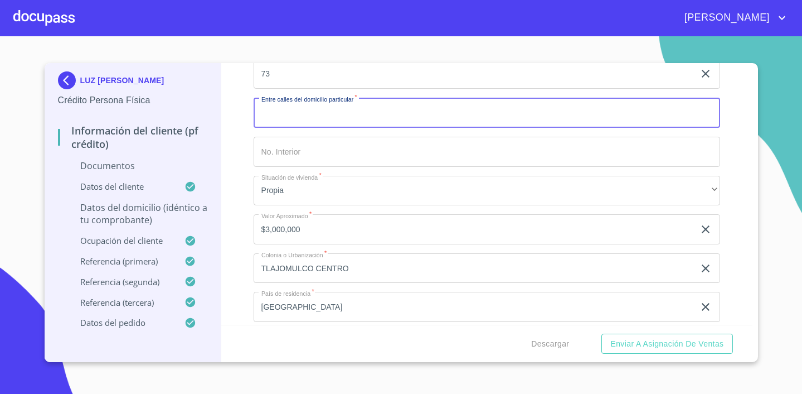
click at [307, 127] on input "Domicilio completo (Calle, Av. o Vía)   *" at bounding box center [487, 113] width 467 height 30
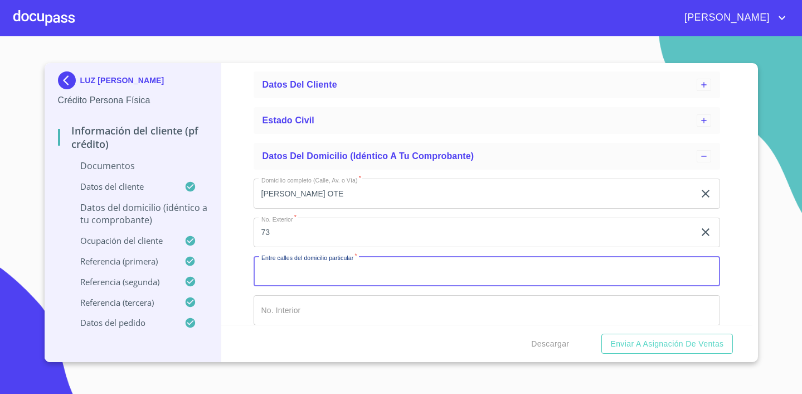
scroll to position [82, 0]
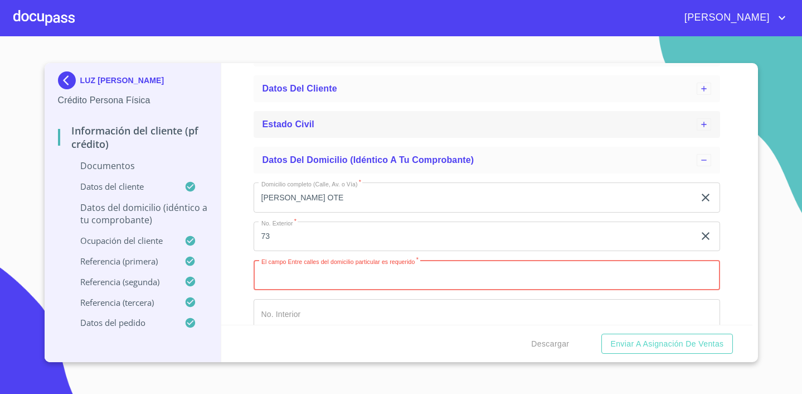
type input "2"
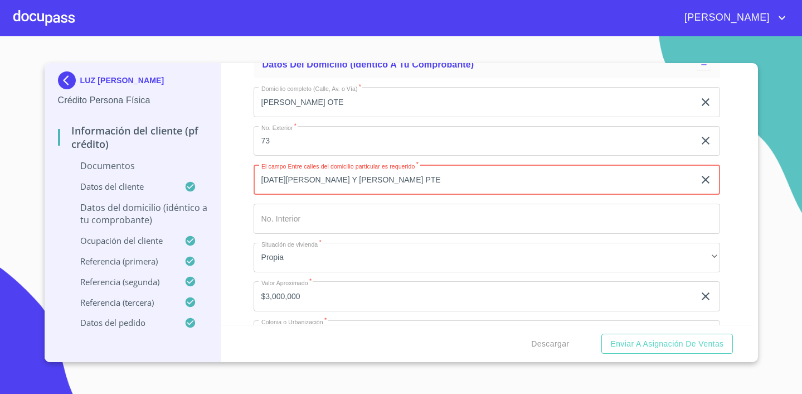
scroll to position [176, 0]
type input "[DATE][PERSON_NAME] Y [PERSON_NAME] PTE"
click at [477, 239] on div "Domicilio completo (Calle, Av. o Vía)   * [PERSON_NAME] OTE ​ No. Exterior   *…" at bounding box center [487, 316] width 467 height 475
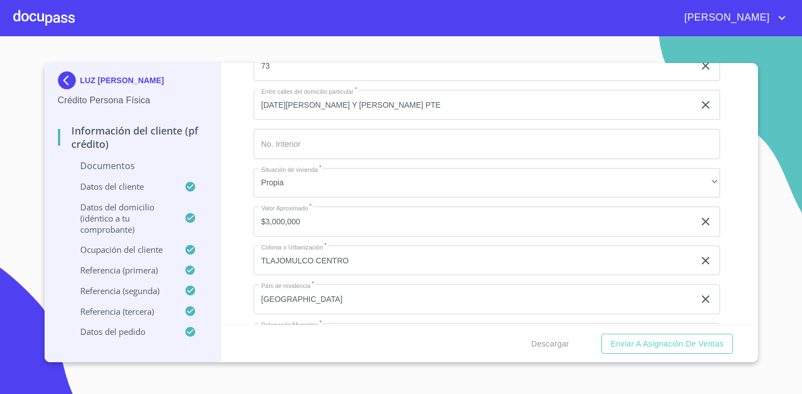
scroll to position [267, 0]
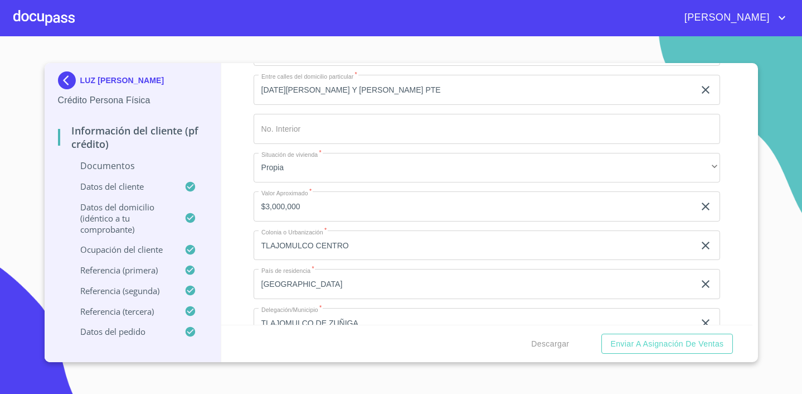
click at [136, 166] on p "Documentos" at bounding box center [133, 165] width 150 height 12
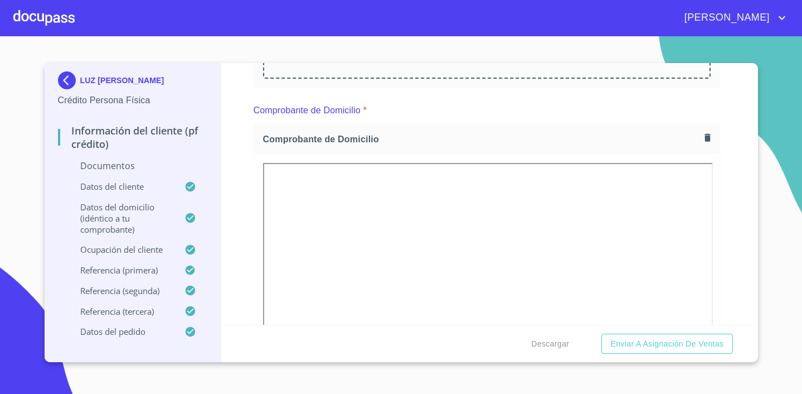
scroll to position [304, 0]
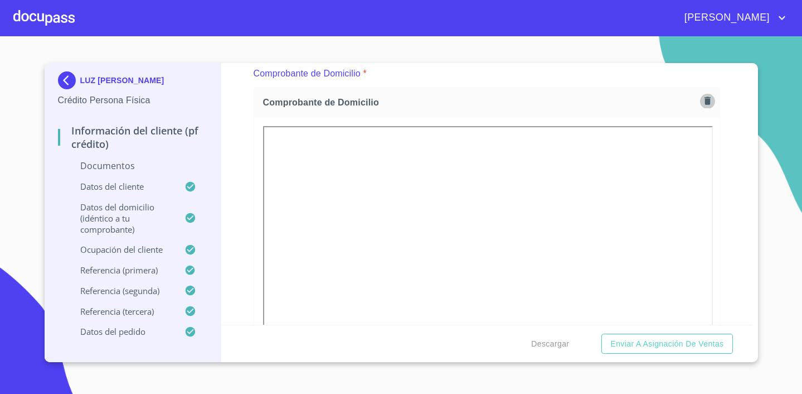
click at [711, 103] on icon "button" at bounding box center [708, 100] width 11 height 11
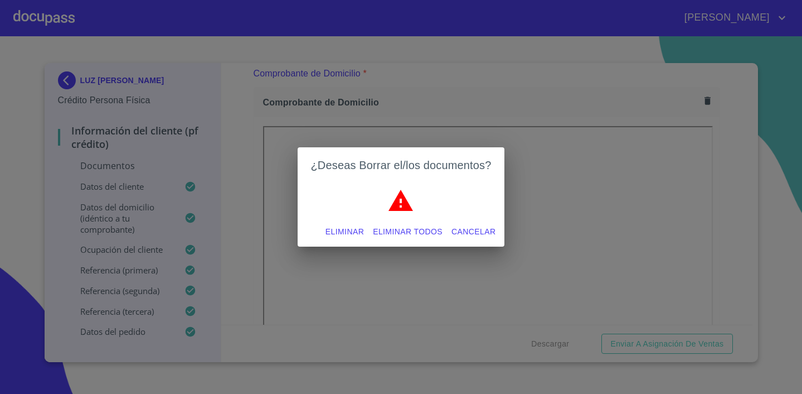
click at [350, 231] on span "Eliminar" at bounding box center [345, 232] width 38 height 14
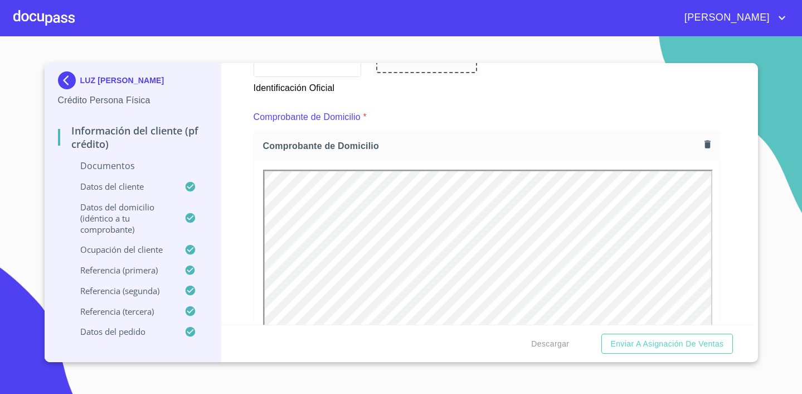
scroll to position [0, 0]
click at [740, 159] on div "Información del cliente (PF crédito) Documentos Documento de identificación.   …" at bounding box center [486, 194] width 531 height 262
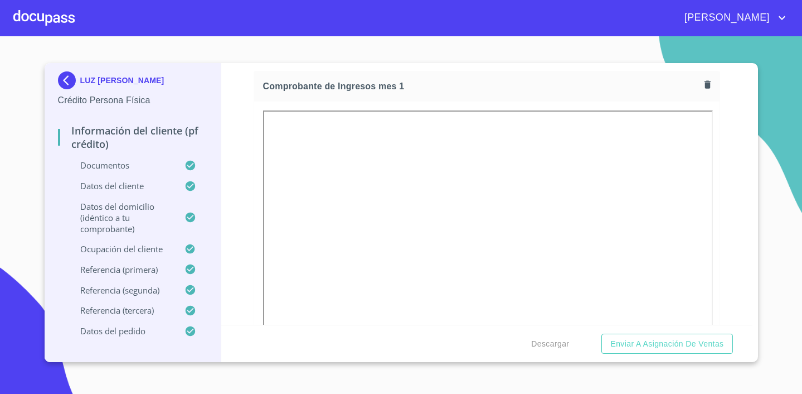
scroll to position [1162, 0]
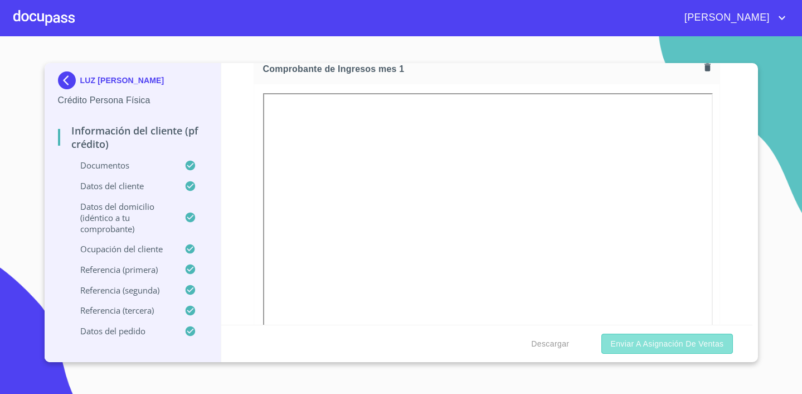
click at [701, 338] on span "Enviar a Asignación de Ventas" at bounding box center [667, 344] width 113 height 14
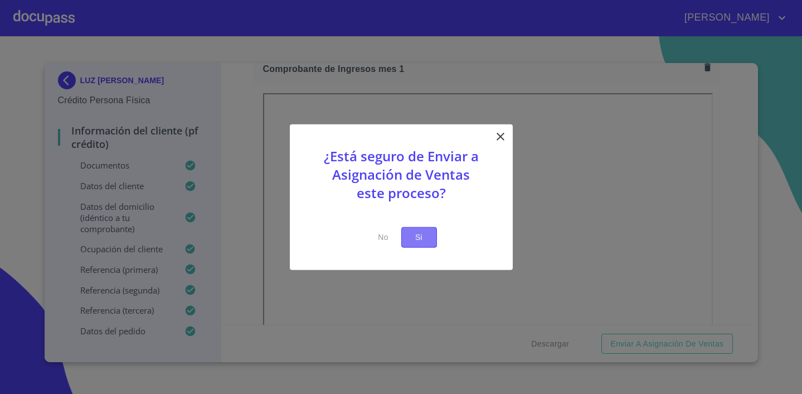
click at [424, 231] on span "Si" at bounding box center [419, 237] width 18 height 14
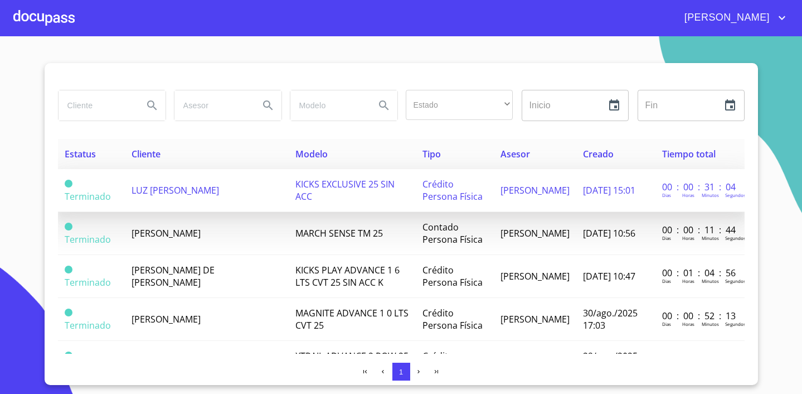
click at [215, 183] on td "LUZ [PERSON_NAME]" at bounding box center [207, 190] width 164 height 43
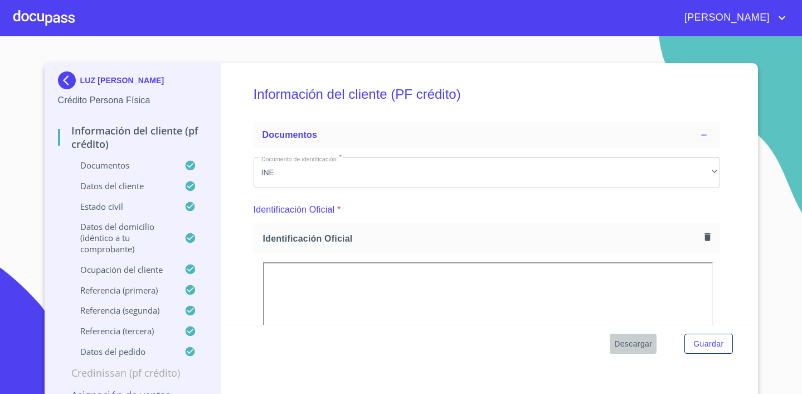
click at [621, 347] on span "Descargar" at bounding box center [634, 344] width 38 height 14
click at [640, 343] on span "Descargar" at bounding box center [634, 344] width 38 height 14
click at [99, 232] on p "Datos del domicilio (idéntico a tu comprobante)" at bounding box center [121, 237] width 127 height 33
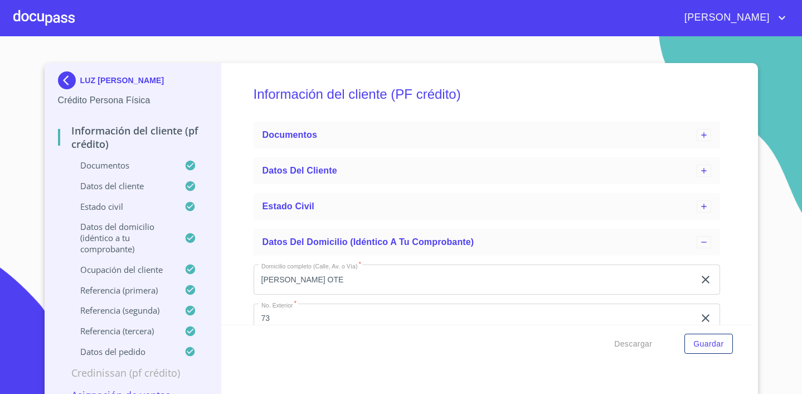
click at [125, 174] on div "Documentos" at bounding box center [133, 169] width 150 height 21
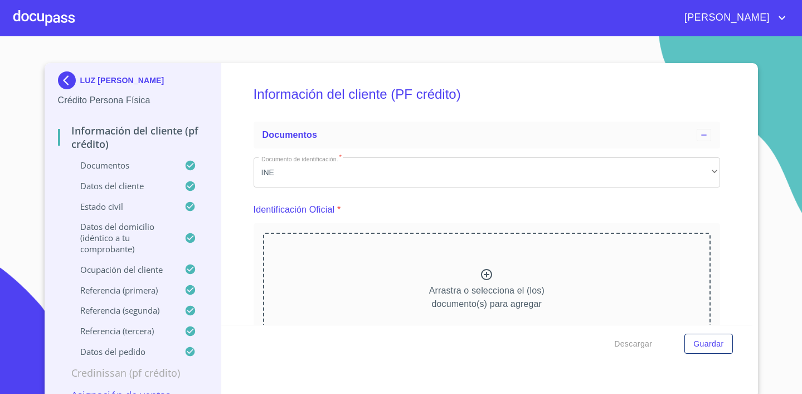
click at [122, 185] on p "Datos del cliente" at bounding box center [121, 185] width 127 height 11
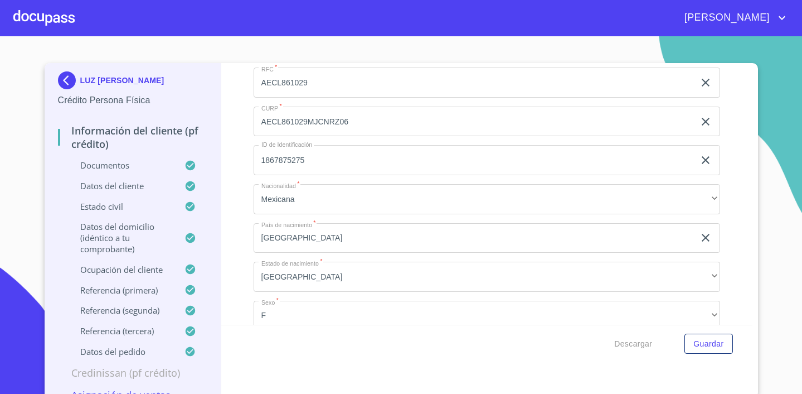
scroll to position [260, 0]
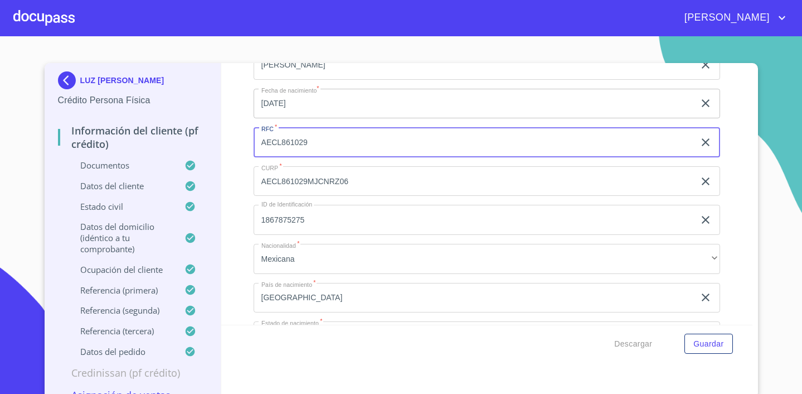
drag, startPoint x: 321, startPoint y: 144, endPoint x: 254, endPoint y: 149, distance: 67.7
click at [254, 149] on input "AECL861029" at bounding box center [474, 142] width 441 height 30
drag, startPoint x: 328, startPoint y: 144, endPoint x: 259, endPoint y: 144, distance: 68.6
click at [259, 144] on input "AECL861029" at bounding box center [474, 142] width 441 height 30
click at [346, 148] on input "AECL861029" at bounding box center [474, 142] width 441 height 30
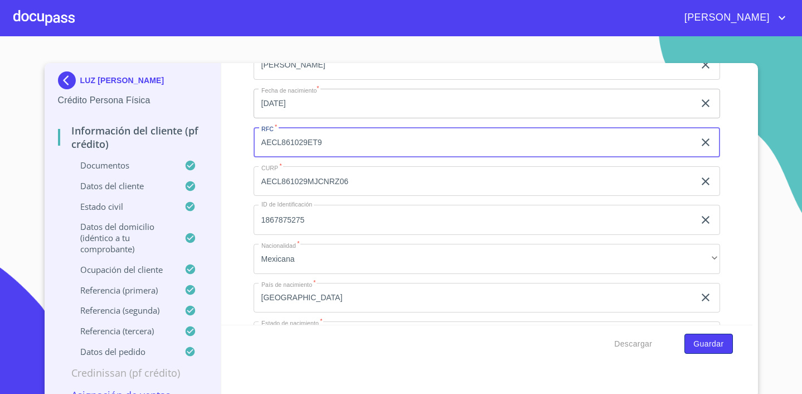
type input "AECL861029ET9"
click at [710, 344] on span "Guardar" at bounding box center [709, 344] width 30 height 14
